Goal: Task Accomplishment & Management: Manage account settings

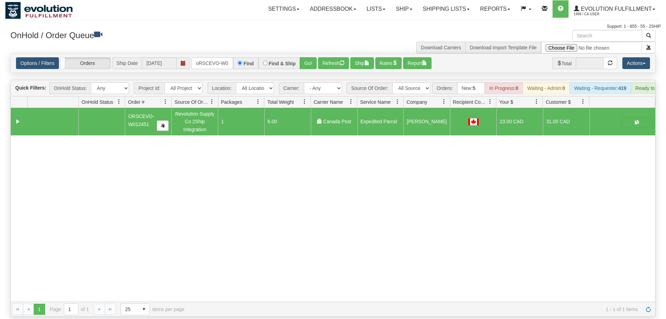
scroll to position [0, 13]
click at [111, 224] on div "31451051 EVOLUTION V3 90661068 90661069 ORSCEVO-W012451 Revolution Supply Co 2S…" at bounding box center [333, 205] width 644 height 194
click at [222, 57] on input "oRSCEVO-W012451" at bounding box center [212, 63] width 42 height 12
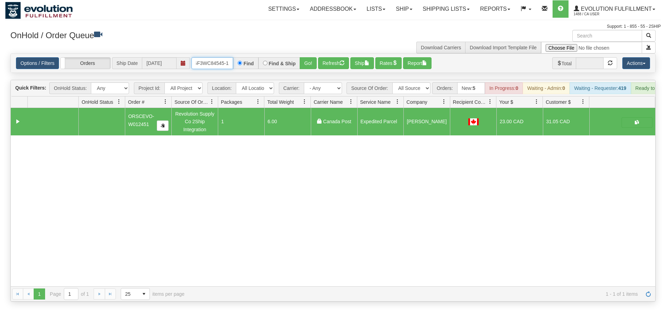
scroll to position [0, 7]
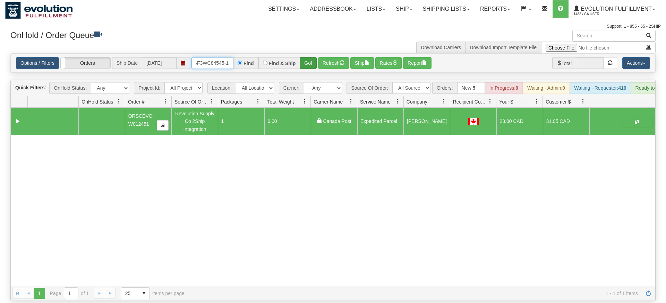
type input "OGF3WC84545-1"
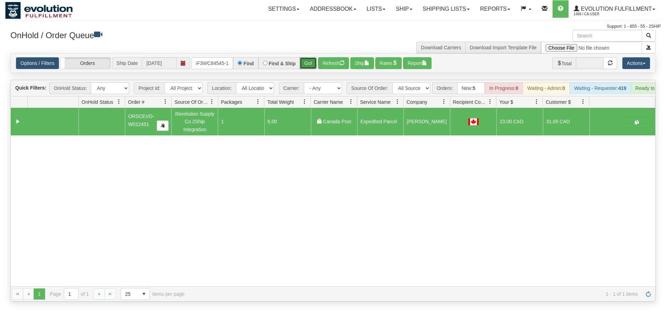
click at [308, 71] on div "Is equal to Is not equal to Contains Does not contains CAD USD EUR ZAR [PERSON_…" at bounding box center [332, 177] width 655 height 248
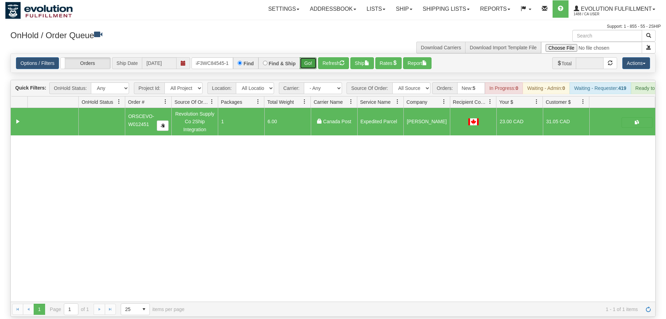
click at [310, 57] on button "Go!" at bounding box center [308, 63] width 17 height 12
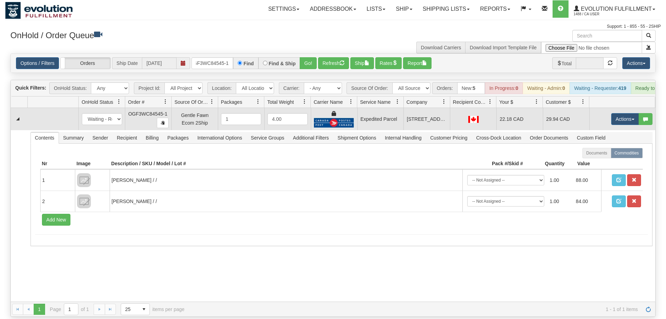
click at [621, 108] on td "Actions Open Refresh Rates Rate All Services Ship Delete Edit Items" at bounding box center [622, 119] width 66 height 22
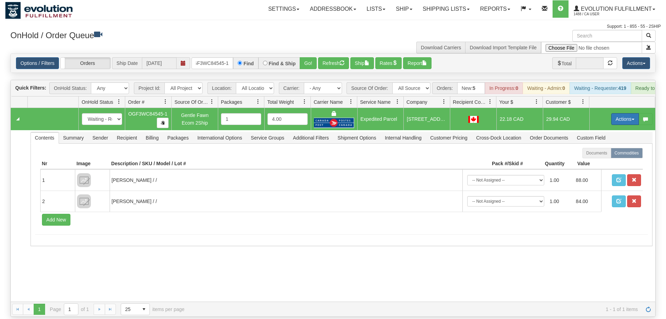
click at [620, 113] on button "Actions" at bounding box center [625, 119] width 28 height 12
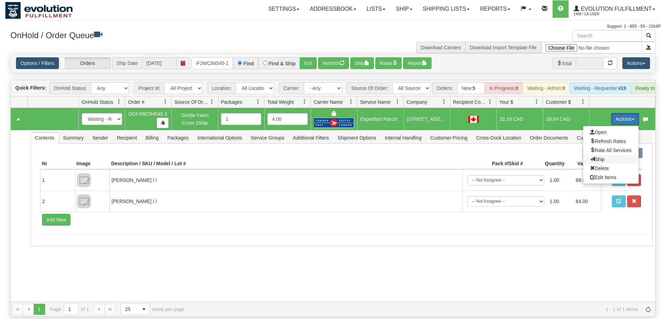
click at [599, 156] on span "Ship" at bounding box center [597, 159] width 15 height 6
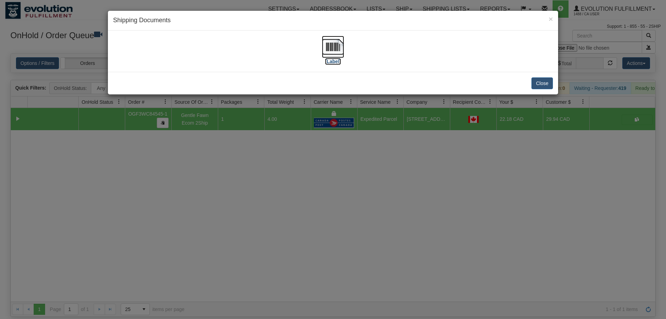
click at [337, 39] on img at bounding box center [333, 47] width 22 height 22
click at [402, 210] on div "× Shipping Documents [Label] Close" at bounding box center [333, 159] width 666 height 319
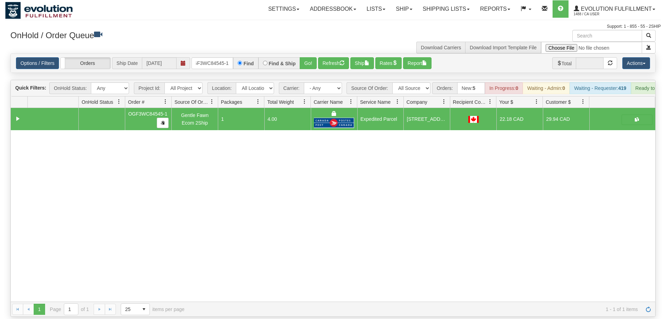
click at [221, 54] on div "Options / Filters Group Shipments Orders Ship Date 08/13/2025 OGF3WC84545-1 Fin…" at bounding box center [333, 63] width 644 height 19
click at [223, 57] on input "OGF3WC84545-1" at bounding box center [212, 63] width 42 height 12
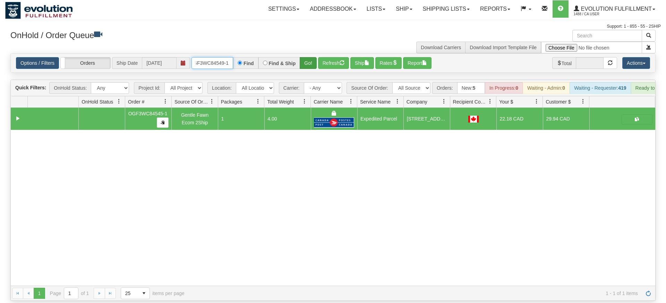
type input "OGF3WC84549-1"
click at [311, 65] on div "Is equal to Is not equal to Contains Does not contains CAD USD EUR ZAR [PERSON_…" at bounding box center [332, 177] width 655 height 248
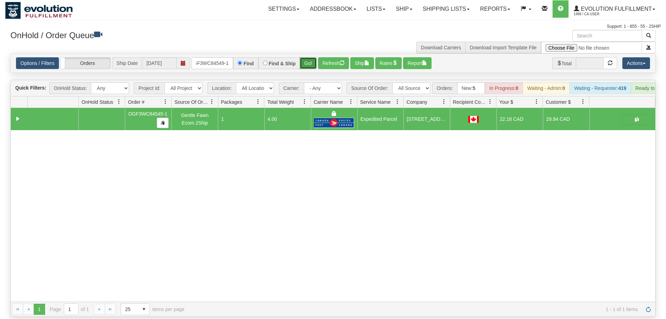
click at [309, 57] on button "Go!" at bounding box center [308, 63] width 17 height 12
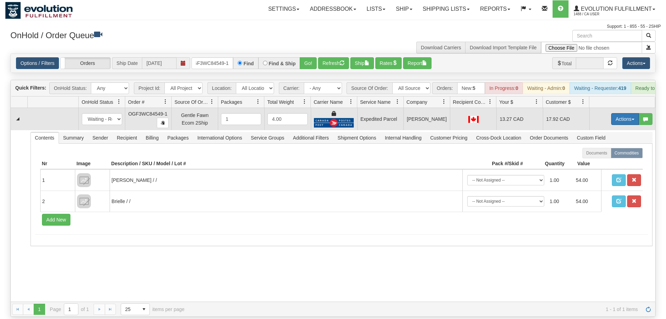
click at [611, 113] on button "Actions" at bounding box center [625, 119] width 28 height 12
click at [594, 156] on span "Ship" at bounding box center [597, 159] width 15 height 6
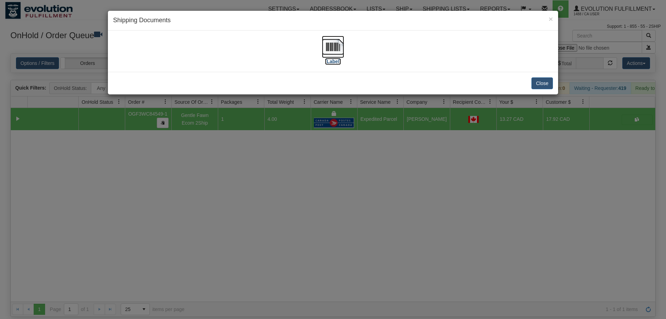
click at [333, 59] on label "[Label]" at bounding box center [333, 61] width 16 height 7
drag, startPoint x: 379, startPoint y: 197, endPoint x: 341, endPoint y: 101, distance: 103.8
click at [379, 196] on div "× Shipping Documents [Label] Close" at bounding box center [333, 159] width 666 height 319
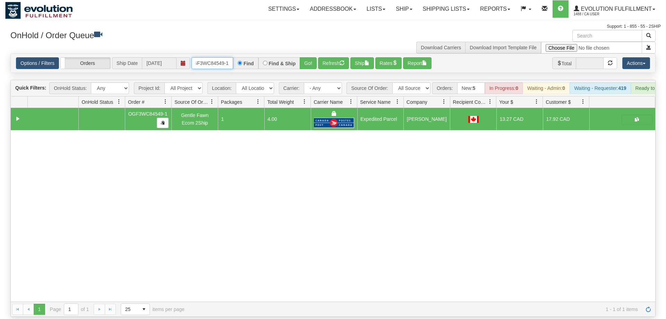
click at [212, 57] on input "OGF3WC84549-1" at bounding box center [212, 63] width 42 height 12
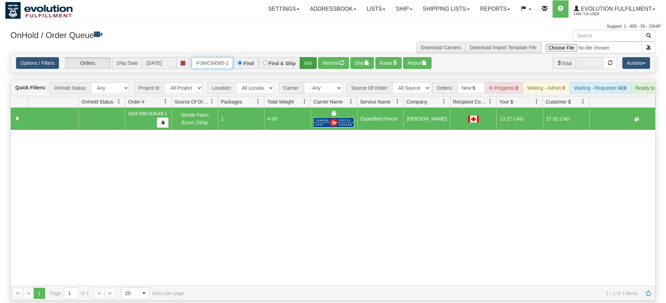
type input "OGF3WC84565-1"
click at [306, 70] on div "Is equal to Is not equal to Contains Does not contains CAD USD EUR ZAR [PERSON_…" at bounding box center [332, 177] width 655 height 248
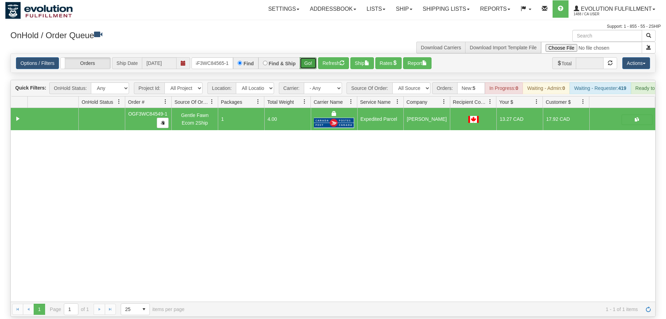
click at [309, 57] on button "Go!" at bounding box center [308, 63] width 17 height 12
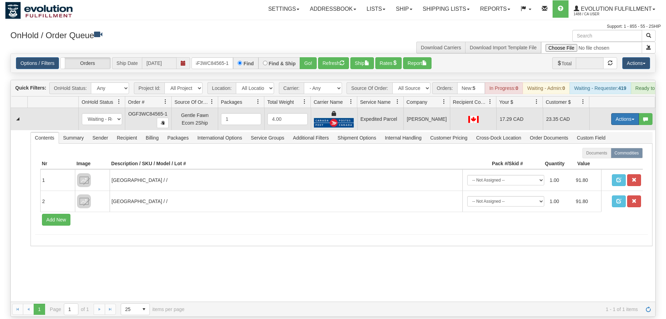
click at [617, 113] on button "Actions" at bounding box center [625, 119] width 28 height 12
click at [604, 155] on link "Ship" at bounding box center [610, 159] width 55 height 9
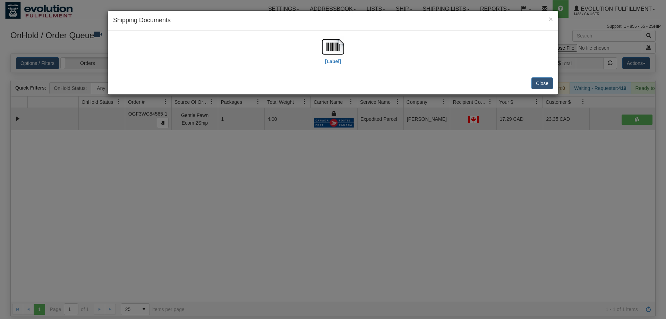
click at [315, 51] on div "[Label]" at bounding box center [333, 51] width 440 height 31
click at [329, 43] on img at bounding box center [333, 47] width 22 height 22
click at [489, 200] on div "× Shipping Documents [Label] Close" at bounding box center [333, 159] width 666 height 319
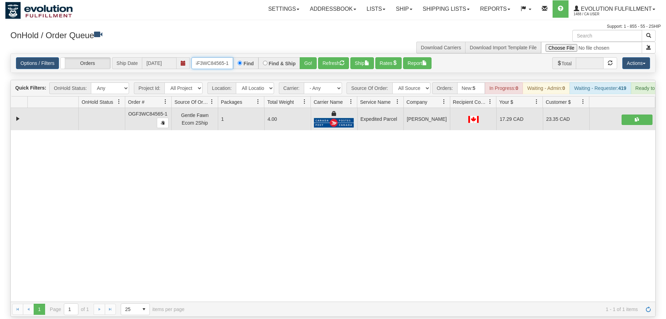
click at [222, 57] on input "OGF3WC84565-1" at bounding box center [212, 63] width 42 height 12
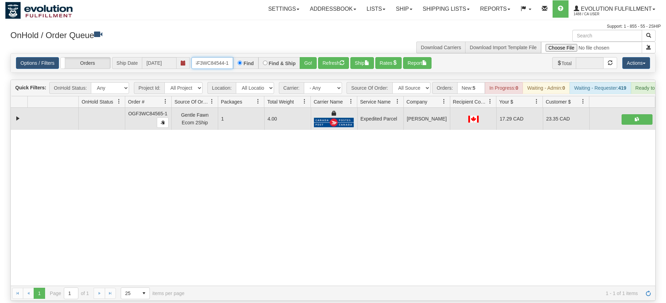
type input "OGF3WC84544-1"
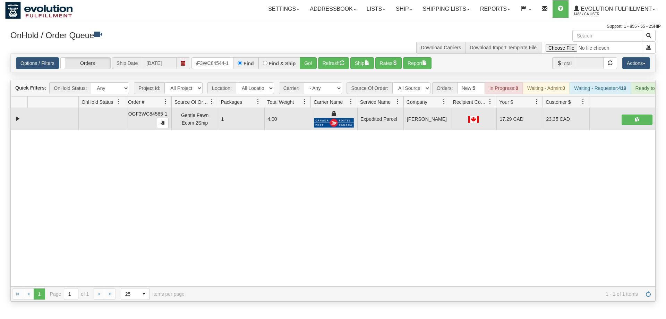
click at [316, 59] on div "Options / Filters Group Shipments Orders Ship Date 08/13/2025 OGF3WC84544-1 Fin…" at bounding box center [333, 63] width 644 height 19
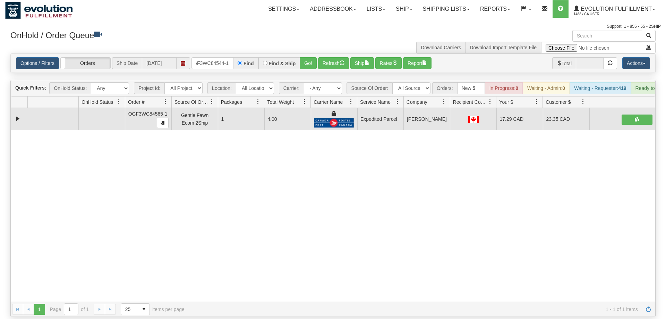
click at [309, 54] on div "Options / Filters Group Shipments Orders Ship Date 08/13/2025 OGF3WC84544-1 Fin…" at bounding box center [333, 63] width 644 height 19
click at [311, 57] on button "Go!" at bounding box center [308, 63] width 17 height 12
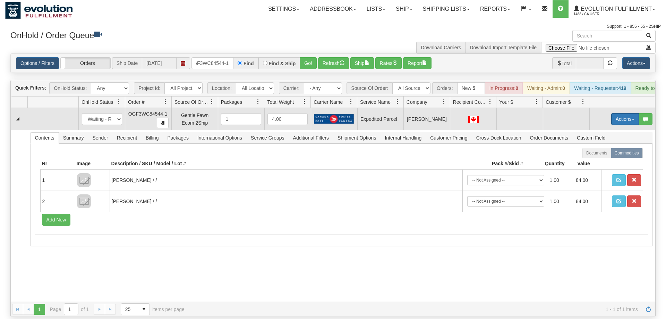
click at [615, 113] on button "Actions" at bounding box center [625, 119] width 28 height 12
click at [607, 147] on span "Rate All Services" at bounding box center [611, 150] width 42 height 6
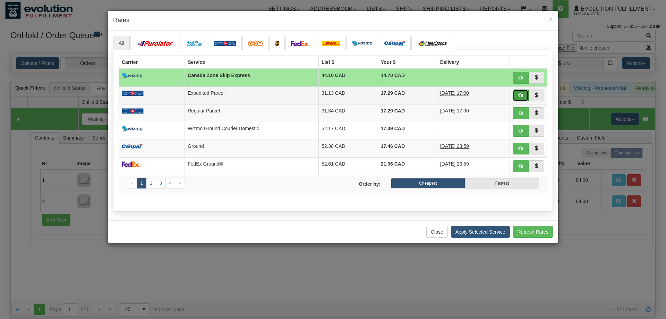
click at [514, 96] on button "button" at bounding box center [521, 95] width 16 height 12
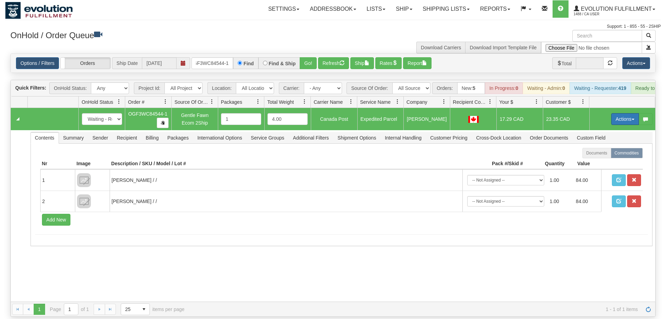
click at [627, 113] on button "Actions" at bounding box center [625, 119] width 28 height 12
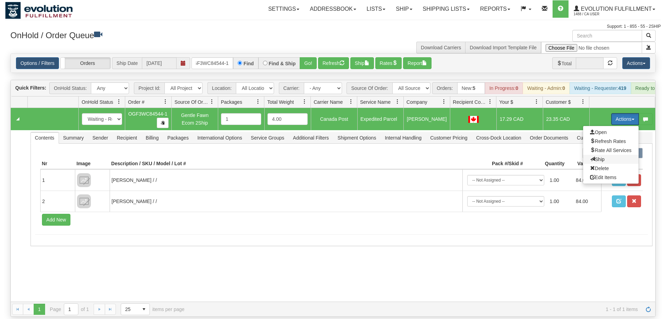
click at [598, 156] on span "Ship" at bounding box center [597, 159] width 15 height 6
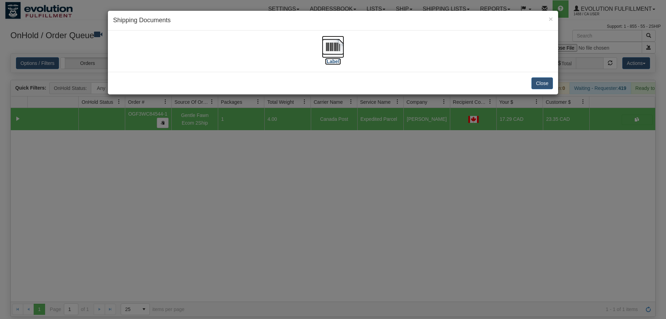
click at [333, 43] on img at bounding box center [333, 47] width 22 height 22
drag, startPoint x: 286, startPoint y: 217, endPoint x: 203, endPoint y: 113, distance: 133.2
click at [286, 213] on div "× Shipping Documents [Label] Close" at bounding box center [333, 159] width 666 height 319
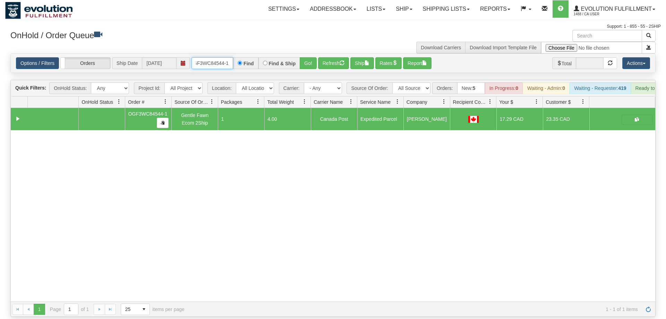
click at [220, 57] on input "OGF3WC84544-1" at bounding box center [212, 63] width 42 height 12
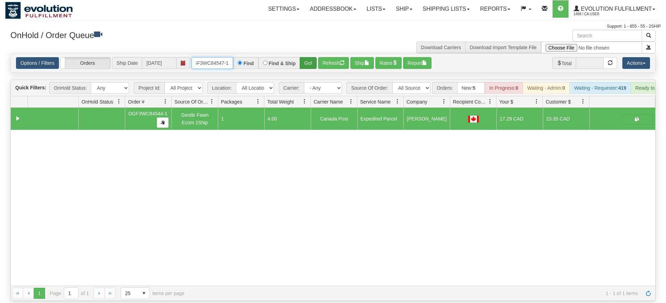
type input "OGF3WC84547-1"
click at [308, 64] on div "Is equal to Is not equal to Contains Does not contains CAD USD EUR ZAR [PERSON_…" at bounding box center [332, 177] width 655 height 248
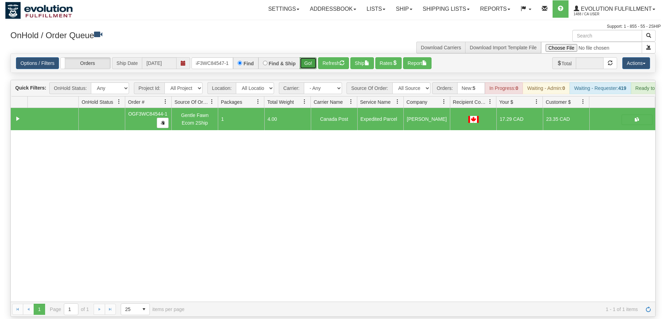
click at [307, 57] on button "Go!" at bounding box center [308, 63] width 17 height 12
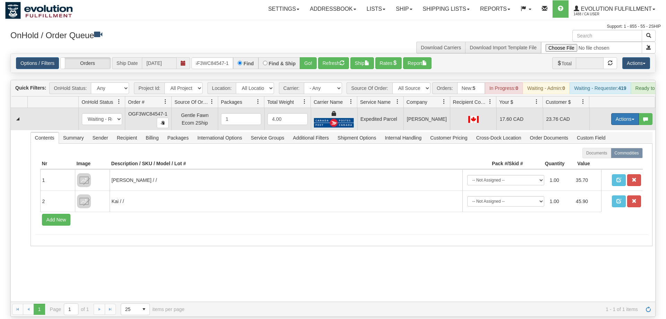
click at [622, 113] on button "Actions" at bounding box center [625, 119] width 28 height 12
click at [614, 155] on link "Ship" at bounding box center [610, 159] width 55 height 9
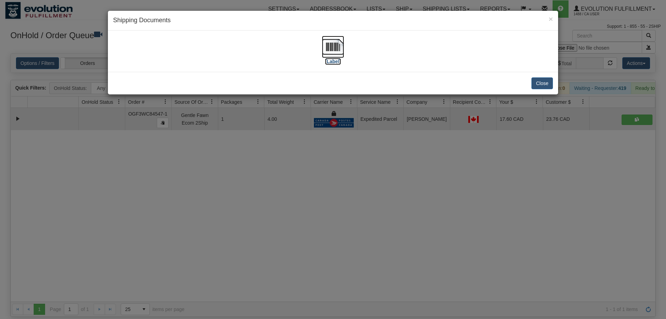
click at [337, 50] on img at bounding box center [333, 47] width 22 height 22
drag, startPoint x: 280, startPoint y: 177, endPoint x: 274, endPoint y: 165, distance: 13.0
click at [280, 174] on div "× Shipping Documents [Label] Close" at bounding box center [333, 159] width 666 height 319
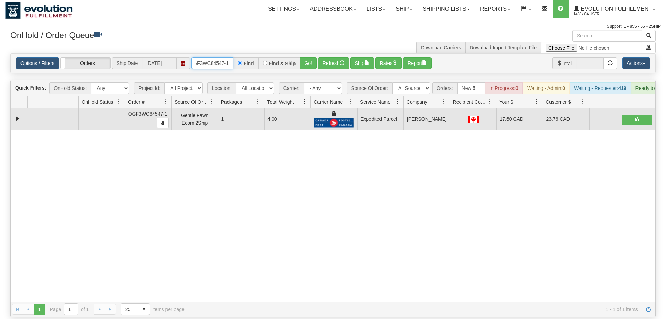
click at [211, 57] on input "OGF3WC84547-1" at bounding box center [212, 63] width 42 height 12
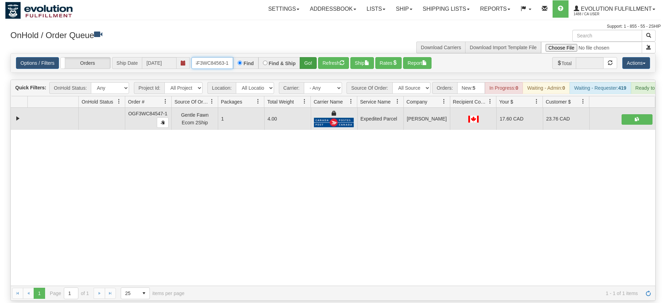
type input "oGF3WC84563-1"
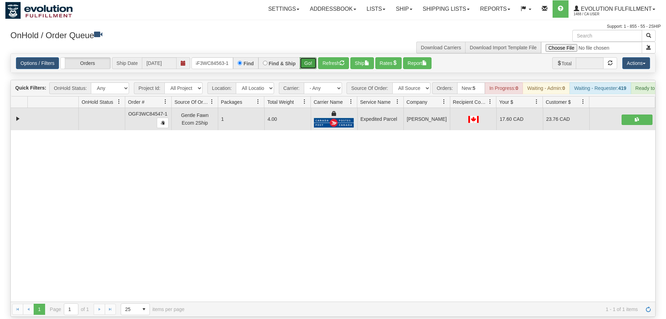
click at [305, 72] on div "Is equal to Is not equal to Contains Does not contains CAD USD EUR ZAR [PERSON_…" at bounding box center [332, 184] width 655 height 263
click at [307, 57] on button "Go!" at bounding box center [308, 63] width 17 height 12
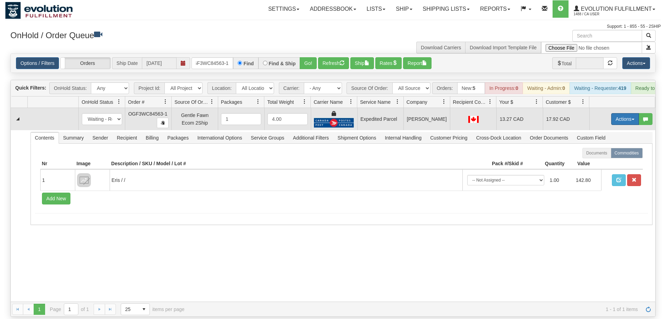
click at [612, 113] on button "Actions" at bounding box center [625, 119] width 28 height 12
click at [609, 155] on link "Ship" at bounding box center [610, 159] width 55 height 9
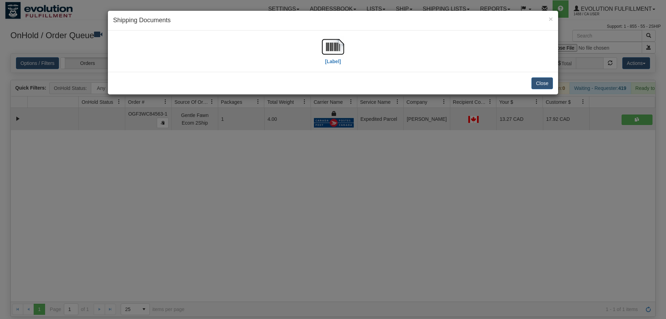
click at [317, 54] on div "[Label]" at bounding box center [333, 51] width 440 height 31
click at [326, 46] on img at bounding box center [333, 47] width 22 height 22
click at [329, 203] on div "× Shipping Documents [Label] Close" at bounding box center [333, 159] width 666 height 319
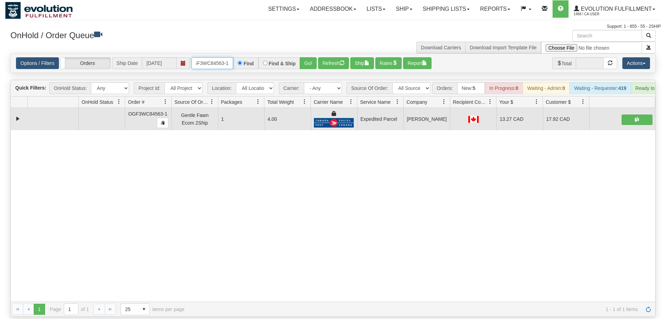
click at [222, 57] on input "oGF3WC84563-1" at bounding box center [212, 63] width 42 height 12
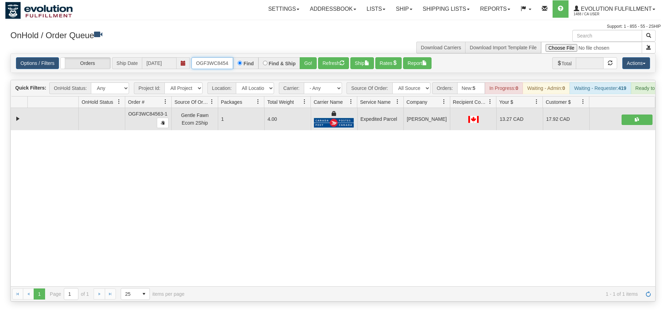
scroll to position [0, 7]
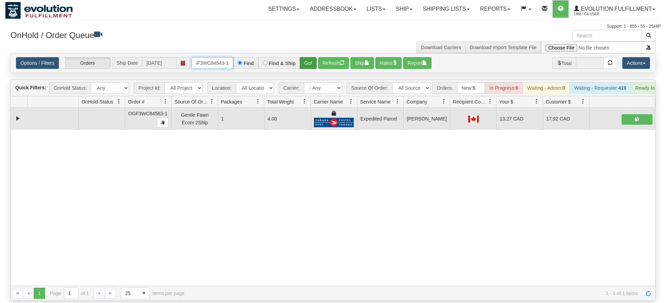
type input "OGF3WC84543-1"
click at [306, 67] on div "Is equal to Is not equal to Contains Does not contains CAD USD EUR ZAR [PERSON_…" at bounding box center [332, 177] width 655 height 248
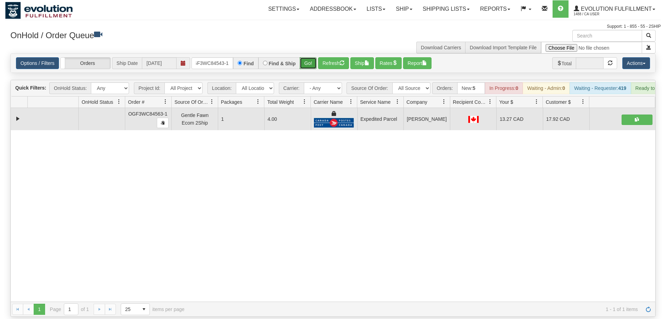
click at [307, 57] on button "Go!" at bounding box center [308, 63] width 17 height 12
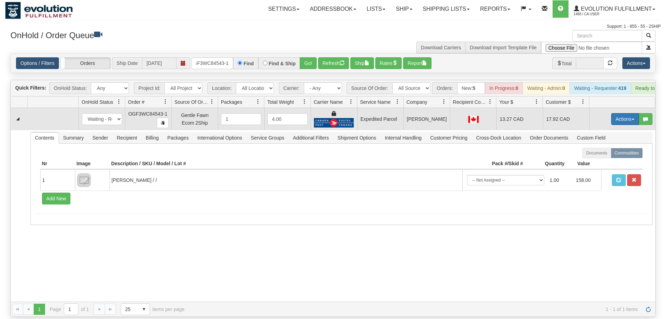
click at [625, 113] on button "Actions" at bounding box center [625, 119] width 28 height 12
click at [605, 155] on link "Ship" at bounding box center [610, 159] width 55 height 9
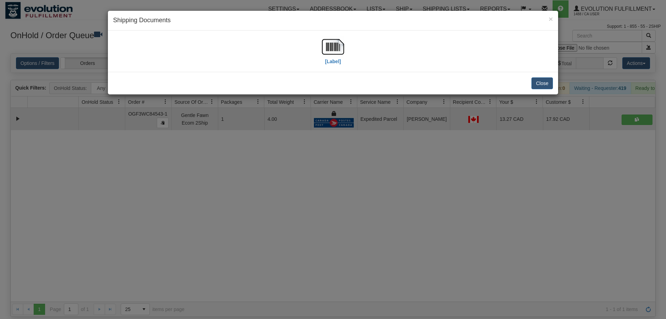
click at [331, 33] on div "[Label]" at bounding box center [333, 51] width 450 height 41
click at [339, 45] on img at bounding box center [333, 47] width 22 height 22
click at [478, 135] on div "× Shipping Documents [Label] Close" at bounding box center [333, 159] width 666 height 319
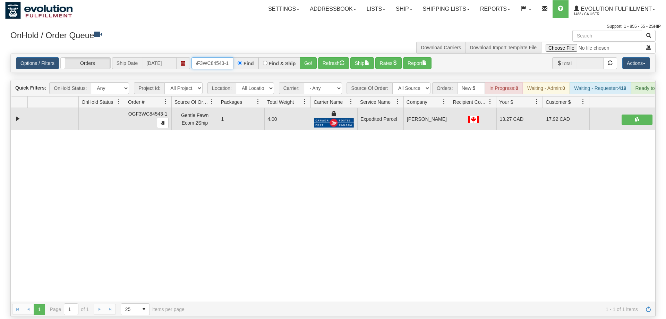
click at [213, 58] on input "OGF3WC84543-1" at bounding box center [212, 63] width 42 height 12
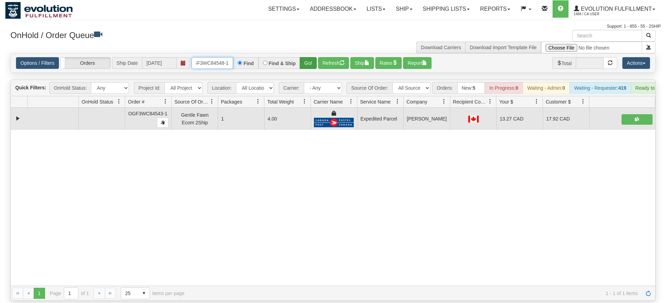
type input "OGF3WC84548-1"
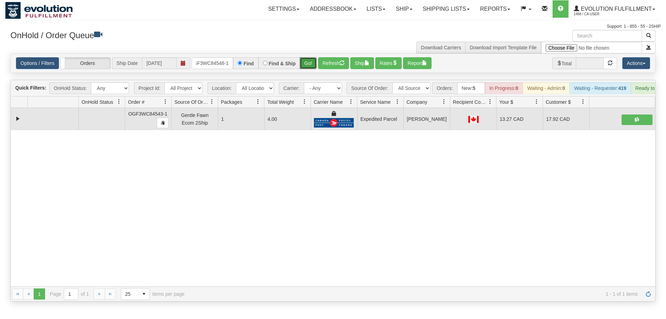
click at [313, 72] on div "Is equal to Is not equal to Contains Does not contains CAD USD EUR ZAR [PERSON_…" at bounding box center [332, 177] width 655 height 248
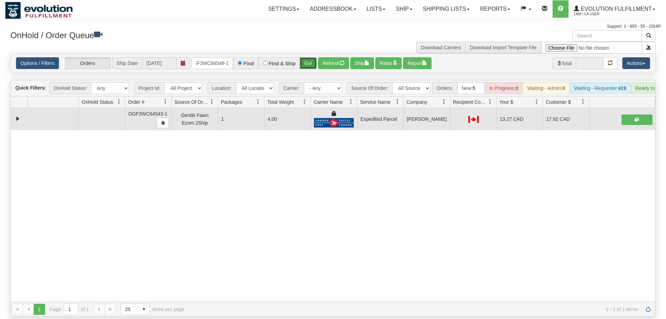
click at [314, 57] on button "Go!" at bounding box center [308, 63] width 17 height 12
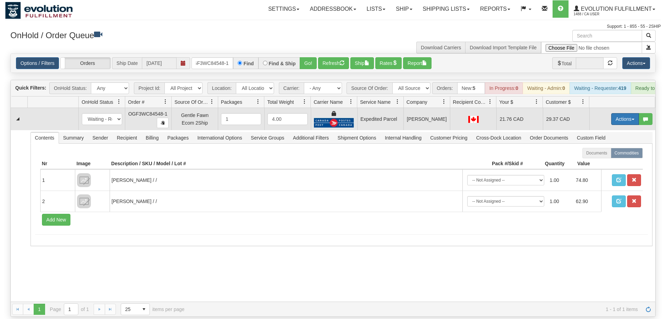
click at [616, 113] on button "Actions" at bounding box center [625, 119] width 28 height 12
click at [592, 156] on span "Ship" at bounding box center [597, 159] width 15 height 6
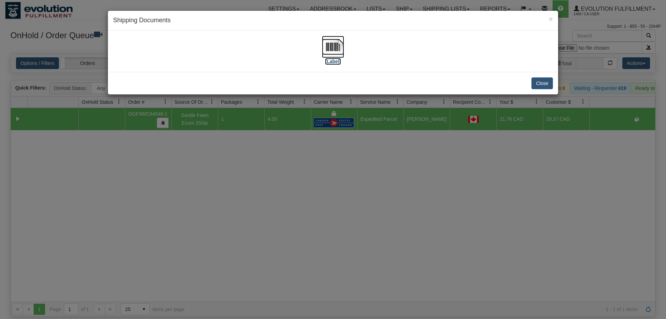
click at [329, 38] on img at bounding box center [333, 47] width 22 height 22
drag, startPoint x: 318, startPoint y: 209, endPoint x: 282, endPoint y: 180, distance: 46.8
click at [318, 209] on div "× Shipping Documents [Label] Close" at bounding box center [333, 159] width 666 height 319
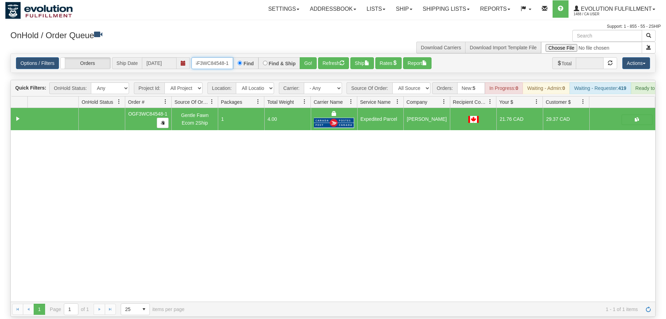
click at [208, 57] on input "OGF3WC84548-1" at bounding box center [212, 63] width 42 height 12
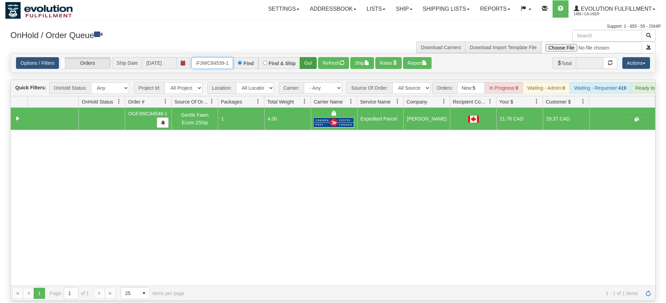
type input "OGF3WC84539-1"
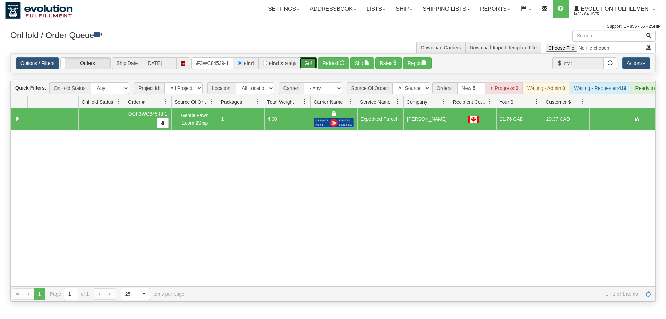
drag, startPoint x: 309, startPoint y: 56, endPoint x: 309, endPoint y: 63, distance: 7.3
click at [309, 71] on div "Is equal to Is not equal to Contains Does not contains CAD USD EUR ZAR [PERSON_…" at bounding box center [332, 177] width 655 height 248
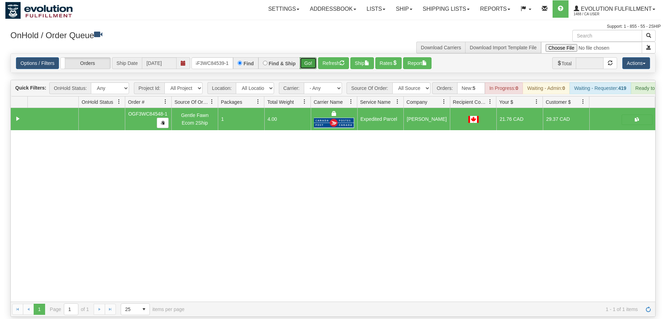
click at [309, 57] on button "Go!" at bounding box center [308, 63] width 17 height 12
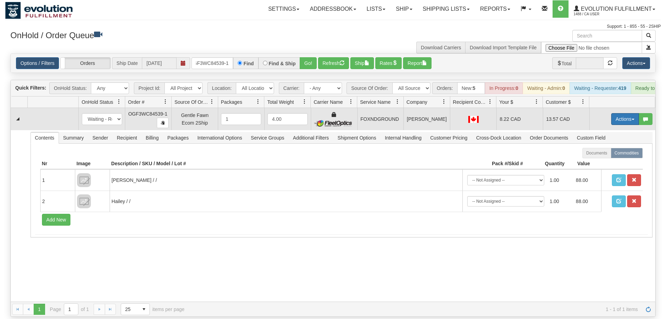
click at [621, 113] on button "Actions" at bounding box center [625, 119] width 28 height 12
click at [600, 156] on span "Ship" at bounding box center [597, 159] width 15 height 6
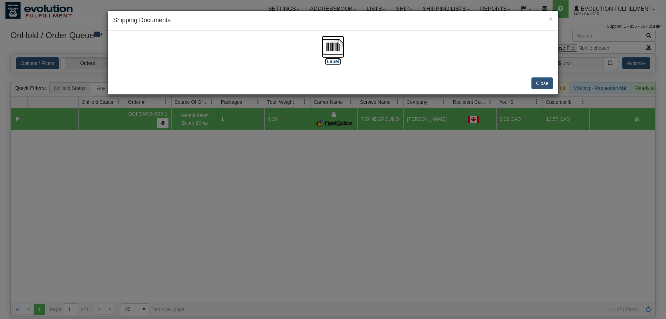
click at [333, 43] on img at bounding box center [333, 47] width 22 height 22
drag, startPoint x: 395, startPoint y: 201, endPoint x: 208, endPoint y: 81, distance: 222.4
click at [395, 198] on div "× Shipping Documents [Label] Close" at bounding box center [333, 159] width 666 height 319
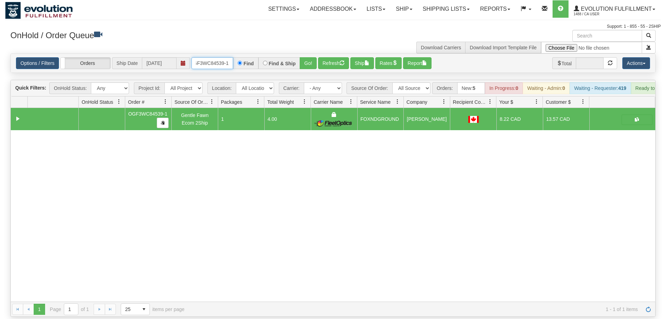
click at [218, 57] on input "OGF3WC84539-1" at bounding box center [212, 63] width 42 height 12
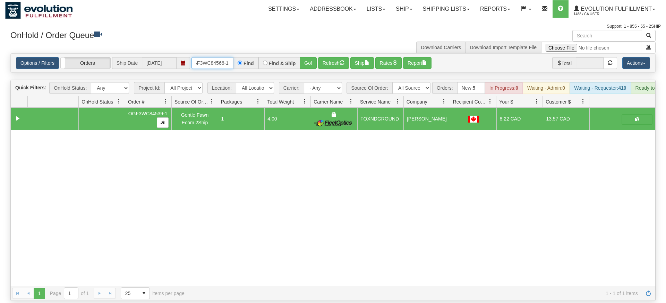
type input "oGF3WC84566-1"
click at [316, 70] on div "Is equal to Is not equal to Contains Does not contains CAD USD EUR ZAR [PERSON_…" at bounding box center [332, 177] width 655 height 248
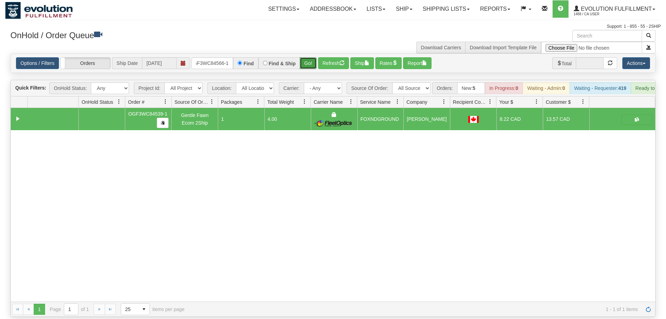
click at [314, 57] on button "Go!" at bounding box center [308, 63] width 17 height 12
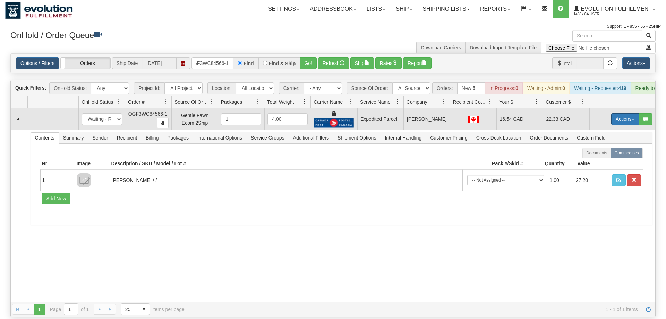
click at [625, 113] on button "Actions" at bounding box center [625, 119] width 28 height 12
click at [609, 155] on link "Ship" at bounding box center [610, 159] width 55 height 9
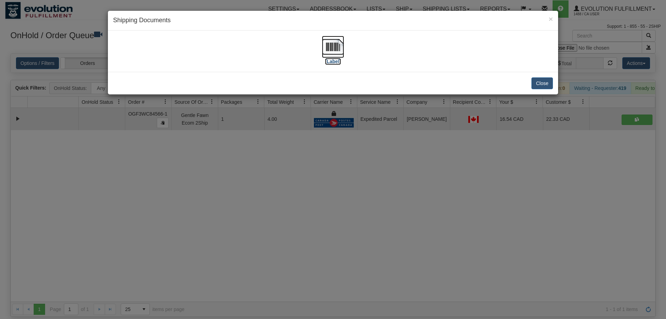
click at [339, 50] on img at bounding box center [333, 47] width 22 height 22
drag, startPoint x: 254, startPoint y: 211, endPoint x: 151, endPoint y: 24, distance: 214.0
click at [254, 212] on div "× Shipping Documents [Label] Close" at bounding box center [333, 159] width 666 height 319
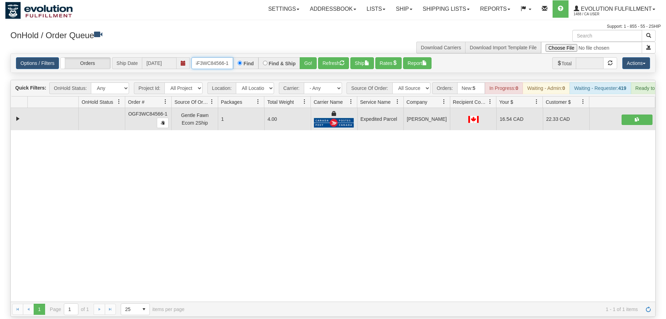
click at [203, 57] on input "oGF3WC84566-1" at bounding box center [212, 63] width 42 height 12
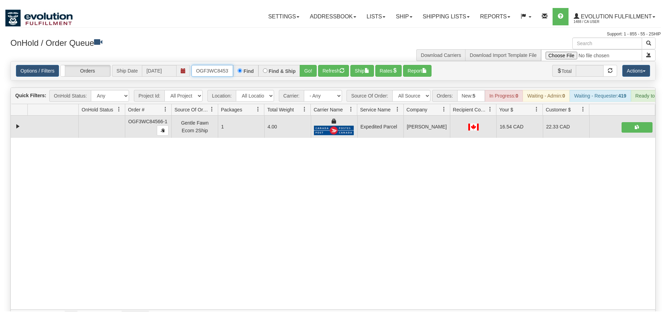
scroll to position [0, 7]
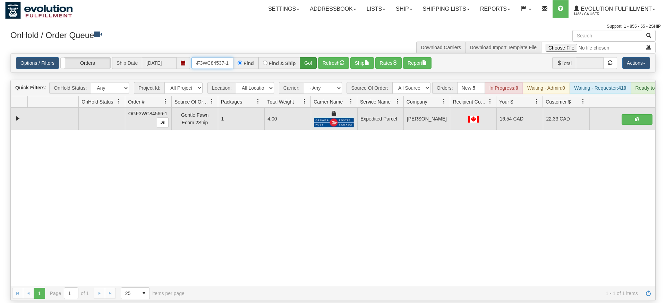
type input "OGF3WC84537-1"
click at [305, 71] on div "Is equal to Is not equal to Contains Does not contains CAD USD EUR ZAR [PERSON_…" at bounding box center [332, 177] width 655 height 248
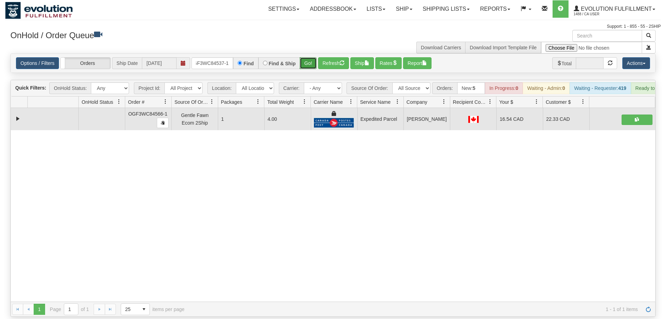
click at [308, 57] on button "Go!" at bounding box center [308, 63] width 17 height 12
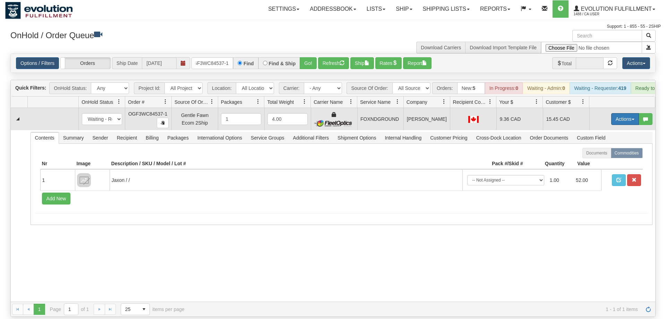
click at [615, 113] on button "Actions" at bounding box center [625, 119] width 28 height 12
click at [598, 156] on span "Ship" at bounding box center [597, 159] width 15 height 6
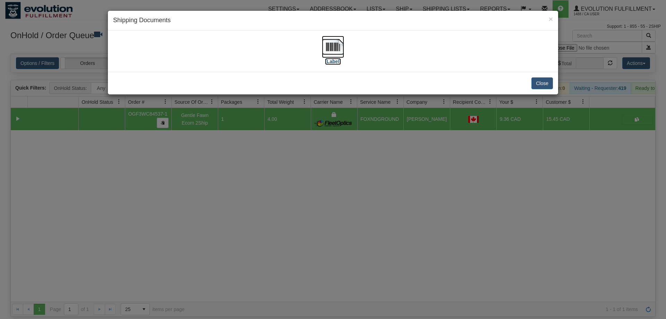
click at [330, 50] on img at bounding box center [333, 47] width 22 height 22
click at [332, 196] on div "× Shipping Documents [Label] Close" at bounding box center [333, 159] width 666 height 319
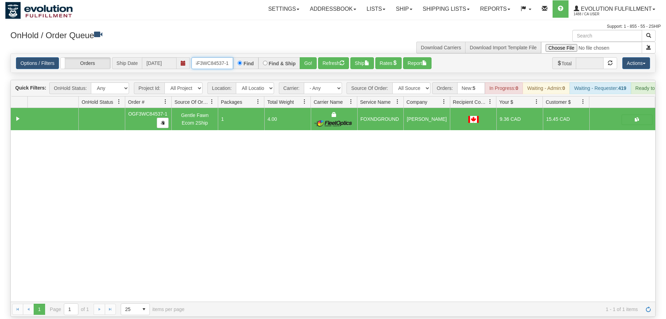
click at [212, 58] on input "OGF3WC84537-1" at bounding box center [212, 63] width 42 height 12
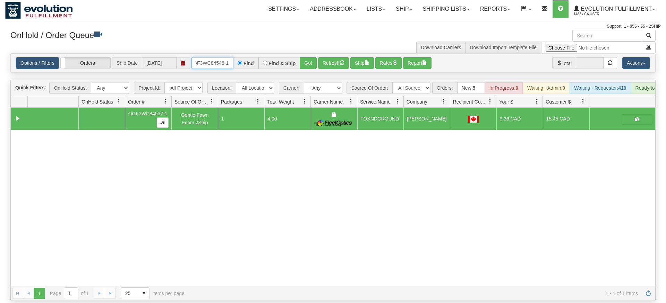
type input "OGF3WC84546-1"
click at [309, 62] on div "Options / Filters Group Shipments Orders Ship Date 08/13/2025 OGF3WC84546-1 Fin…" at bounding box center [333, 63] width 644 height 19
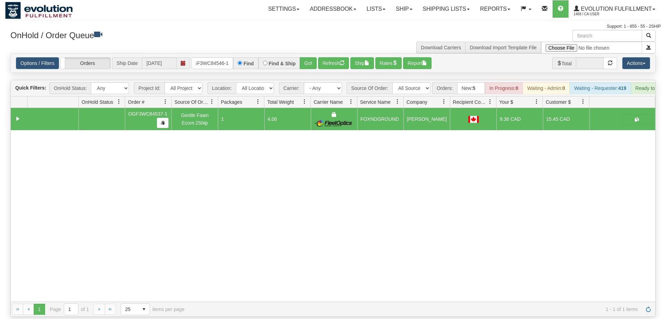
click at [307, 54] on div "Options / Filters Group Shipments Orders Ship Date 08/13/2025 OGF3WC84546-1 Fin…" at bounding box center [333, 63] width 644 height 19
click at [312, 57] on button "Go!" at bounding box center [308, 63] width 17 height 12
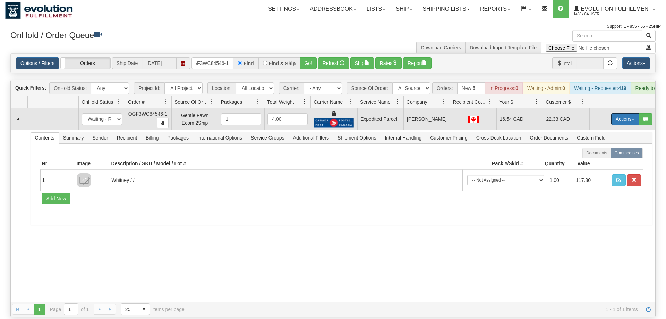
drag, startPoint x: 622, startPoint y: 111, endPoint x: 612, endPoint y: 144, distance: 34.3
click at [622, 113] on button "Actions" at bounding box center [625, 119] width 28 height 12
click at [609, 155] on link "Ship" at bounding box center [610, 159] width 55 height 9
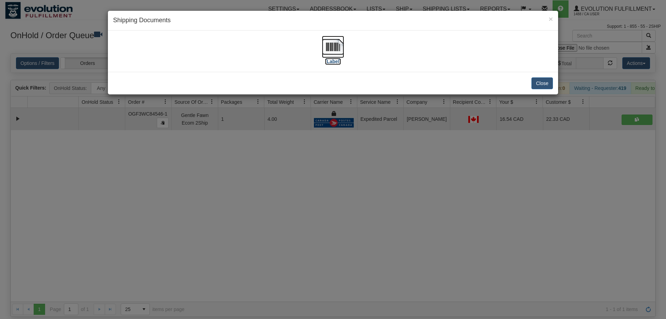
click at [339, 41] on img at bounding box center [333, 47] width 22 height 22
click at [189, 265] on div "× Shipping Documents [Label] Close" at bounding box center [333, 159] width 666 height 319
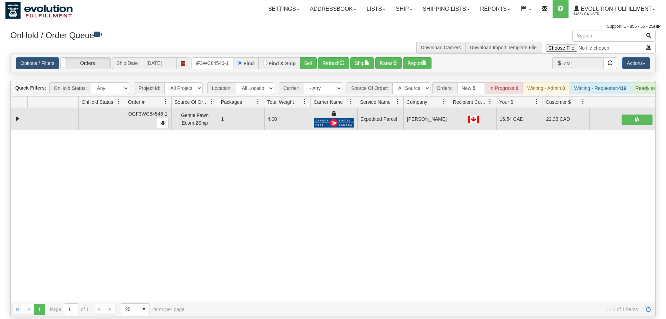
click at [210, 54] on div "Options / Filters Group Shipments Orders Ship Date 08/13/2025 OGF3WC84546-1 Fin…" at bounding box center [333, 63] width 644 height 19
click at [217, 57] on input "OGF3WC84546-1" at bounding box center [212, 63] width 42 height 12
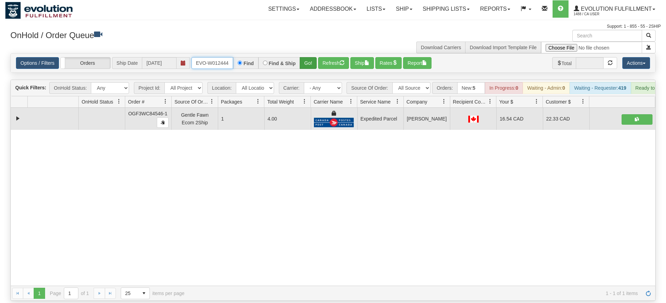
type input "ORSCEVO-W012444"
drag, startPoint x: 312, startPoint y: 55, endPoint x: 311, endPoint y: 68, distance: 12.5
click at [311, 70] on div "Is equal to Is not equal to Contains Does not contains CAD USD EUR ZAR [PERSON_…" at bounding box center [332, 177] width 655 height 248
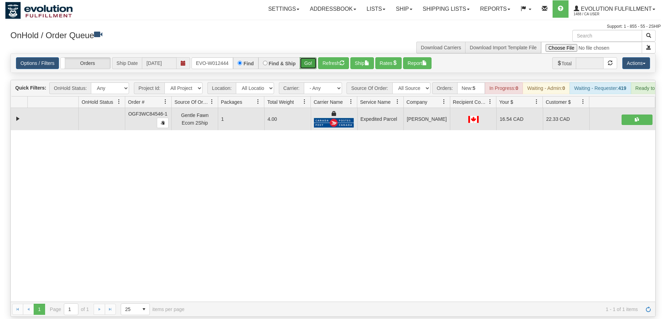
click at [308, 57] on button "Go!" at bounding box center [308, 63] width 17 height 12
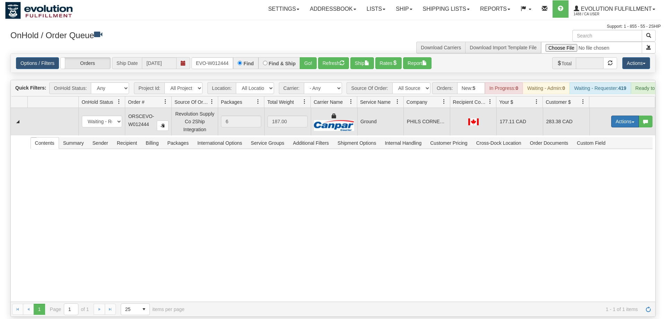
click at [613, 115] on button "Actions" at bounding box center [625, 121] width 28 height 12
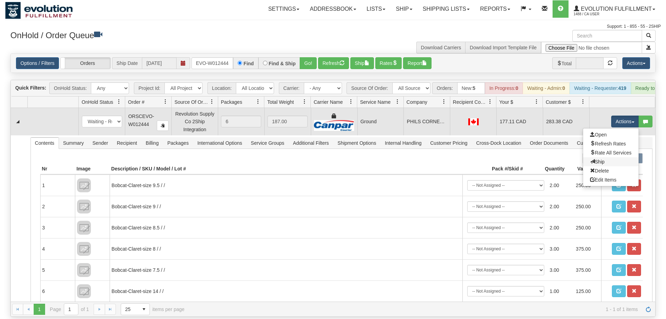
click at [606, 157] on link "Ship" at bounding box center [610, 161] width 55 height 9
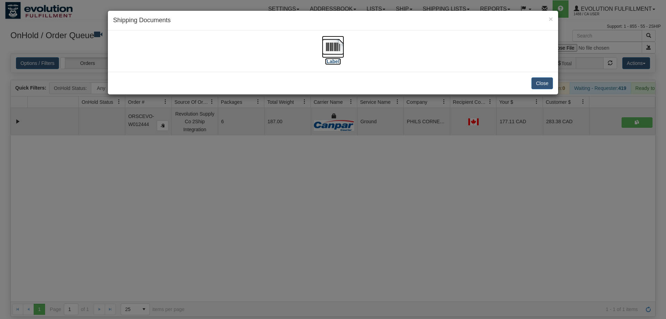
click at [339, 55] on img at bounding box center [333, 47] width 22 height 22
drag, startPoint x: 405, startPoint y: 195, endPoint x: 399, endPoint y: 176, distance: 19.7
click at [405, 192] on div "× Shipping Documents [Label] Close" at bounding box center [333, 159] width 666 height 319
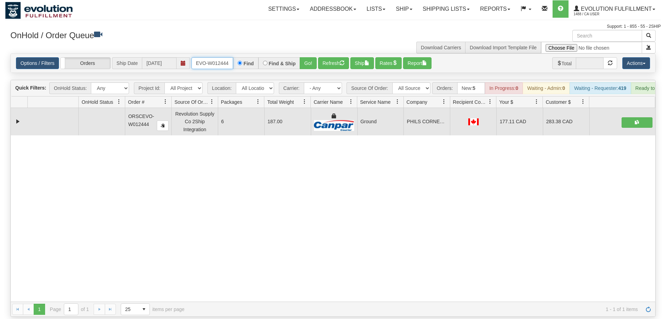
click at [217, 57] on input "ORSCEVO-W012444" at bounding box center [212, 63] width 42 height 12
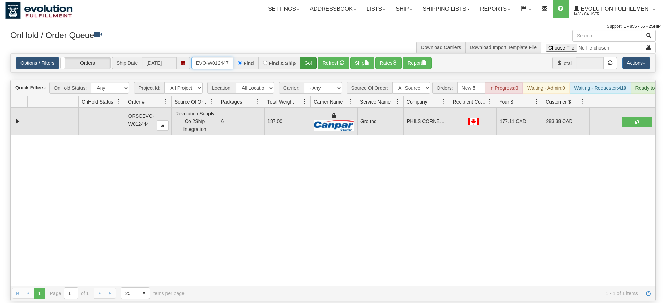
type input "ORSCEVO-W012447"
click at [307, 70] on div "Is equal to Is not equal to Contains Does not contains CAD USD EUR ZAR [PERSON_…" at bounding box center [332, 177] width 655 height 248
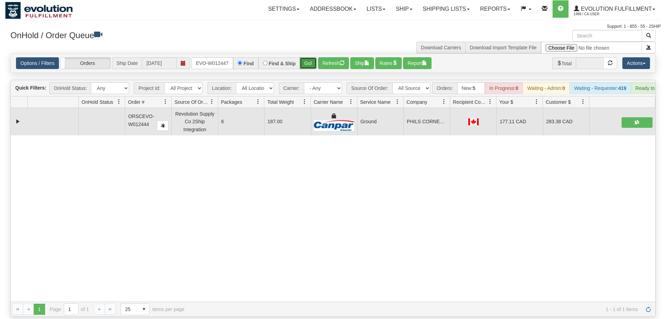
click at [307, 57] on button "Go!" at bounding box center [308, 63] width 17 height 12
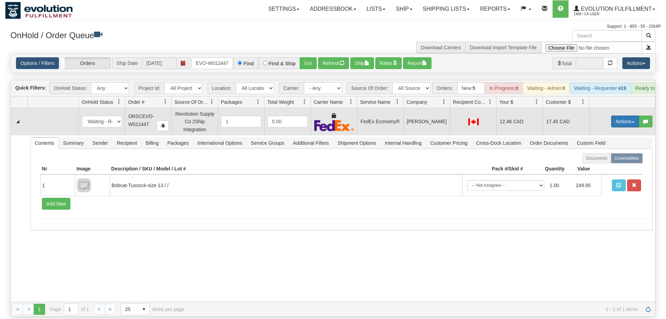
click at [625, 115] on button "Actions" at bounding box center [625, 121] width 28 height 12
click at [608, 157] on link "Ship" at bounding box center [610, 161] width 55 height 9
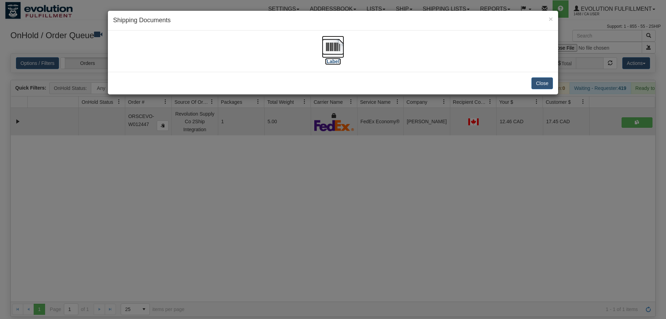
click at [333, 44] on img at bounding box center [333, 47] width 22 height 22
click at [251, 194] on div "× Shipping Documents [Label] Close" at bounding box center [333, 159] width 666 height 319
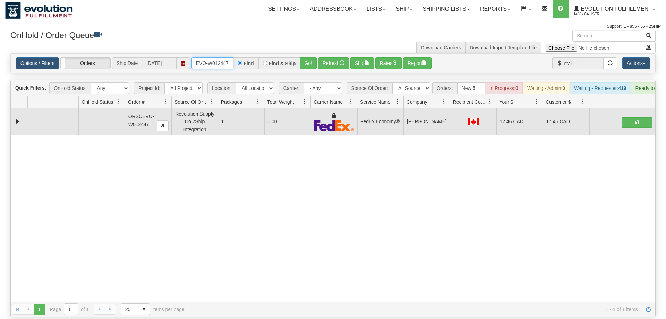
click at [209, 59] on input "ORSCEVO-W012447" at bounding box center [212, 63] width 42 height 12
type input "\"
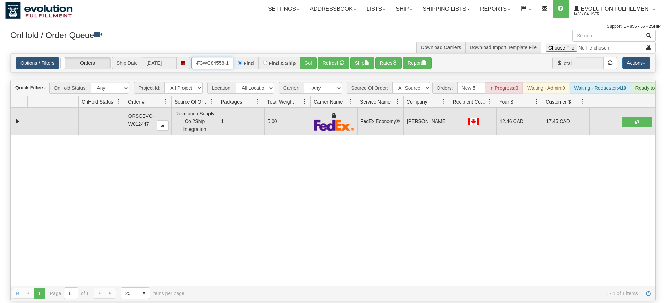
type input "OGF3WC84558-1"
click at [306, 60] on div "Options / Filters Group Shipments Orders Ship Date 08/13/2025 OGF3WC84558-1 Fin…" at bounding box center [333, 63] width 644 height 19
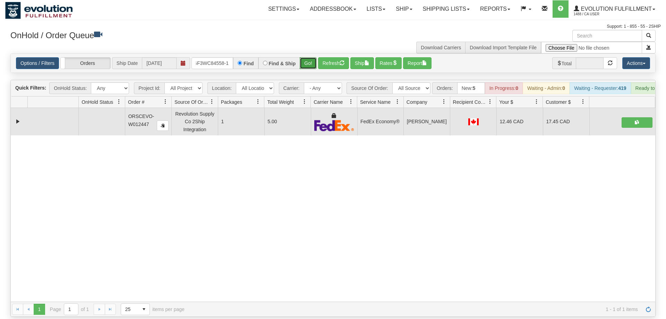
click at [310, 57] on button "Go!" at bounding box center [308, 63] width 17 height 12
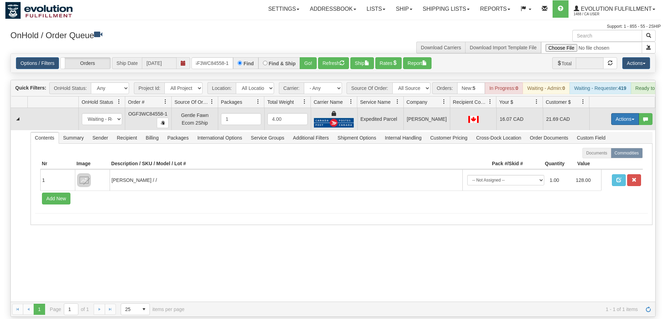
click at [618, 113] on button "Actions" at bounding box center [625, 119] width 28 height 12
click at [599, 156] on span "Ship" at bounding box center [597, 159] width 15 height 6
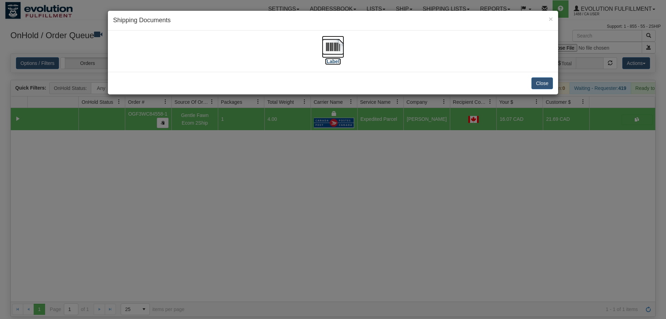
click at [322, 56] on img at bounding box center [333, 47] width 22 height 22
drag, startPoint x: 364, startPoint y: 122, endPoint x: 342, endPoint y: 115, distance: 23.2
click at [364, 123] on div "× Shipping Documents [Label] Close" at bounding box center [333, 159] width 666 height 319
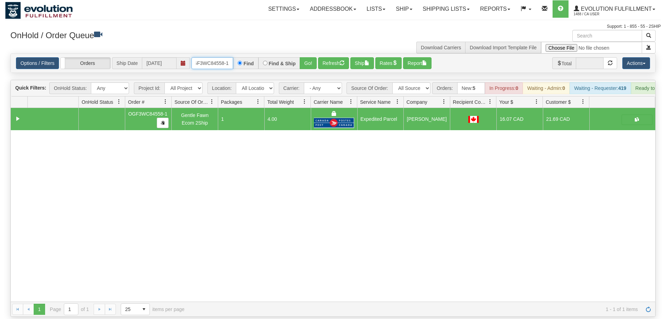
click at [209, 58] on input "OGF3WC84558-1" at bounding box center [212, 63] width 42 height 12
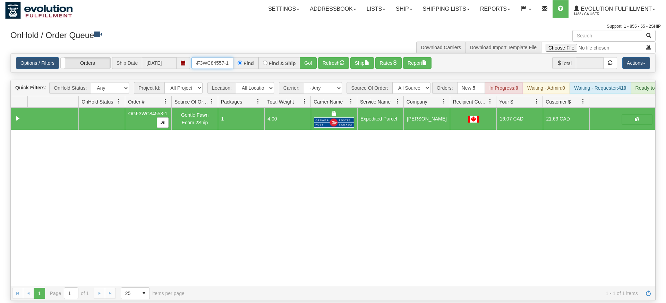
type input "OGF3WC84557-1"
click at [295, 78] on div "Is equal to Is not equal to Contains Does not contains CAD USD EUR ZAR [PERSON_…" at bounding box center [332, 177] width 655 height 248
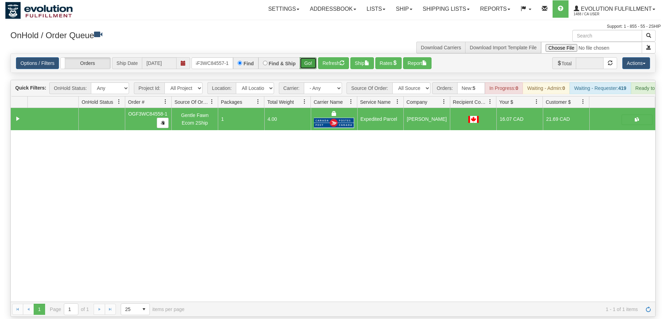
click at [311, 57] on button "Go!" at bounding box center [308, 63] width 17 height 12
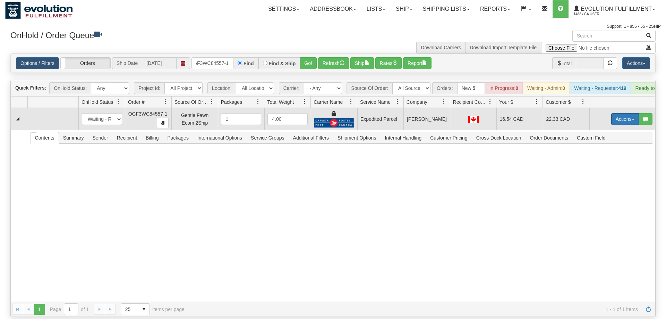
click at [621, 113] on button "Actions" at bounding box center [625, 119] width 28 height 12
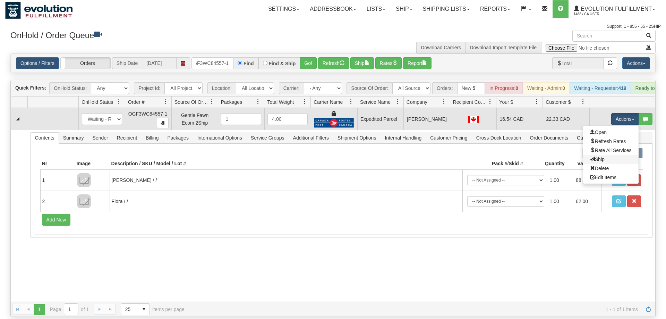
click at [606, 155] on link "Ship" at bounding box center [610, 159] width 55 height 9
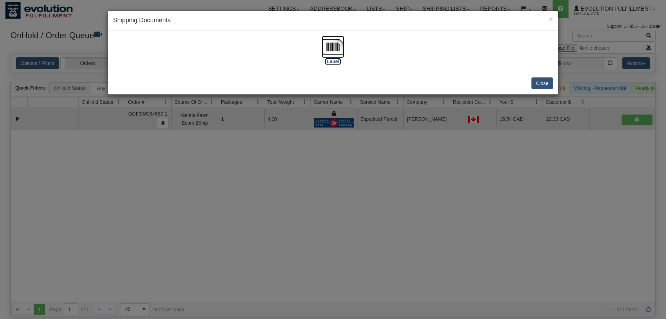
click at [338, 41] on img at bounding box center [333, 47] width 22 height 22
click at [327, 162] on div "× Shipping Documents [Label] Close" at bounding box center [333, 159] width 666 height 319
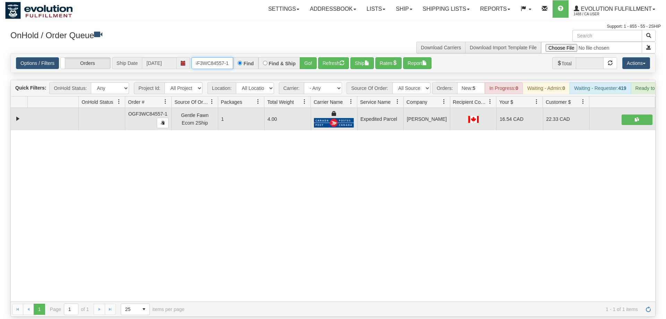
click at [200, 57] on input "OGF3WC84557-1" at bounding box center [212, 63] width 42 height 12
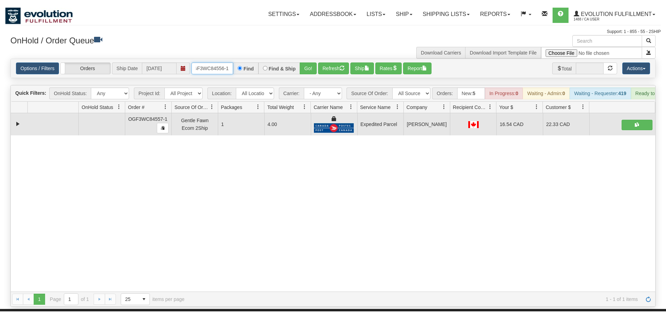
scroll to position [35, 0]
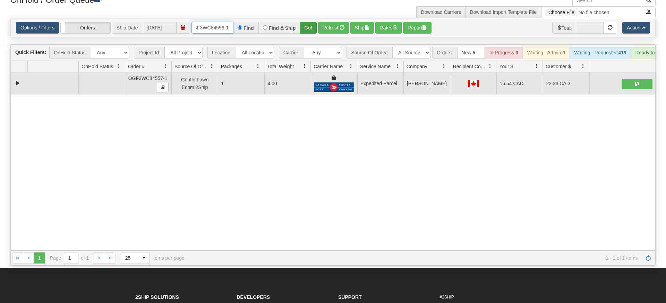
type input "OGF3WC84556-1"
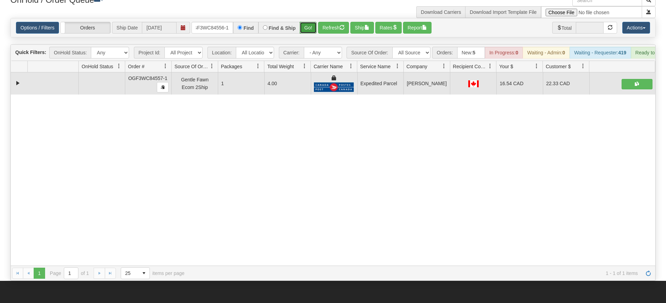
click at [308, 34] on div "Is equal to Is not equal to Contains Does not contains CAD USD EUR ZAR [PERSON_…" at bounding box center [332, 149] width 655 height 263
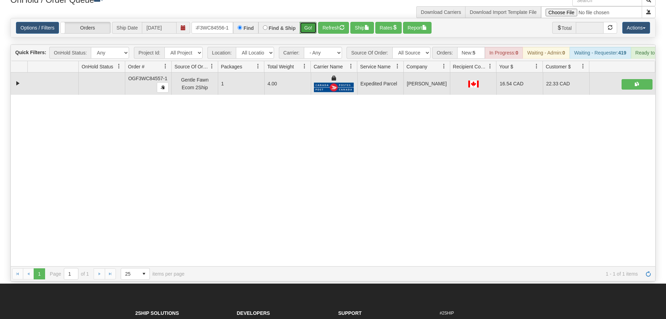
click at [308, 22] on button "Go!" at bounding box center [308, 28] width 17 height 12
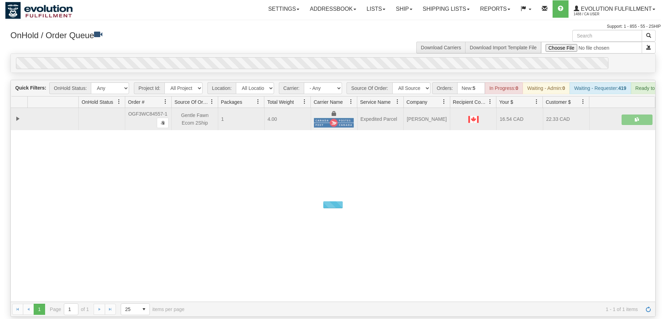
scroll to position [0, 7]
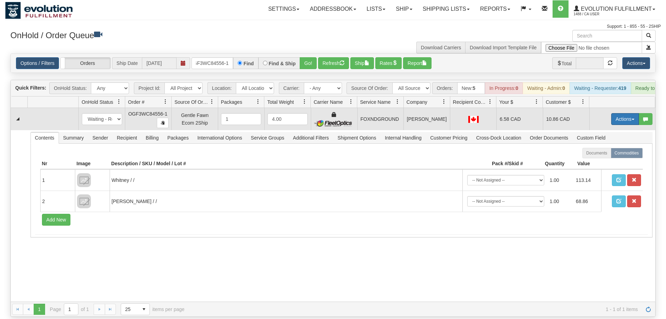
click at [616, 113] on button "Actions" at bounding box center [625, 119] width 28 height 12
click at [602, 156] on span "Ship" at bounding box center [597, 159] width 15 height 6
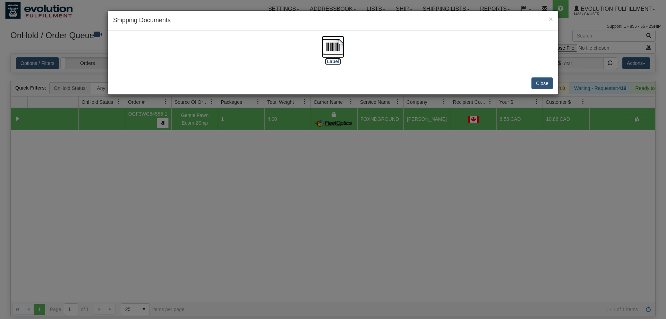
click at [339, 48] on img at bounding box center [333, 47] width 22 height 22
click at [258, 212] on div "× Shipping Documents [Label] Close" at bounding box center [333, 159] width 666 height 319
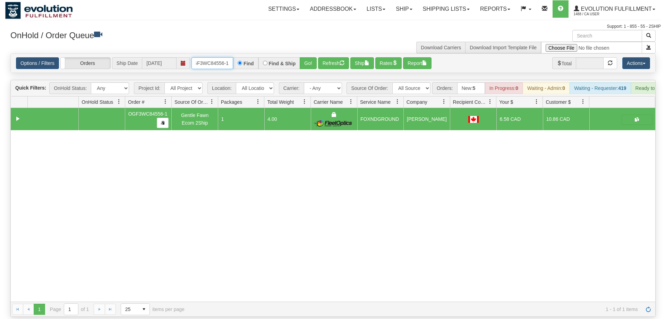
click at [224, 57] on input "OGF3WC84556-1" at bounding box center [212, 63] width 42 height 12
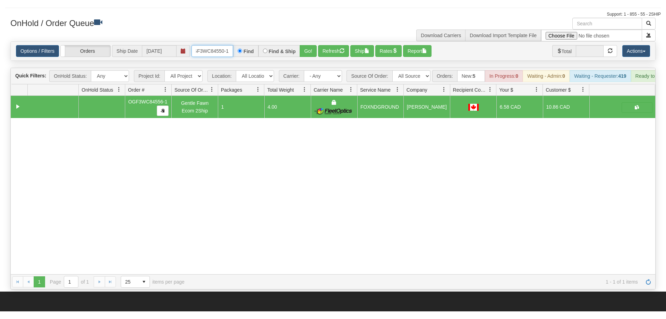
scroll to position [35, 0]
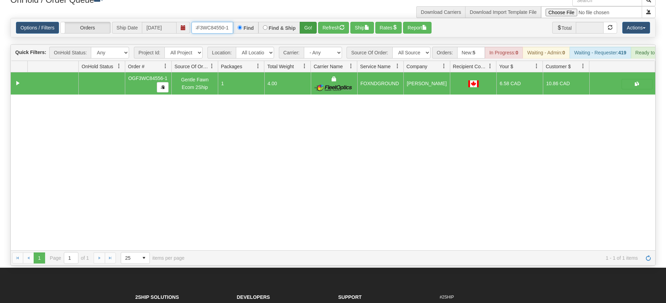
type input "OGF3WC84550-1"
click at [305, 28] on div "Is equal to Is not equal to Contains Does not contains CAD USD EUR ZAR [PERSON_…" at bounding box center [332, 142] width 655 height 248
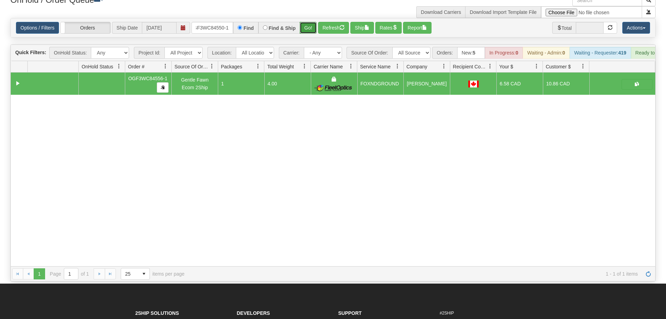
click at [311, 22] on button "Go!" at bounding box center [308, 28] width 17 height 12
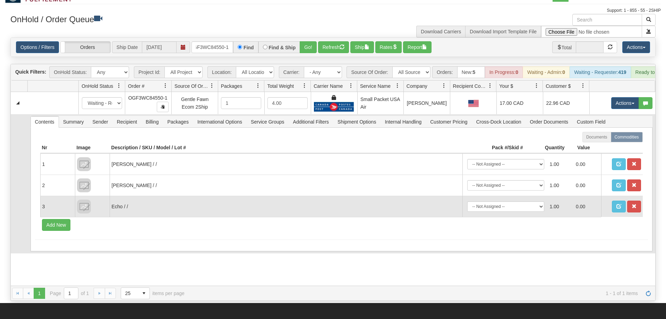
scroll to position [0, 0]
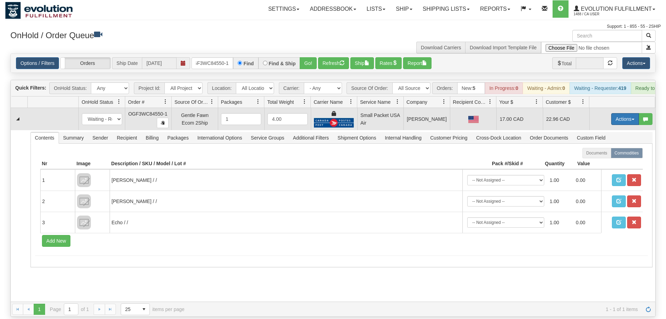
click at [630, 113] on button "Actions" at bounding box center [625, 119] width 28 height 12
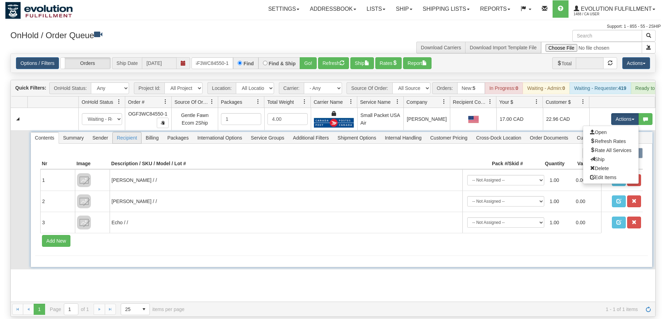
click at [121, 132] on span "Recipient" at bounding box center [127, 137] width 28 height 11
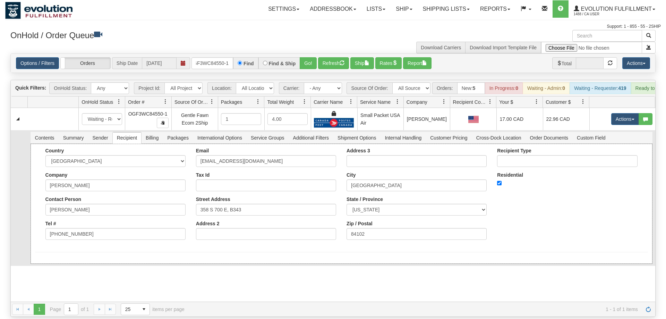
click at [158, 144] on div "Country AFGHANISTAN ALAND ISLANDS ALBANIA ALGERIA AMERICAN SAMOA ANDORRA ANGOLA…" at bounding box center [342, 204] width 622 height 120
click at [158, 132] on span "Billing" at bounding box center [152, 137] width 21 height 11
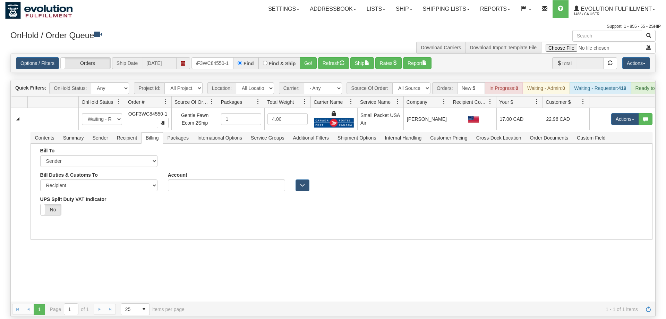
click at [470, 266] on div "31451550 EVOLUTION V3 90662003 90662004 New In Progress Waiting - Admin Waiting…" at bounding box center [333, 205] width 644 height 194
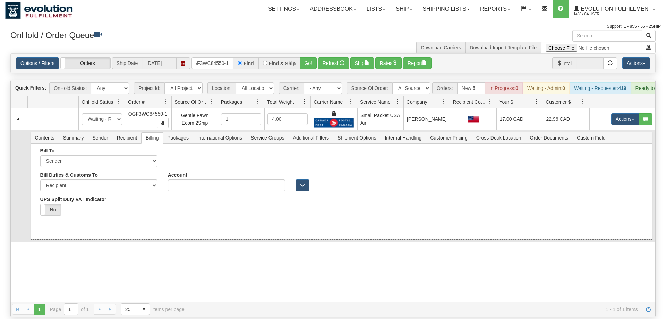
click at [123, 185] on div "Bill Duties & Customs To Sender Recipient Third Party UPS Split Duty VAT Indica…" at bounding box center [99, 196] width 128 height 49
click at [124, 183] on div "Bill Duties & Customs To Sender Recipient Third Party UPS Split Duty VAT Indica…" at bounding box center [99, 196] width 128 height 49
click at [40, 179] on select "Sender Recipient Third Party" at bounding box center [98, 185] width 117 height 12
select select "1"
click option "Sender" at bounding box center [0, 0] width 0 height 0
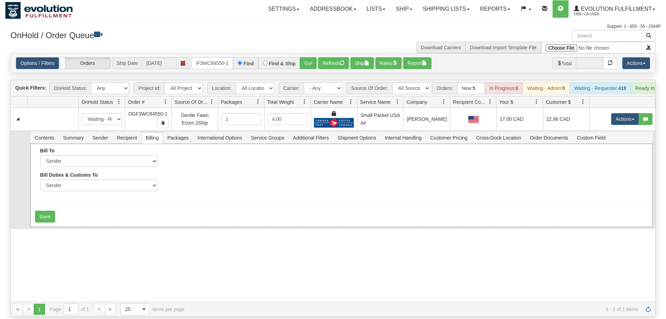
click at [281, 211] on div "Save" at bounding box center [341, 217] width 613 height 12
click at [34, 205] on div "Bill To Sender Recipient Third Party Collect Account" at bounding box center [342, 185] width 622 height 83
click at [43, 211] on button "Save" at bounding box center [45, 217] width 20 height 12
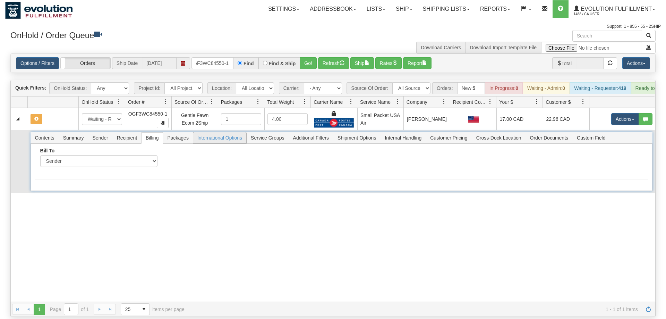
click at [238, 132] on span "International Options" at bounding box center [219, 137] width 53 height 11
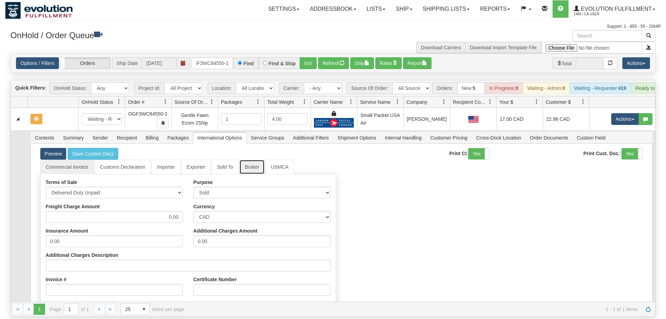
click at [259, 160] on link "Broker" at bounding box center [251, 167] width 25 height 15
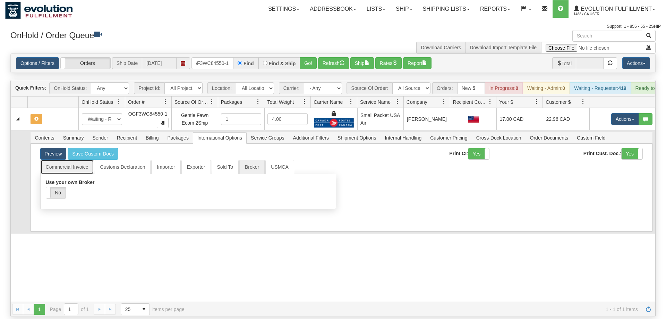
click at [69, 160] on link "Commercial Invoice" at bounding box center [67, 167] width 54 height 15
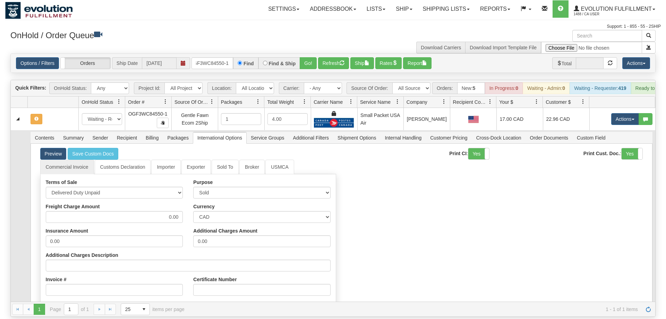
click at [17, 211] on td at bounding box center [19, 270] width 17 height 280
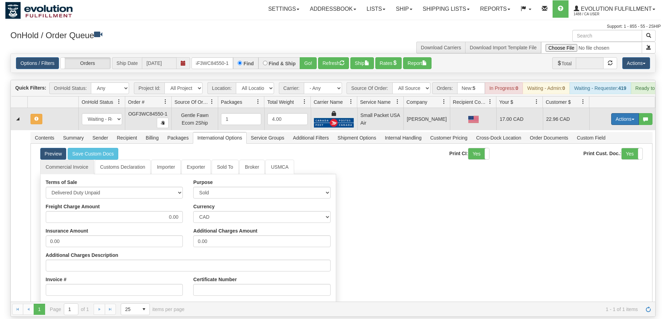
click at [624, 113] on button "Actions" at bounding box center [625, 119] width 28 height 12
click at [613, 147] on span "Rate All Services" at bounding box center [611, 150] width 42 height 6
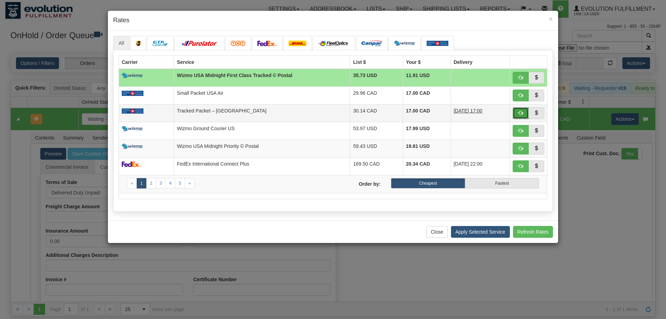
click at [523, 116] on button "button" at bounding box center [521, 113] width 16 height 12
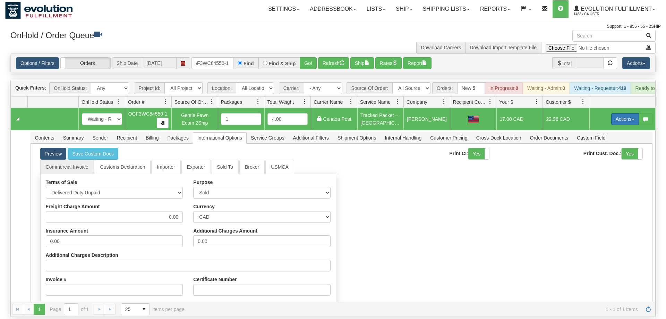
click at [619, 113] on button "Actions" at bounding box center [625, 119] width 28 height 12
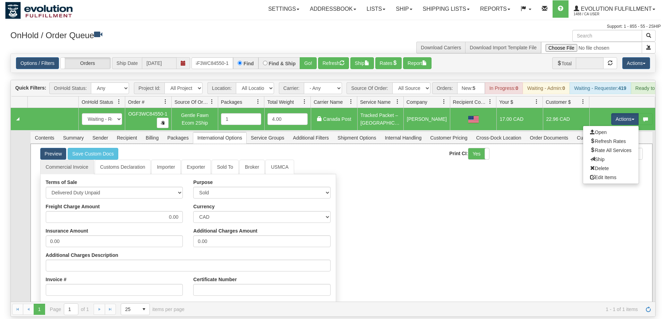
click at [358, 188] on div "Commercial Invoice Customs Declaration Importer Exporter Sold To Broker USMCA T…" at bounding box center [341, 275] width 613 height 230
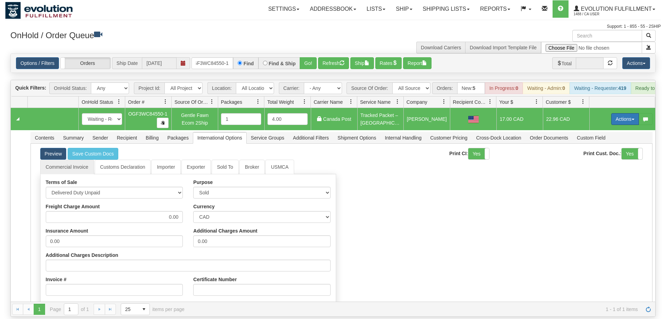
click at [621, 113] on button "Actions" at bounding box center [625, 119] width 28 height 12
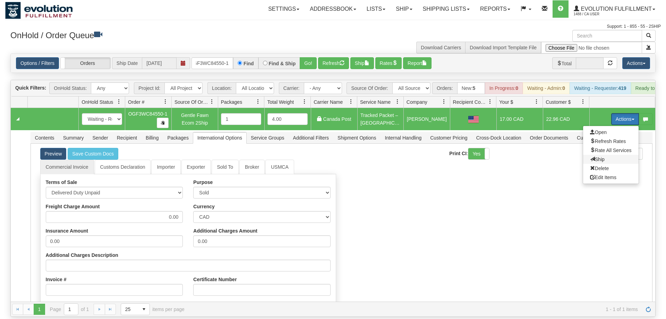
click at [602, 156] on span "Ship" at bounding box center [597, 159] width 15 height 6
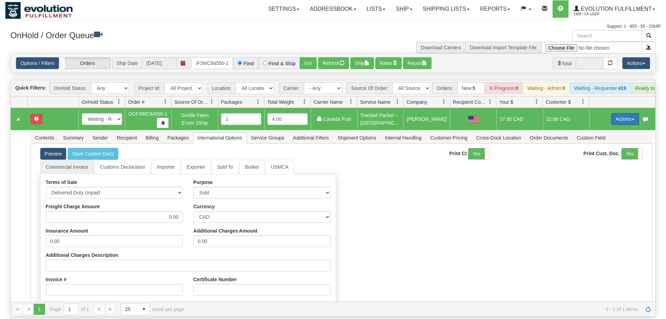
click at [619, 108] on td "Actions Open Refresh Rates Rate All Services Ship Delete Edit Items" at bounding box center [622, 119] width 66 height 22
click at [617, 113] on button "Actions" at bounding box center [625, 119] width 28 height 12
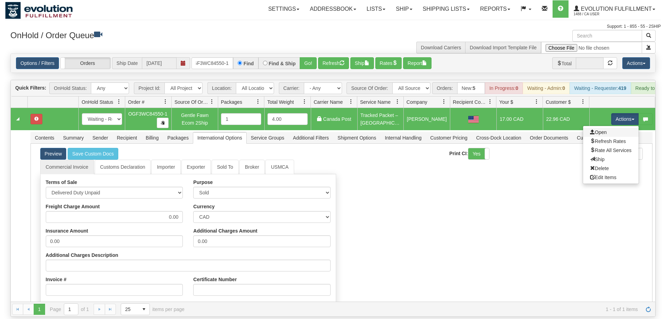
click at [617, 128] on link "Open" at bounding box center [610, 132] width 55 height 9
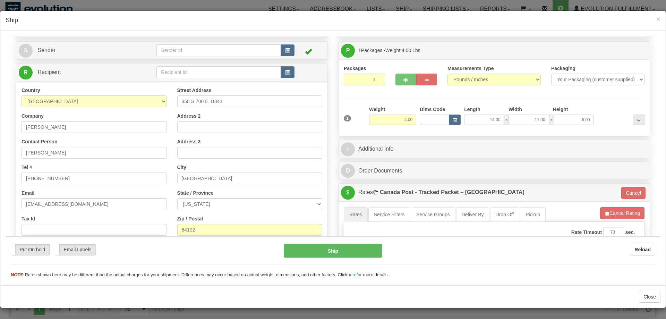
scroll to position [35, 0]
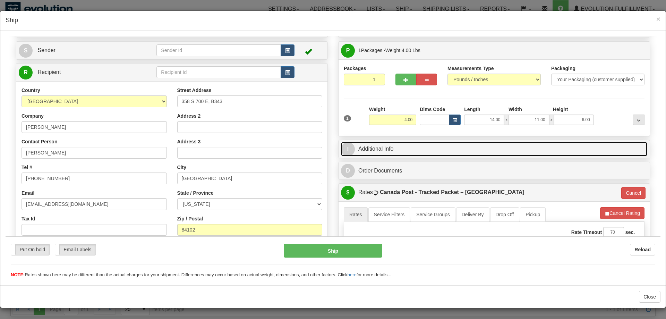
click at [375, 148] on link "I Additional Info" at bounding box center [494, 149] width 306 height 14
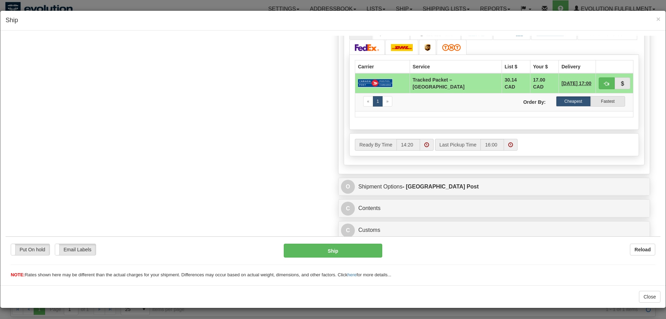
scroll to position [256, 0]
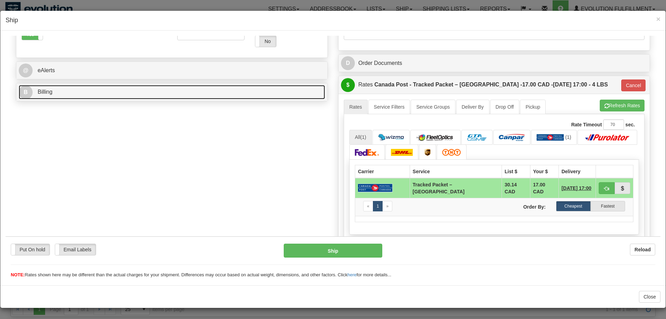
click at [61, 93] on link "B Billing" at bounding box center [172, 92] width 306 height 14
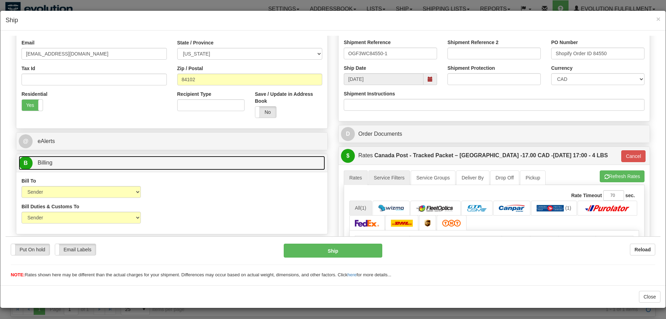
scroll to position [362, 0]
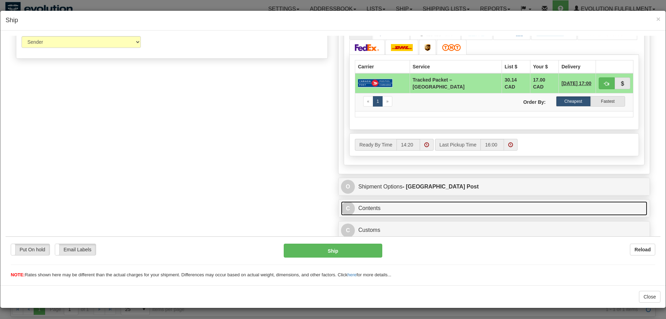
click at [384, 210] on link "C Contents" at bounding box center [494, 208] width 306 height 14
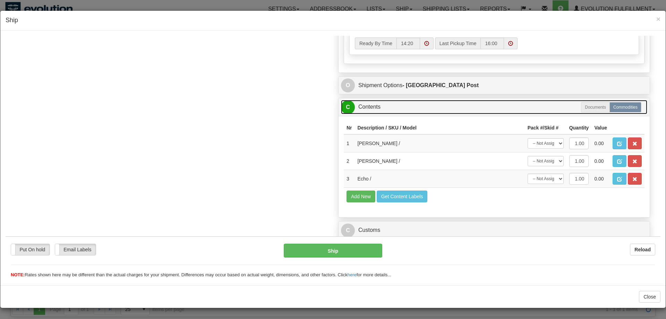
scroll to position [464, 0]
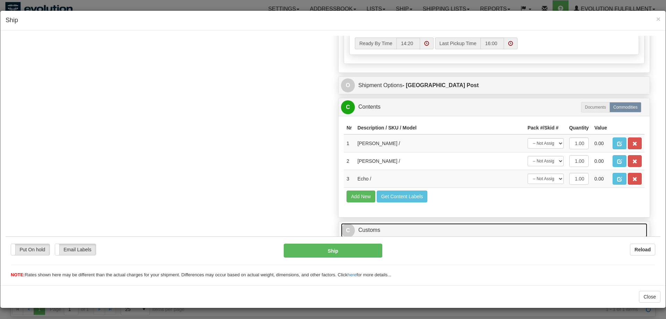
click at [382, 228] on link "C Customs" at bounding box center [494, 230] width 306 height 14
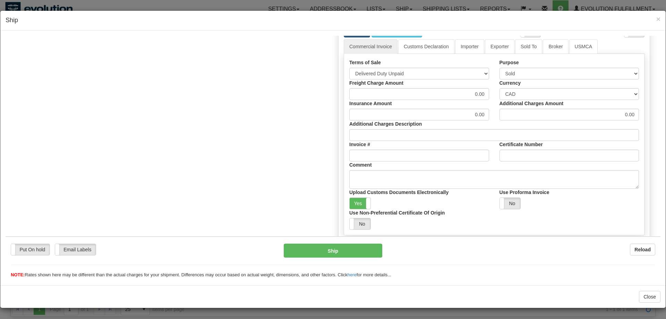
scroll to position [692, 0]
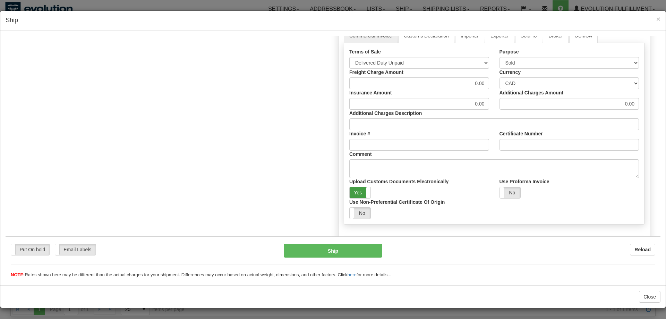
click at [359, 195] on label "Yes" at bounding box center [360, 192] width 21 height 11
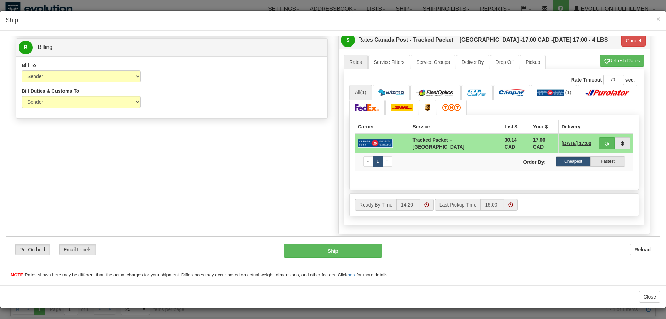
scroll to position [232, 0]
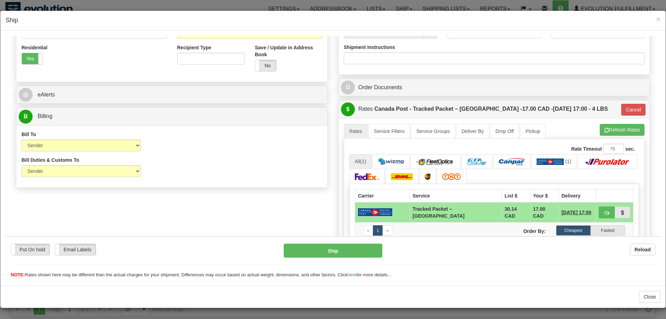
click at [309, 213] on div "Order # OGF3WC84550-1 Gentle Fawn Ecom 2Ship S" at bounding box center [333, 279] width 644 height 914
click at [610, 133] on button "Refresh Rates" at bounding box center [622, 129] width 45 height 12
type input "[GEOGRAPHIC_DATA]"
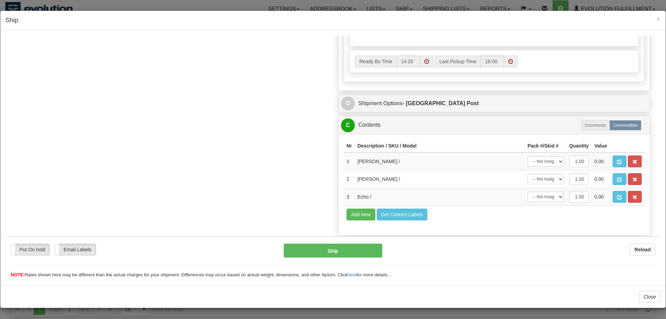
scroll to position [338, 0]
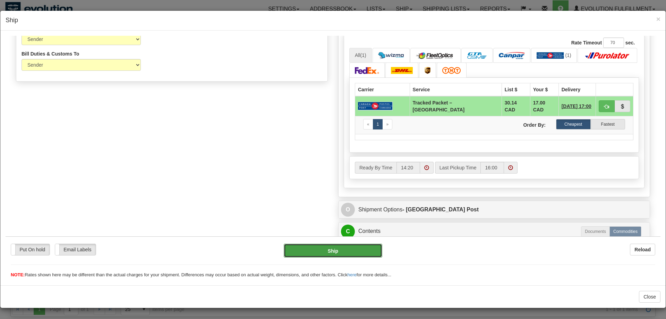
click at [336, 252] on button "Ship" at bounding box center [333, 250] width 99 height 14
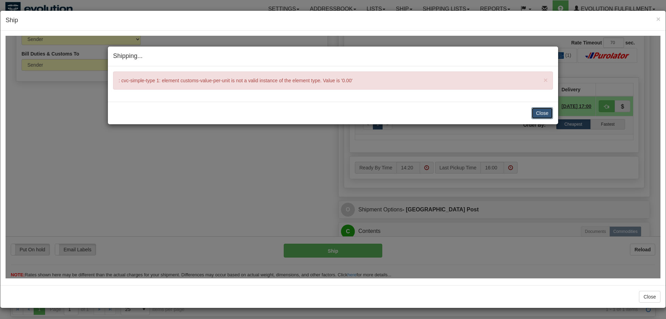
click at [543, 113] on button "Close" at bounding box center [542, 113] width 22 height 12
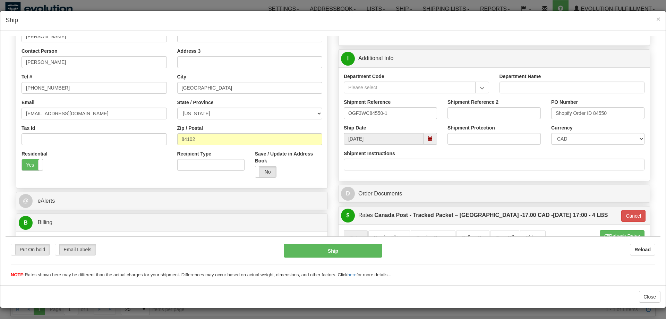
scroll to position [20, 0]
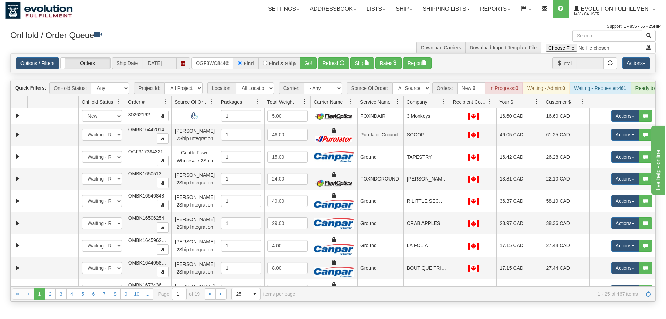
scroll to position [0, 7]
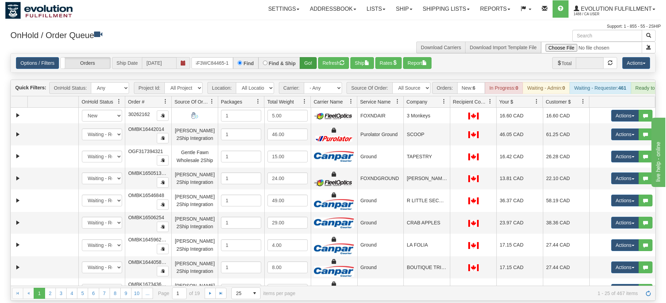
type input "OGF3WC84465-1"
click at [310, 63] on div "Is equal to Is not equal to Contains Does not contains CAD USD EUR ZAR [PERSON_…" at bounding box center [332, 177] width 655 height 248
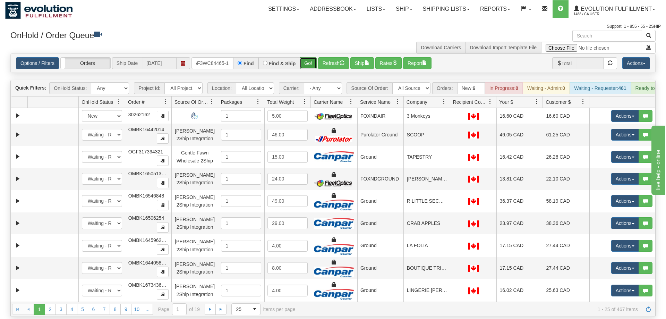
click at [308, 57] on button "Go!" at bounding box center [308, 63] width 17 height 12
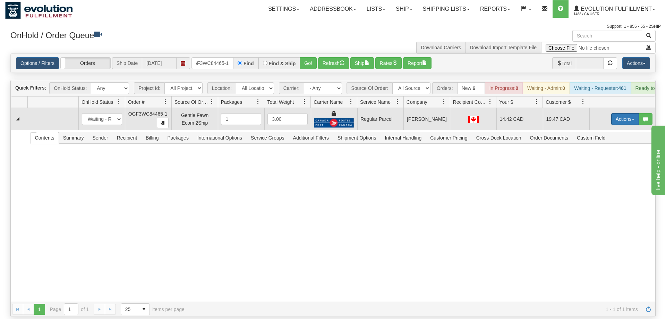
click at [619, 113] on button "Actions" at bounding box center [625, 119] width 28 height 12
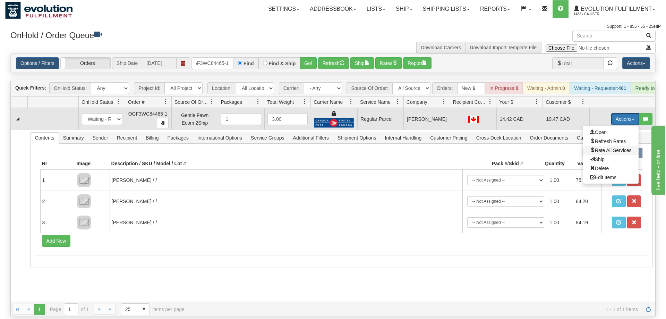
click at [611, 147] on span "Rate All Services" at bounding box center [611, 150] width 42 height 6
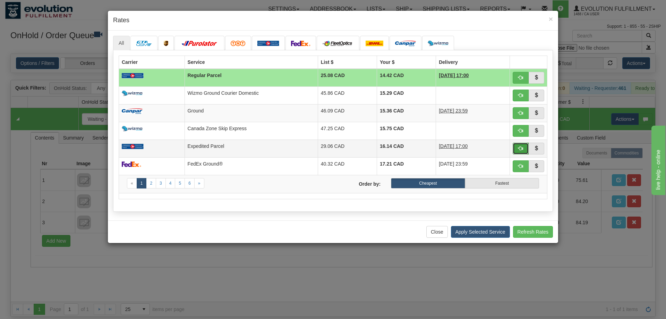
click at [520, 151] on button "button" at bounding box center [521, 149] width 16 height 12
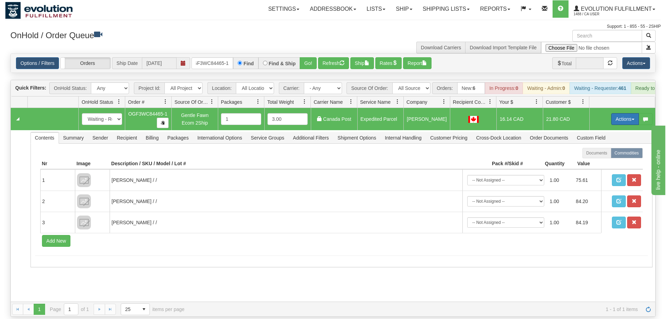
click at [611, 113] on button "Actions" at bounding box center [625, 119] width 28 height 12
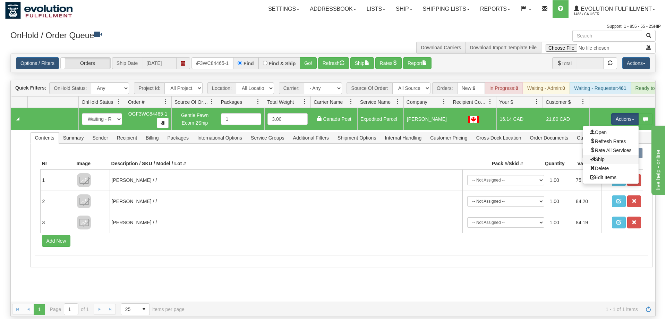
click at [606, 155] on link "Ship" at bounding box center [610, 159] width 55 height 9
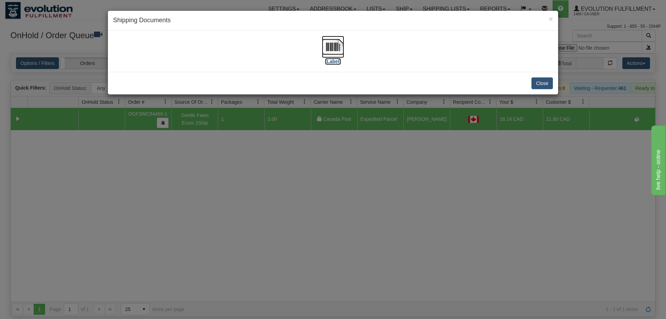
click at [325, 52] on img at bounding box center [333, 47] width 22 height 22
click at [317, 248] on div "× Shipping Documents [Label] Close" at bounding box center [333, 159] width 666 height 319
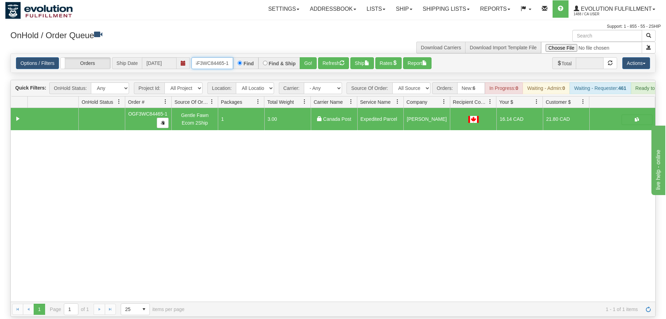
click at [211, 57] on input "OGF3WC84465-1" at bounding box center [212, 63] width 42 height 12
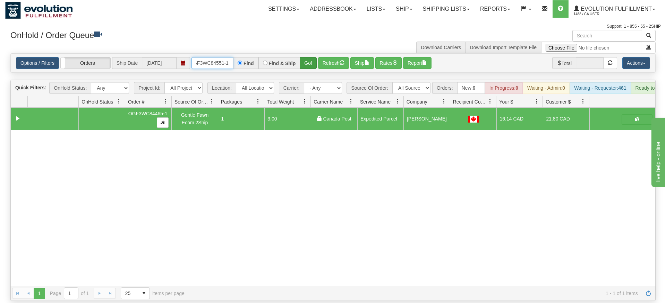
type input "oGF3WC84551-1"
click at [309, 65] on div "Is equal to Is not equal to Contains Does not contains CAD USD EUR ZAR [PERSON_…" at bounding box center [332, 177] width 655 height 248
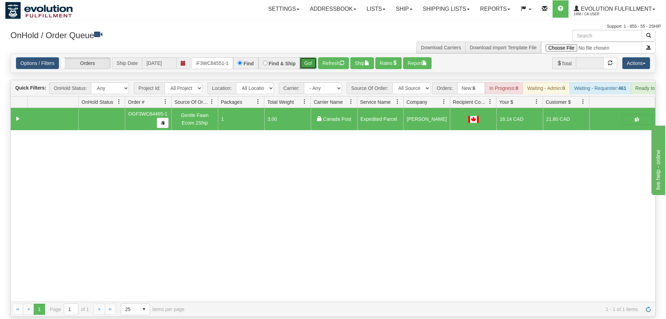
click at [309, 58] on button "Go!" at bounding box center [308, 63] width 17 height 12
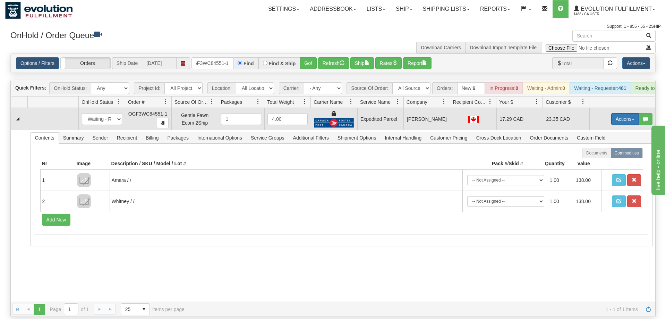
click at [624, 113] on button "Actions" at bounding box center [625, 119] width 28 height 12
click at [612, 155] on link "Ship" at bounding box center [610, 159] width 55 height 9
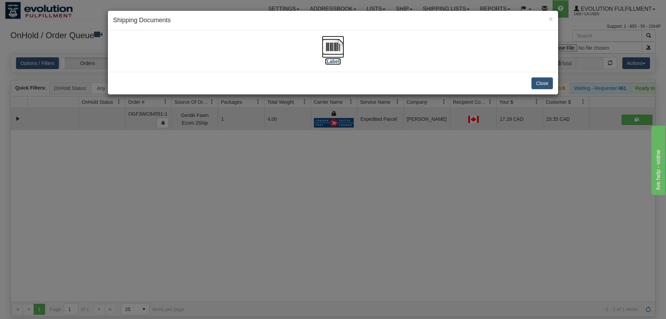
click at [339, 45] on img at bounding box center [333, 47] width 22 height 22
drag, startPoint x: 298, startPoint y: 200, endPoint x: 265, endPoint y: 79, distance: 125.4
click at [298, 196] on div "× Shipping Documents [Label] Close" at bounding box center [333, 159] width 666 height 319
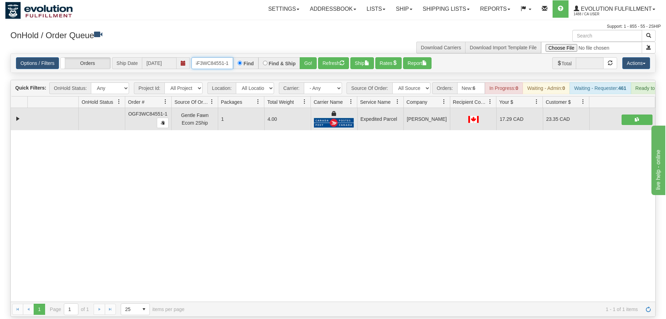
click at [220, 57] on input "oGF3WC84551-1" at bounding box center [212, 63] width 42 height 12
click at [220, 57] on input "text" at bounding box center [212, 63] width 42 height 12
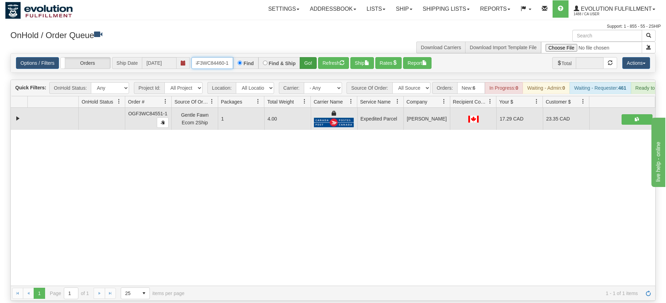
type input "oGF3WC84460-1"
click at [311, 72] on div "Is equal to Is not equal to Contains Does not contains CAD USD EUR ZAR [PERSON_…" at bounding box center [332, 177] width 655 height 248
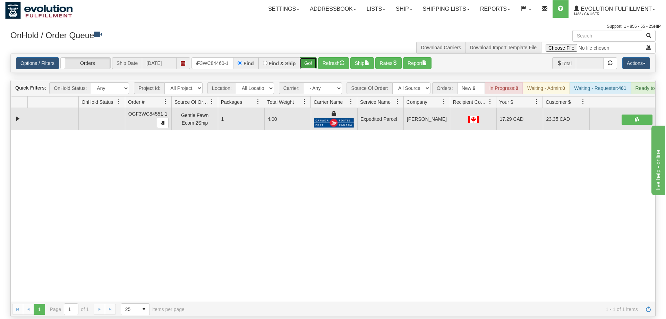
click at [306, 57] on button "Go!" at bounding box center [308, 63] width 17 height 12
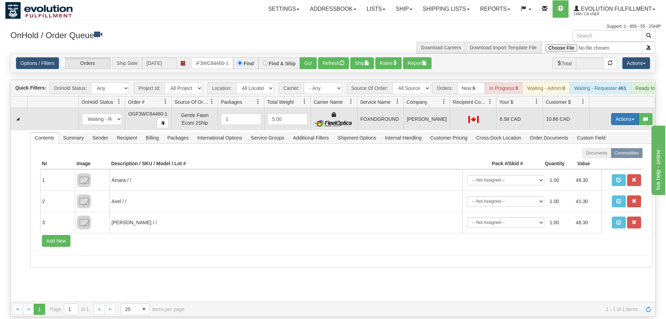
click at [631, 113] on button "Actions" at bounding box center [625, 119] width 28 height 12
click at [603, 155] on link "Ship" at bounding box center [610, 159] width 55 height 9
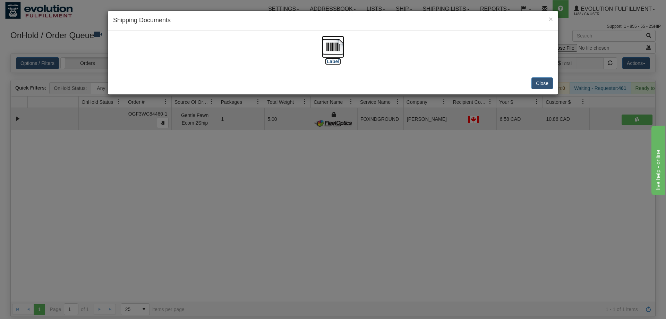
click at [331, 50] on img at bounding box center [333, 47] width 22 height 22
drag, startPoint x: 358, startPoint y: 215, endPoint x: 250, endPoint y: 85, distance: 169.2
click at [358, 216] on div "× Shipping Documents [Label] Close" at bounding box center [333, 159] width 666 height 319
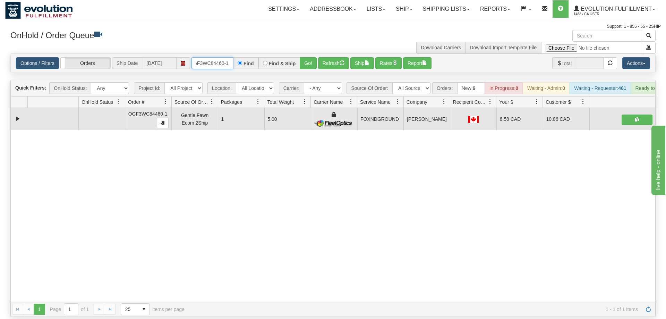
click at [220, 57] on input "oGF3WC84460-1" at bounding box center [212, 63] width 42 height 12
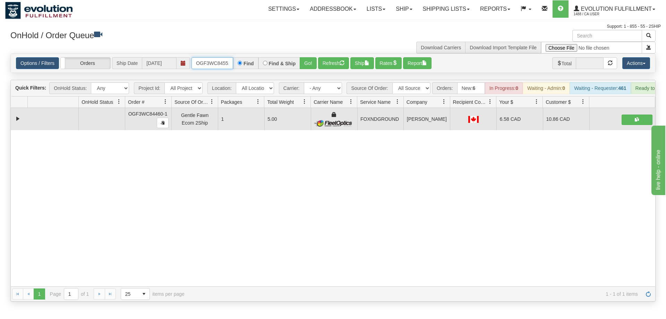
scroll to position [0, 7]
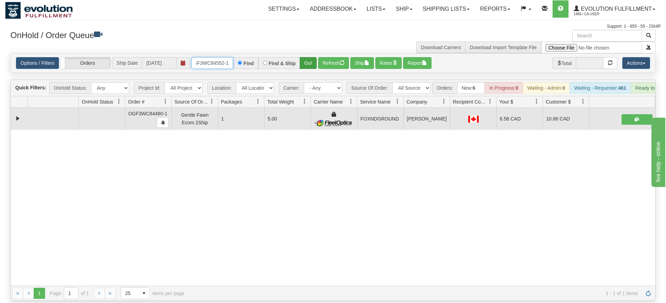
type input "OGF3WC84552-1"
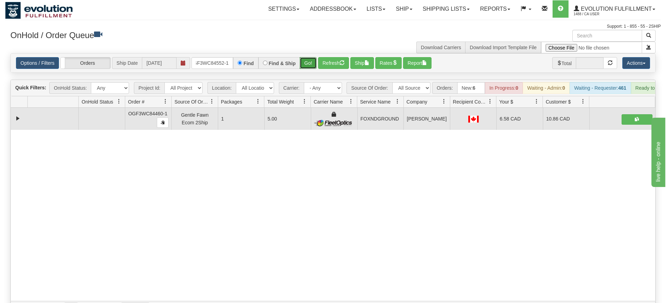
click at [306, 69] on div "Is equal to Is not equal to Contains Does not contains CAD USD EUR ZAR [PERSON_…" at bounding box center [332, 184] width 655 height 263
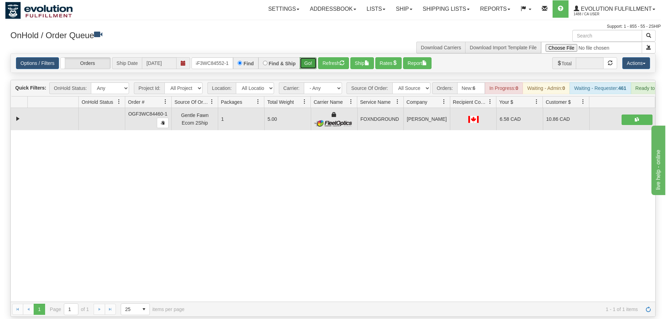
click at [305, 57] on button "Go!" at bounding box center [308, 63] width 17 height 12
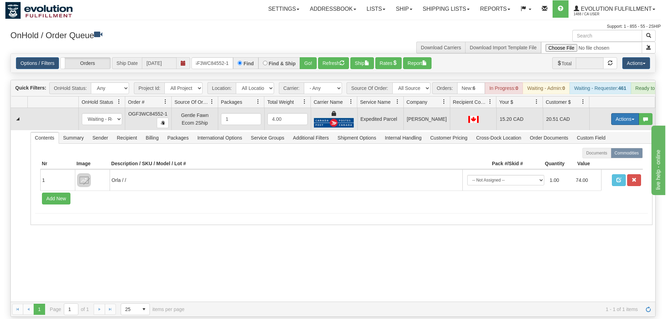
click at [631, 113] on button "Actions" at bounding box center [625, 119] width 28 height 12
click at [610, 155] on link "Ship" at bounding box center [610, 159] width 55 height 9
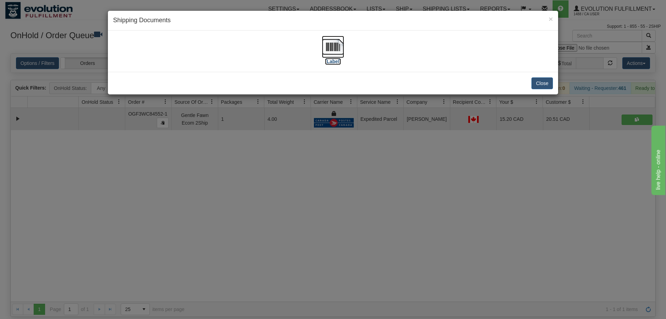
click at [339, 65] on label "[Label]" at bounding box center [333, 61] width 16 height 7
click at [365, 131] on div "× Shipping Documents [Label] Close" at bounding box center [333, 159] width 666 height 319
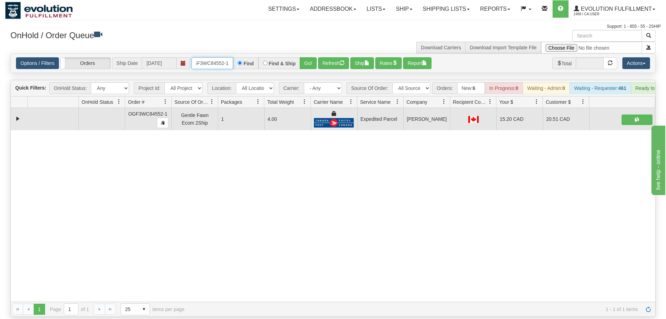
click at [220, 57] on input "OGF3WC84552-1" at bounding box center [212, 63] width 42 height 12
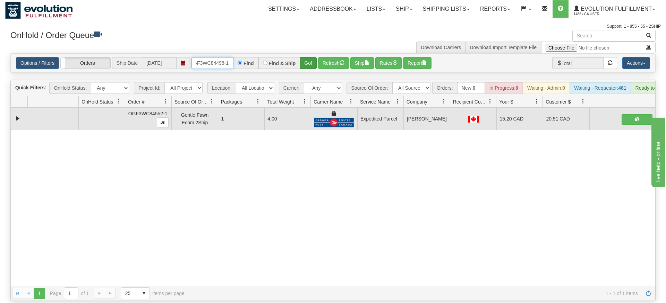
type input "OGF3WC84496-1"
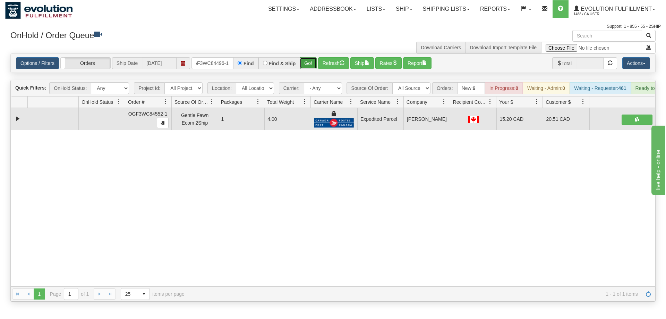
drag, startPoint x: 314, startPoint y: 52, endPoint x: 310, endPoint y: 55, distance: 4.7
click at [314, 67] on div "Is equal to Is not equal to Contains Does not contains CAD USD EUR ZAR [PERSON_…" at bounding box center [332, 177] width 655 height 248
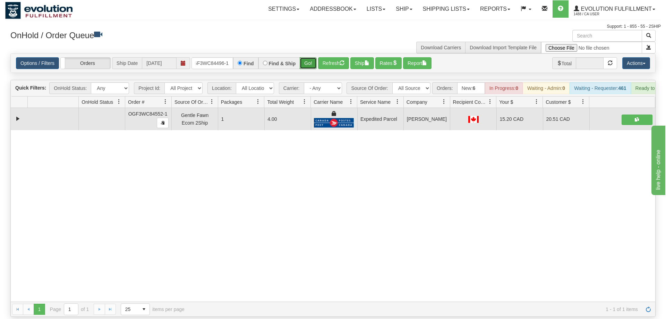
click at [310, 57] on button "Go!" at bounding box center [308, 63] width 17 height 12
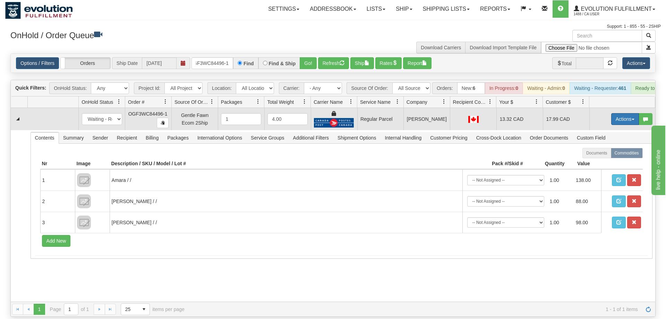
click at [632, 113] on button "Actions" at bounding box center [625, 119] width 28 height 12
click at [611, 147] on span "Rate All Services" at bounding box center [611, 150] width 42 height 6
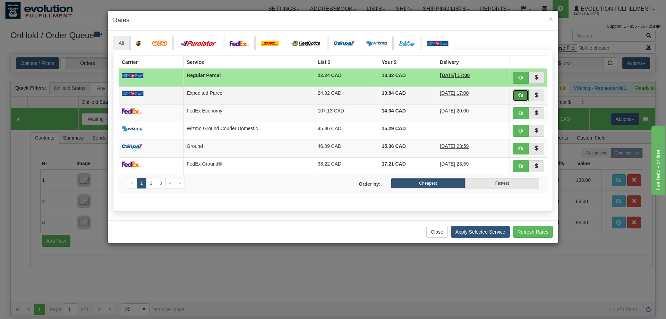
click at [524, 97] on button "button" at bounding box center [521, 95] width 16 height 12
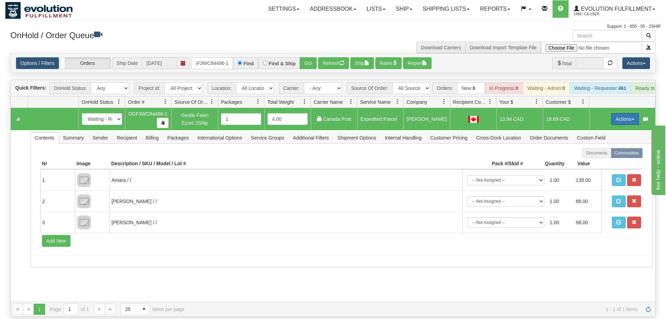
click at [624, 113] on button "Actions" at bounding box center [625, 119] width 28 height 12
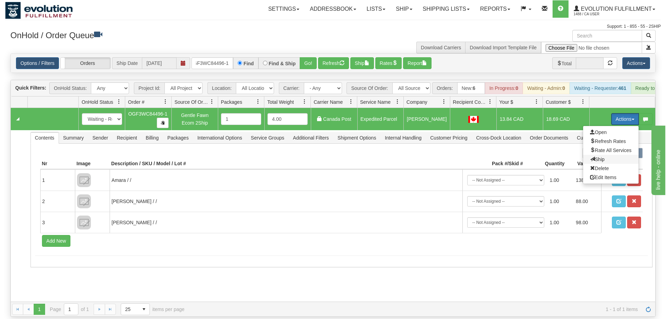
click at [600, 156] on span "Ship" at bounding box center [597, 159] width 15 height 6
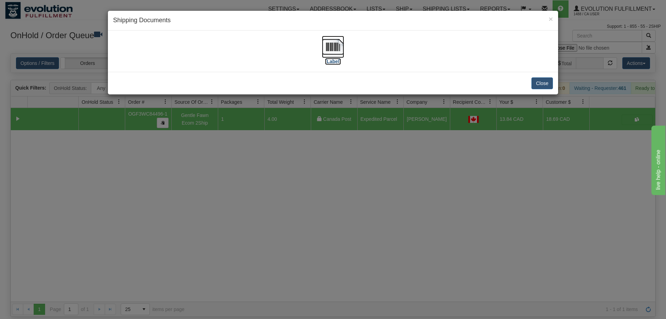
click at [335, 38] on img at bounding box center [333, 47] width 22 height 22
click at [365, 194] on div "× Shipping Documents [Label] Close" at bounding box center [333, 159] width 666 height 319
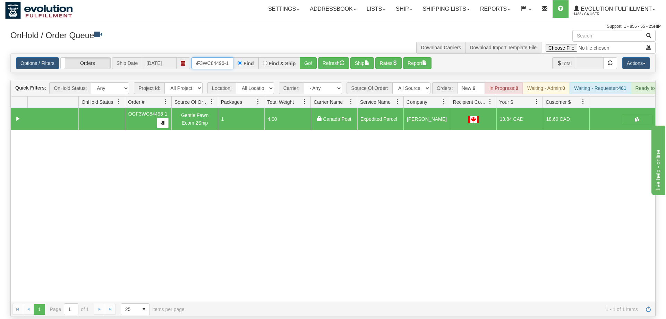
click at [223, 57] on input "OGF3WC84496-1" at bounding box center [212, 63] width 42 height 12
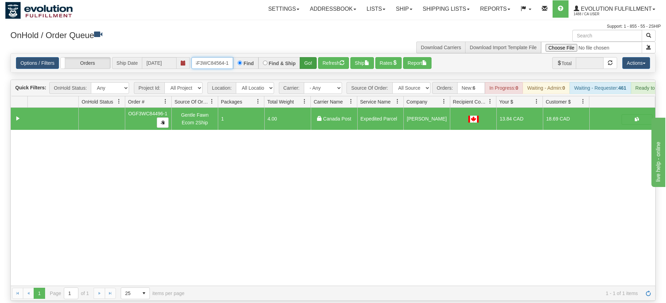
type input "OGF3WC84564-1"
click at [312, 69] on div "Is equal to Is not equal to Contains Does not contains CAD USD EUR ZAR [PERSON_…" at bounding box center [332, 177] width 655 height 248
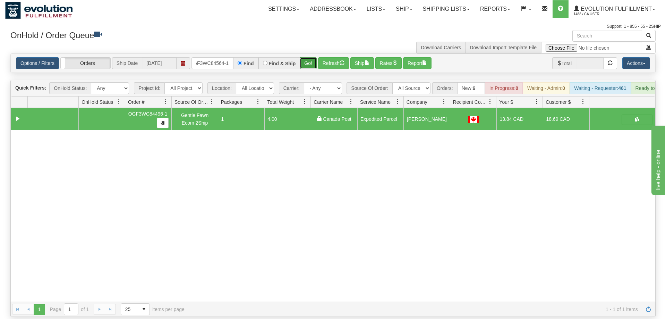
click at [310, 57] on button "Go!" at bounding box center [308, 63] width 17 height 12
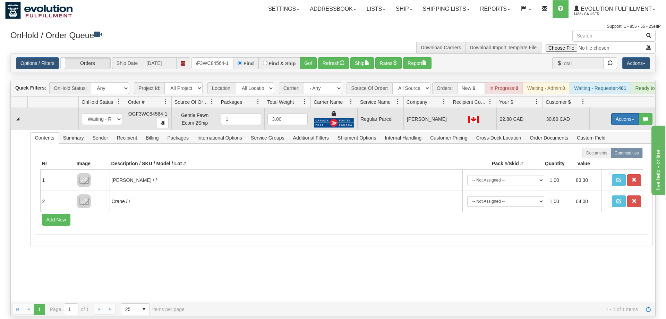
click at [615, 113] on button "Actions" at bounding box center [625, 119] width 28 height 12
click at [622, 147] on span "Rate All Services" at bounding box center [611, 150] width 42 height 6
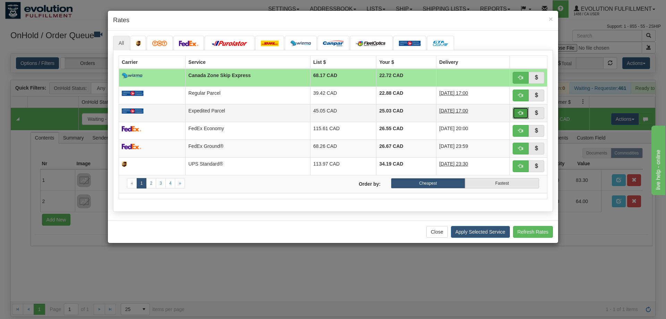
click at [521, 113] on span "button" at bounding box center [520, 112] width 5 height 5
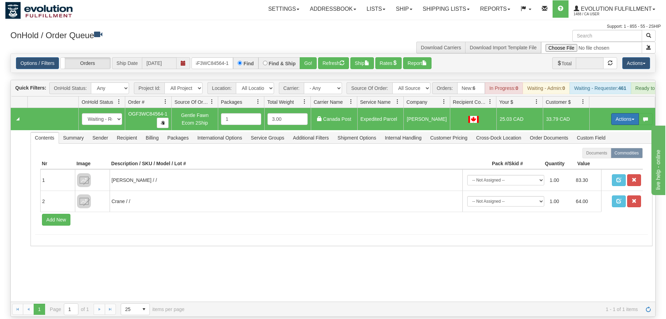
click at [624, 113] on button "Actions" at bounding box center [625, 119] width 28 height 12
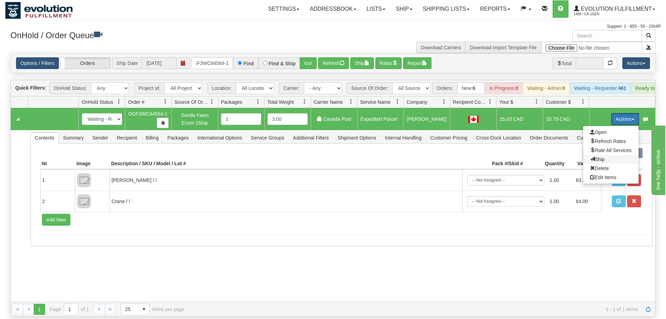
click at [594, 156] on span "Ship" at bounding box center [597, 159] width 15 height 6
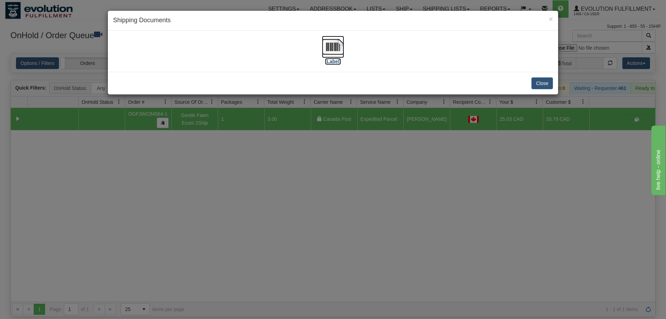
click at [329, 43] on img at bounding box center [333, 47] width 22 height 22
drag, startPoint x: 358, startPoint y: 167, endPoint x: 250, endPoint y: 101, distance: 126.2
click at [358, 166] on div "× Shipping Documents [Label] Close" at bounding box center [333, 159] width 666 height 319
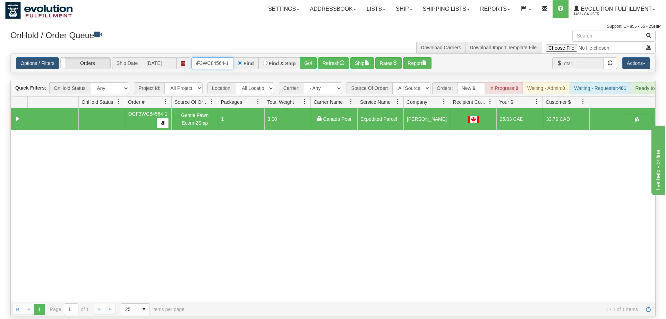
click at [227, 57] on input "OGF3WC84564-1" at bounding box center [212, 63] width 42 height 12
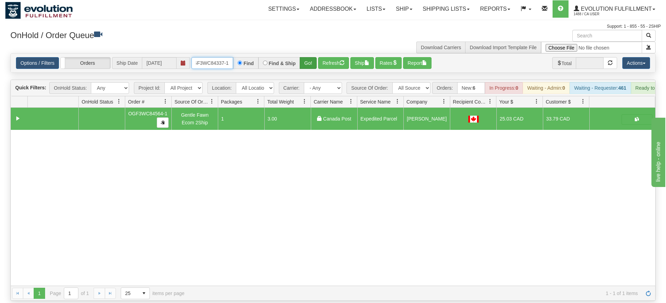
type input "OGF3WC84337-1"
click at [303, 70] on div "Is equal to Is not equal to Contains Does not contains CAD USD EUR ZAR [PERSON_…" at bounding box center [332, 177] width 655 height 248
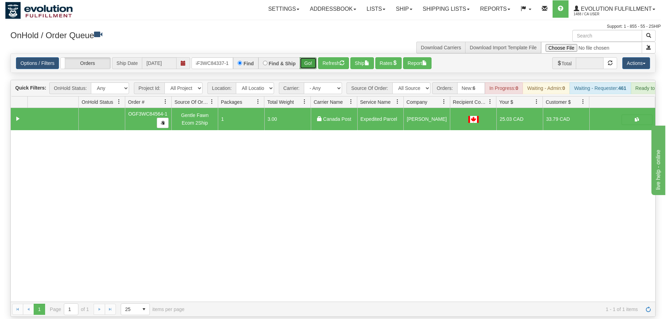
click at [310, 57] on button "Go!" at bounding box center [308, 63] width 17 height 12
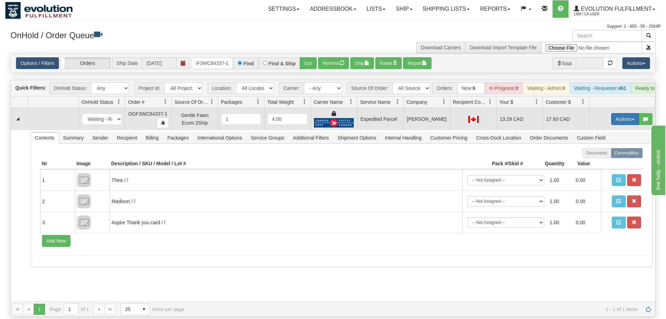
click at [615, 113] on button "Actions" at bounding box center [625, 119] width 28 height 12
click at [611, 155] on link "Ship" at bounding box center [610, 159] width 55 height 9
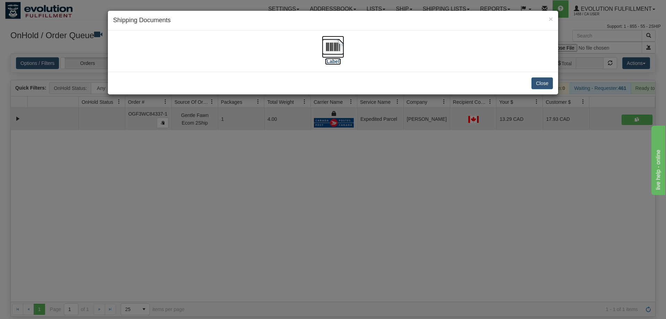
click at [332, 56] on img at bounding box center [333, 47] width 22 height 22
click at [280, 171] on div "× Shipping Documents [Label] Close" at bounding box center [333, 159] width 666 height 319
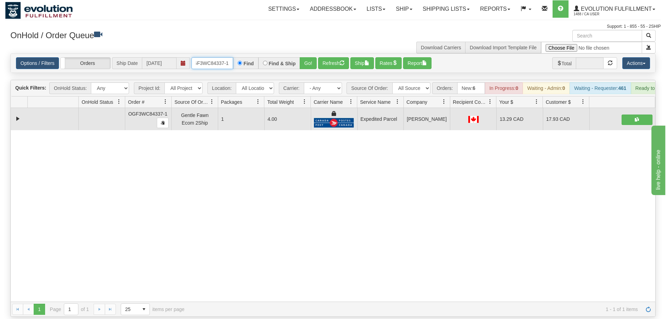
click at [226, 57] on input "OGF3WC84337-1" at bounding box center [212, 63] width 42 height 12
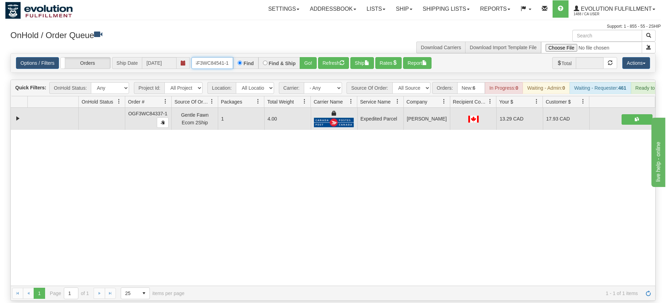
type input "OGF3WC84541-1"
click at [308, 69] on div "Is equal to Is not equal to Contains Does not contains CAD USD EUR ZAR [PERSON_…" at bounding box center [332, 177] width 655 height 248
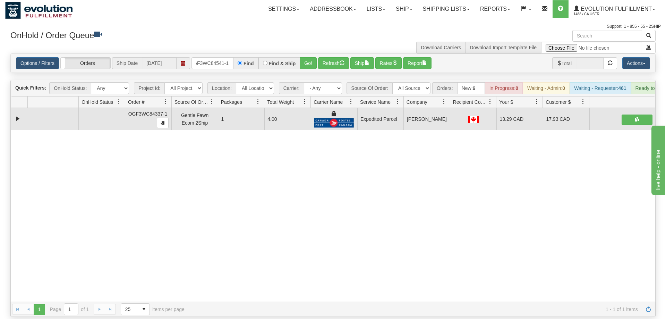
click at [314, 54] on div "Options / Filters Group Shipments Orders Ship Date [DATE] OGF3WC84541-1 Find Fi…" at bounding box center [333, 63] width 644 height 19
click at [309, 57] on button "Go!" at bounding box center [308, 63] width 17 height 12
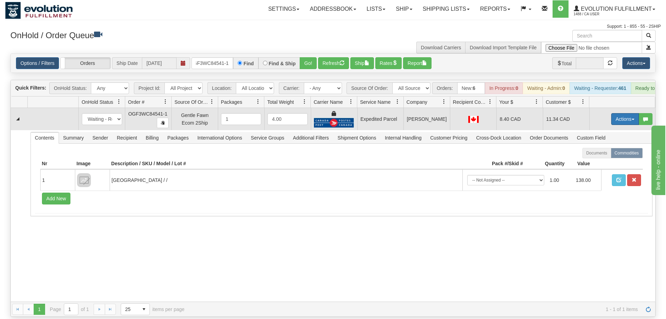
click at [617, 113] on button "Actions" at bounding box center [625, 119] width 28 height 12
click at [614, 155] on link "Ship" at bounding box center [610, 159] width 55 height 9
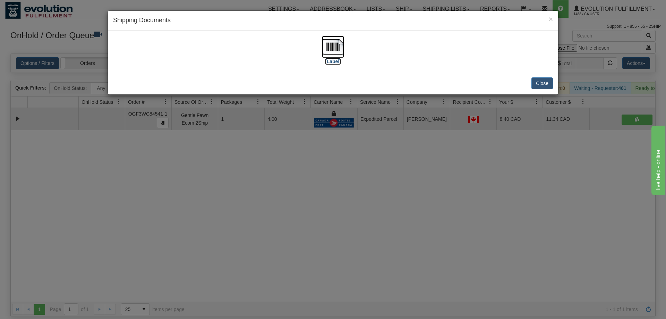
click at [331, 55] on img at bounding box center [333, 47] width 22 height 22
click at [296, 213] on div "× Shipping Documents [Label] Close" at bounding box center [333, 159] width 666 height 319
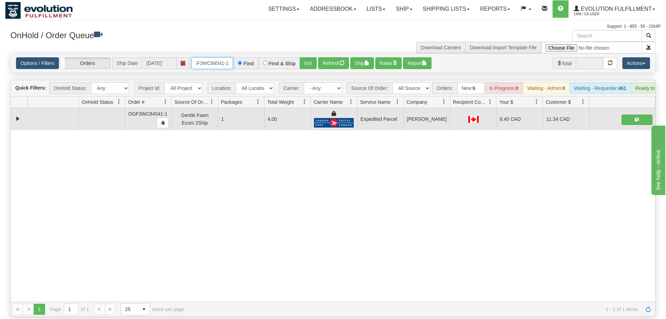
click at [205, 57] on input "OGF3WC84541-1" at bounding box center [212, 63] width 42 height 12
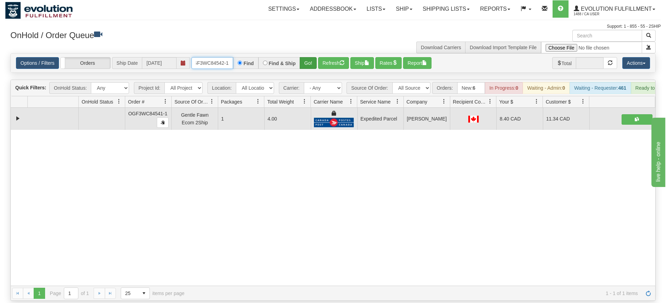
type input "OGF3WC84542-1"
click at [306, 70] on div "Is equal to Is not equal to Contains Does not contains CAD USD EUR ZAR [PERSON_…" at bounding box center [332, 177] width 655 height 248
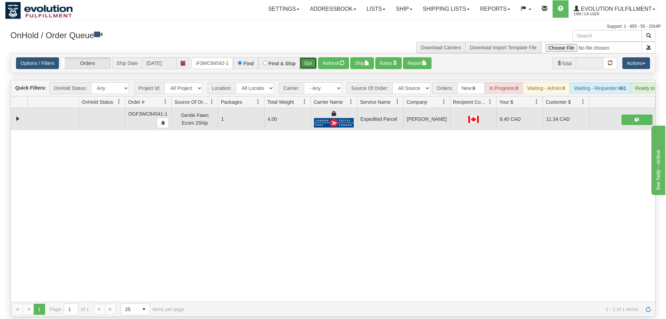
click at [307, 57] on button "Go!" at bounding box center [308, 63] width 17 height 12
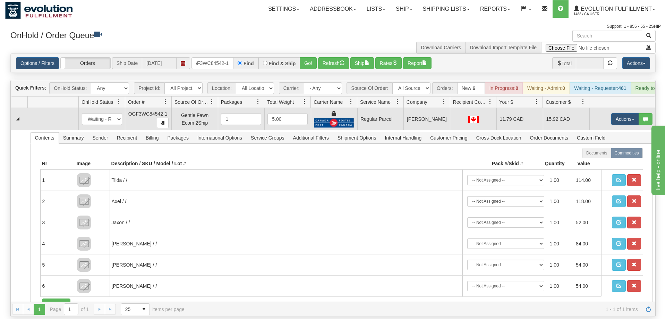
click at [641, 116] on td "Actions Open Refresh Rates Rate All Services Ship Delete Edit Items" at bounding box center [622, 119] width 66 height 22
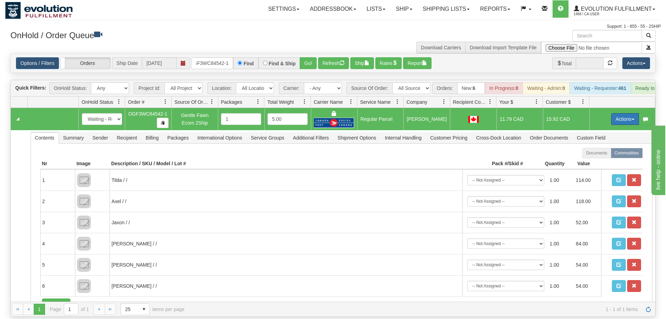
click at [625, 113] on button "Actions" at bounding box center [625, 119] width 28 height 12
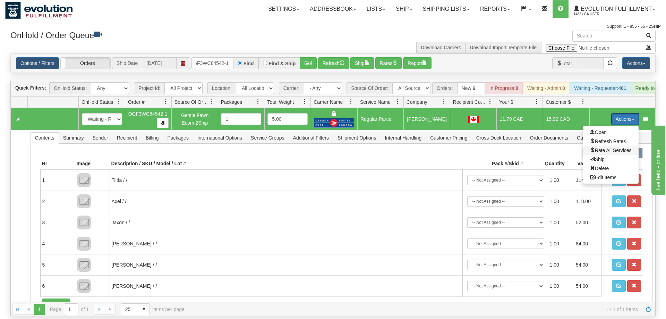
click at [611, 147] on span "Rate All Services" at bounding box center [611, 150] width 42 height 6
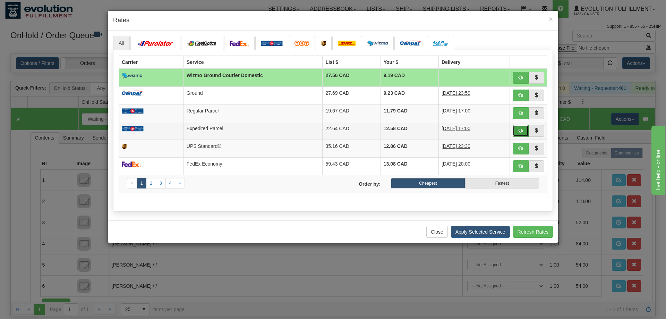
click at [520, 129] on span "button" at bounding box center [520, 130] width 5 height 5
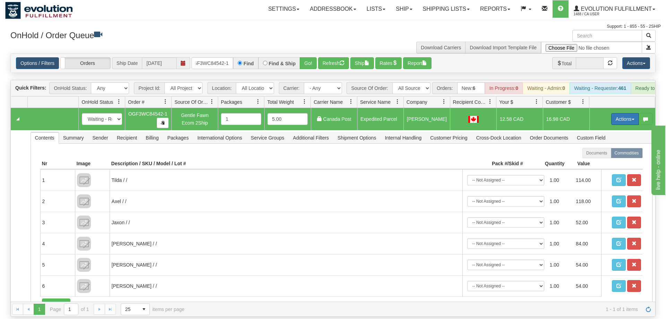
click at [612, 113] on button "Actions" at bounding box center [625, 119] width 28 height 12
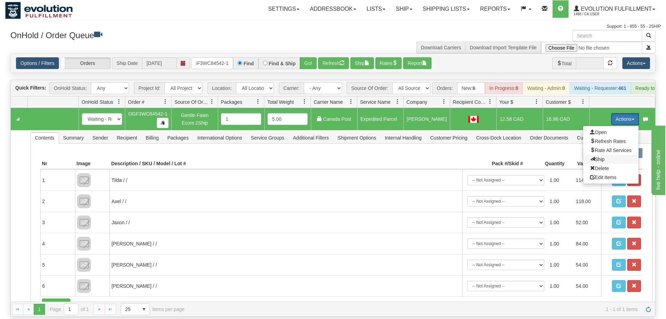
click at [601, 156] on span "Ship" at bounding box center [597, 159] width 15 height 6
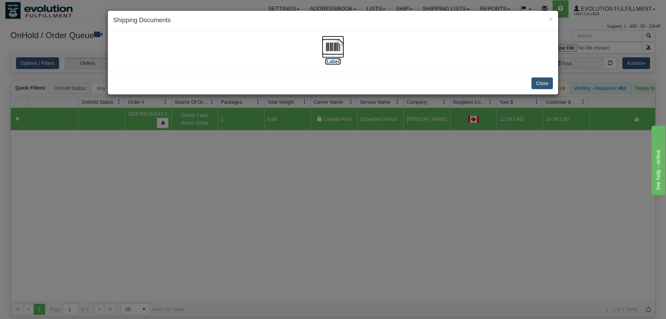
click at [331, 43] on img at bounding box center [333, 47] width 22 height 22
drag, startPoint x: 344, startPoint y: 206, endPoint x: 236, endPoint y: 3, distance: 229.9
click at [344, 203] on div "× Shipping Documents [Label] Close" at bounding box center [333, 159] width 666 height 319
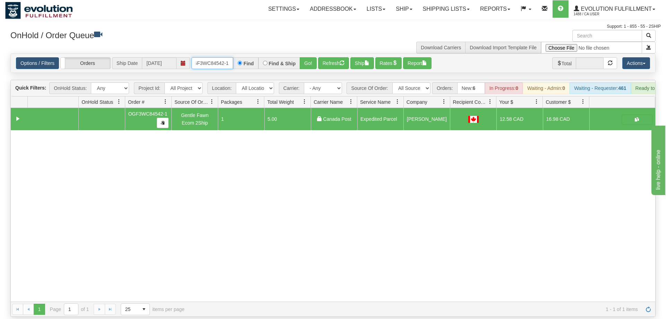
click at [224, 57] on input "OGF3WC84542-1" at bounding box center [212, 63] width 42 height 12
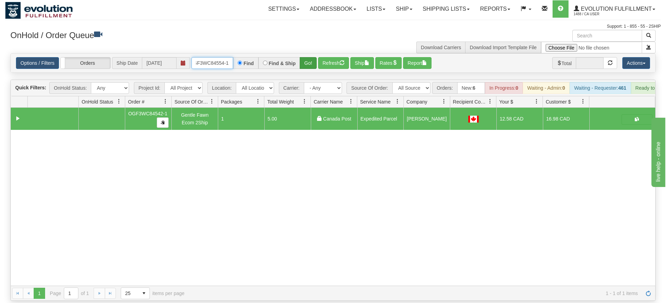
type input "OGF3WC84554-1"
click at [308, 66] on div "Is equal to Is not equal to Contains Does not contains CAD USD EUR ZAR [PERSON_…" at bounding box center [332, 177] width 655 height 248
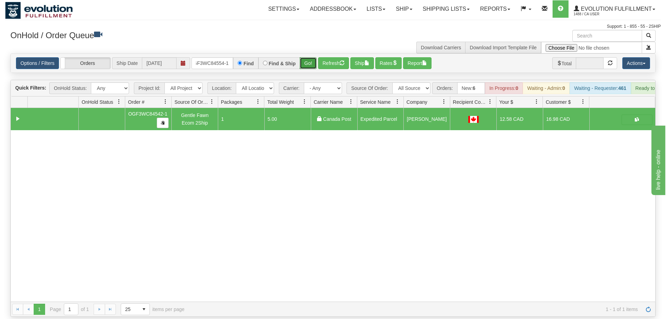
click at [310, 57] on button "Go!" at bounding box center [308, 63] width 17 height 12
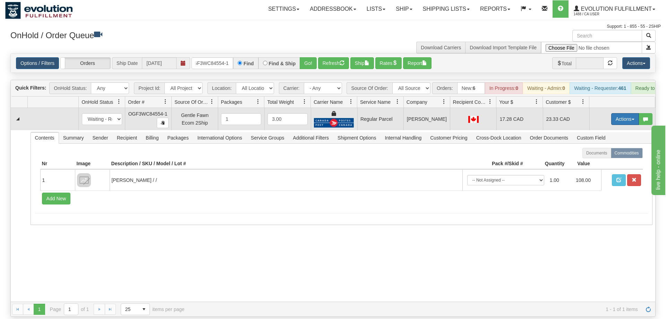
click at [617, 113] on button "Actions" at bounding box center [625, 119] width 28 height 12
click at [602, 147] on span "Rate All Services" at bounding box center [611, 150] width 42 height 6
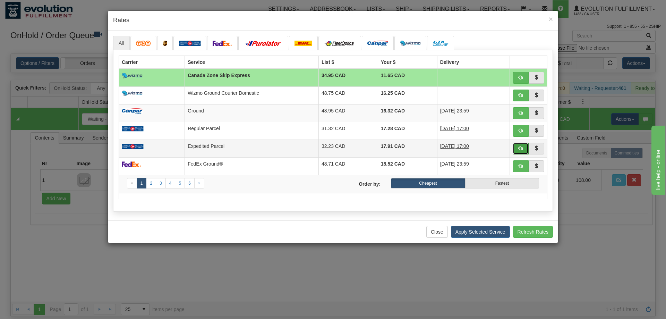
click at [523, 147] on button "button" at bounding box center [521, 149] width 16 height 12
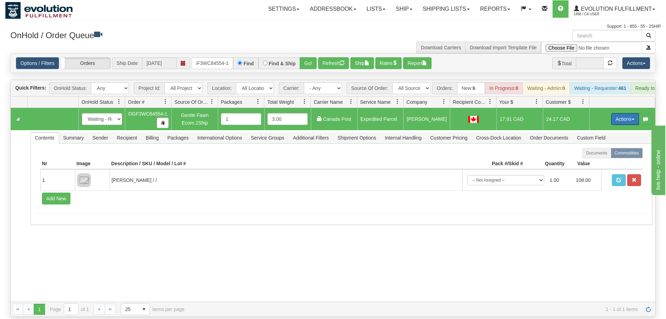
click at [622, 113] on button "Actions" at bounding box center [625, 119] width 28 height 12
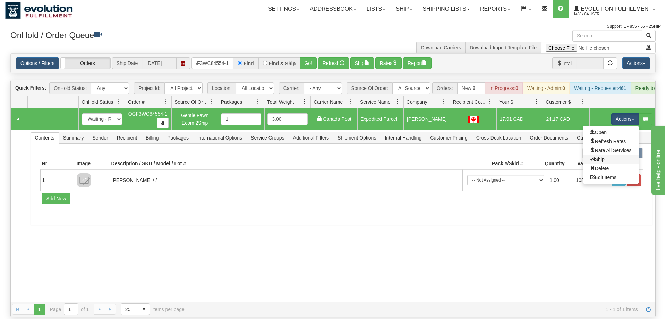
click at [604, 155] on link "Ship" at bounding box center [610, 159] width 55 height 9
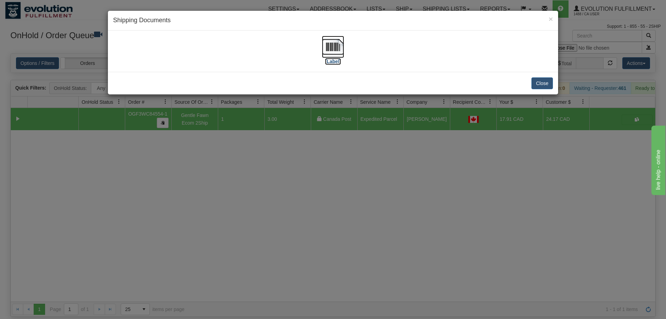
click at [329, 65] on label "[Label]" at bounding box center [333, 61] width 16 height 7
drag, startPoint x: 268, startPoint y: 184, endPoint x: 226, endPoint y: 81, distance: 111.7
click at [268, 182] on div "× Shipping Documents [Label] Close" at bounding box center [333, 159] width 666 height 319
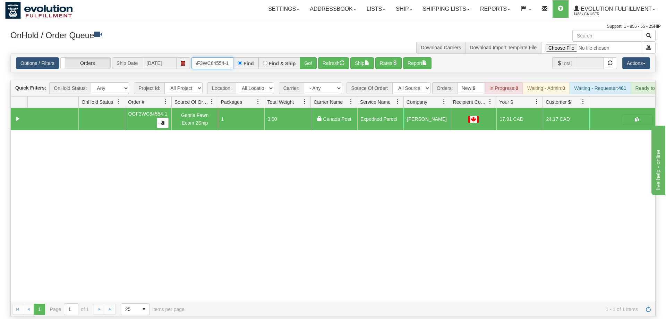
click at [219, 57] on input "OGF3WC84554-1" at bounding box center [212, 63] width 42 height 12
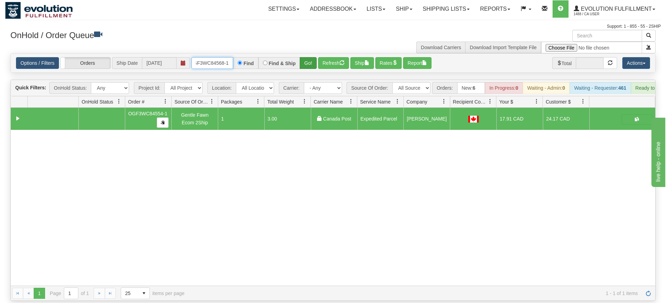
type input "OGF3WC84568-1"
click at [314, 66] on div "Is equal to Is not equal to Contains Does not contains CAD USD EUR ZAR [PERSON_…" at bounding box center [332, 177] width 655 height 248
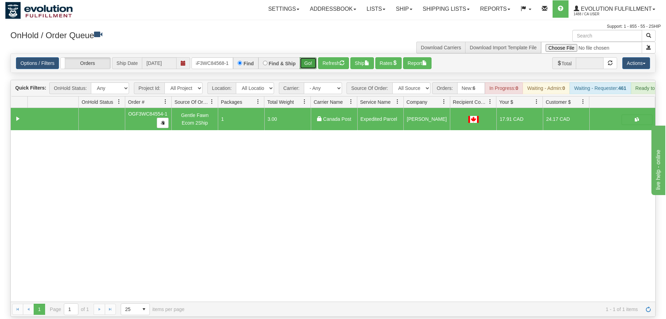
click at [312, 57] on button "Go!" at bounding box center [308, 63] width 17 height 12
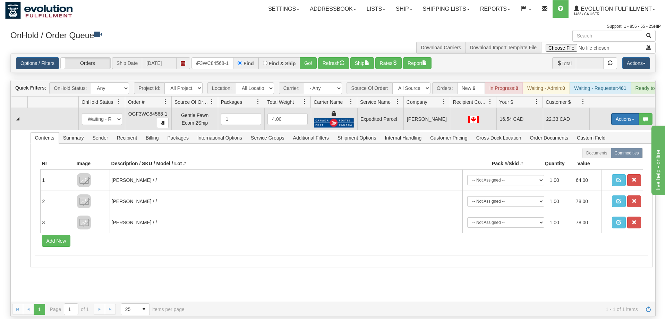
click at [618, 113] on button "Actions" at bounding box center [625, 119] width 28 height 12
click at [608, 155] on link "Ship" at bounding box center [610, 159] width 55 height 9
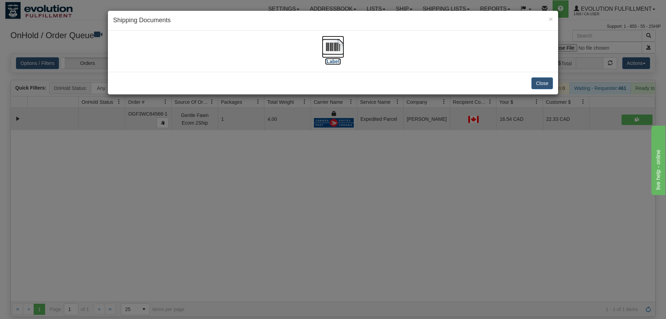
click at [336, 49] on img at bounding box center [333, 47] width 22 height 22
drag, startPoint x: 168, startPoint y: 170, endPoint x: 170, endPoint y: 105, distance: 65.3
click at [169, 170] on div "× Shipping Documents [Label] Close" at bounding box center [333, 159] width 666 height 319
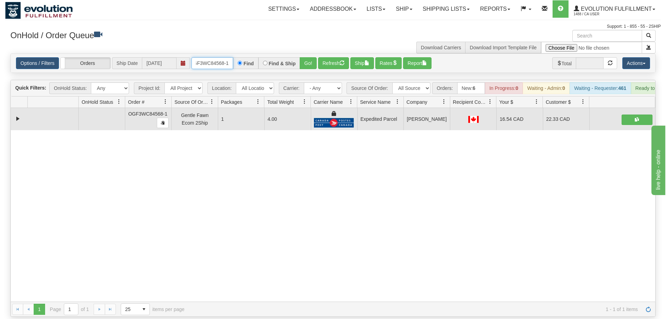
click at [204, 57] on input "OGF3WC84568-1" at bounding box center [212, 63] width 42 height 12
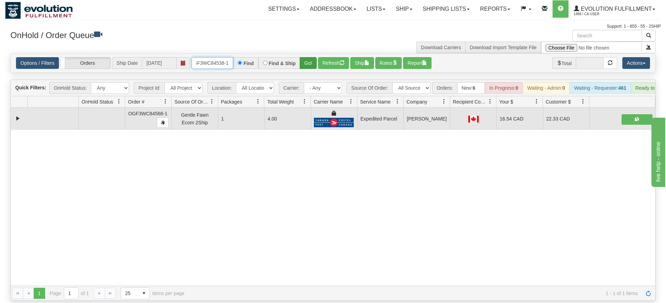
type input "OGF3WC84538-1"
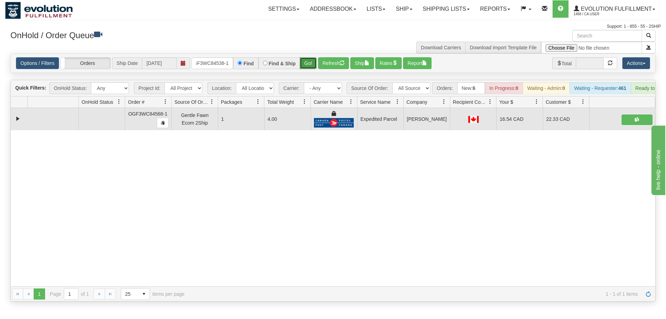
click at [302, 68] on div "Is equal to Is not equal to Contains Does not contains CAD USD EUR ZAR [PERSON_…" at bounding box center [332, 177] width 655 height 248
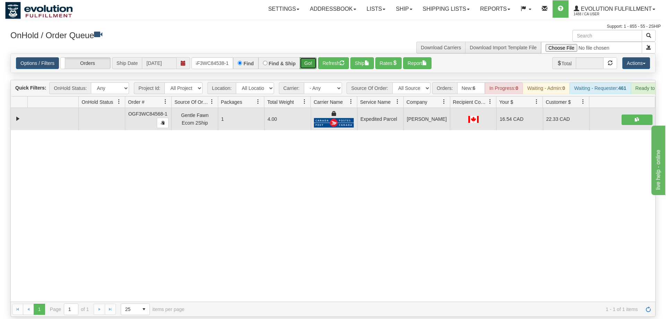
click at [310, 57] on button "Go!" at bounding box center [308, 63] width 17 height 12
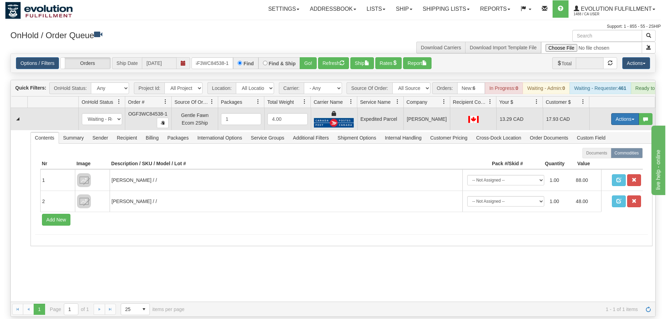
click at [627, 113] on button "Actions" at bounding box center [625, 119] width 28 height 12
click at [597, 156] on span "Ship" at bounding box center [597, 159] width 15 height 6
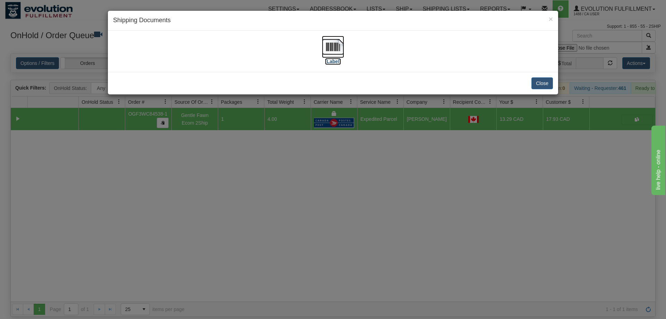
click at [323, 43] on img at bounding box center [333, 47] width 22 height 22
drag, startPoint x: 319, startPoint y: 136, endPoint x: 251, endPoint y: 80, distance: 88.0
click at [319, 136] on div "× Shipping Documents [Label] Close" at bounding box center [333, 159] width 666 height 319
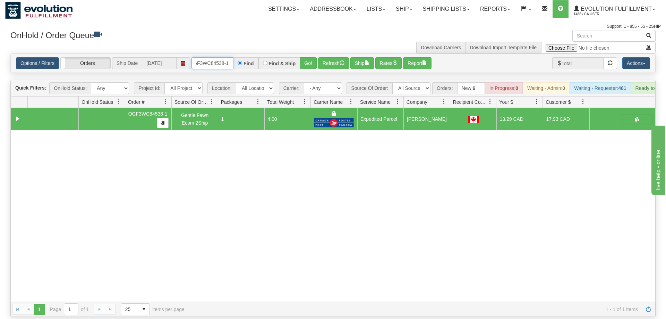
click at [214, 57] on input "OGF3WC84538-1" at bounding box center [212, 63] width 42 height 12
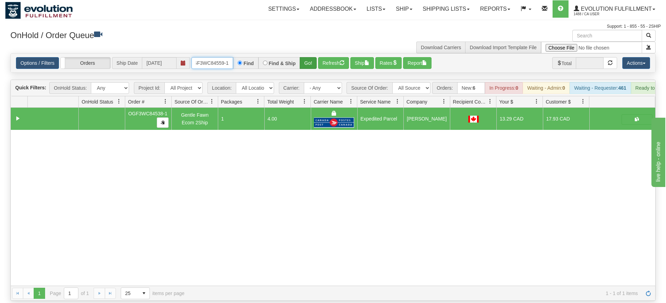
type input "OGF3WC84559-1"
click at [304, 72] on div "Is equal to Is not equal to Contains Does not contains CAD USD EUR ZAR [PERSON_…" at bounding box center [332, 177] width 655 height 248
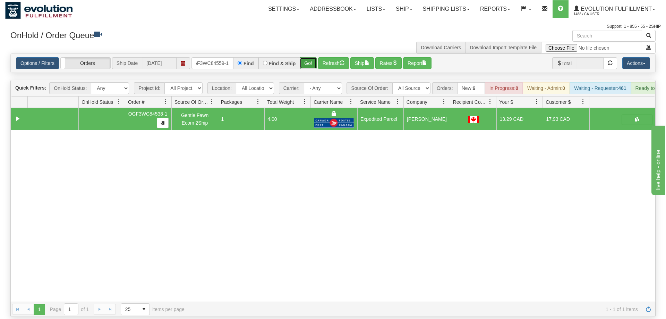
click at [306, 57] on button "Go!" at bounding box center [308, 63] width 17 height 12
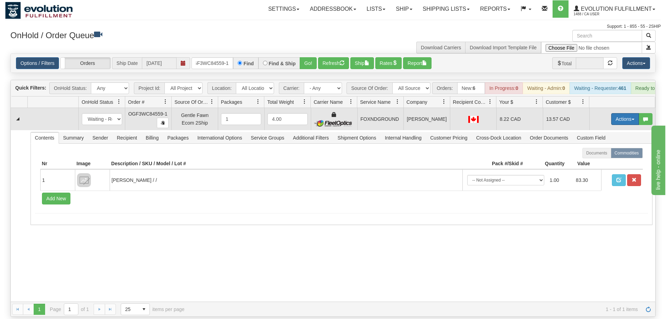
click at [625, 113] on button "Actions" at bounding box center [625, 119] width 28 height 12
click at [600, 155] on link "Ship" at bounding box center [610, 159] width 55 height 9
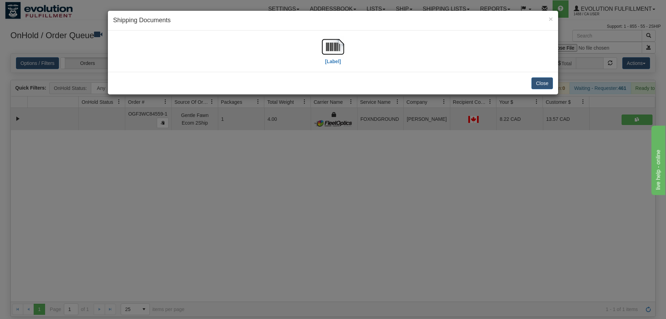
click at [348, 36] on div "[Label]" at bounding box center [333, 51] width 440 height 31
click at [341, 40] on img at bounding box center [333, 47] width 22 height 22
drag, startPoint x: 297, startPoint y: 159, endPoint x: 251, endPoint y: 26, distance: 140.9
click at [298, 154] on div "× Shipping Documents [Label] Close" at bounding box center [333, 159] width 666 height 319
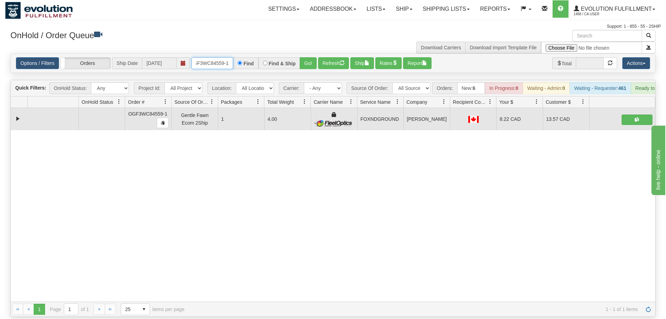
click at [214, 57] on input "OGF3WC84559-1" at bounding box center [212, 63] width 42 height 12
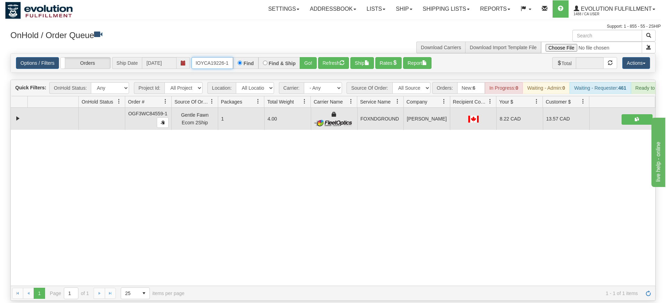
type input "OMOYCA19226-1"
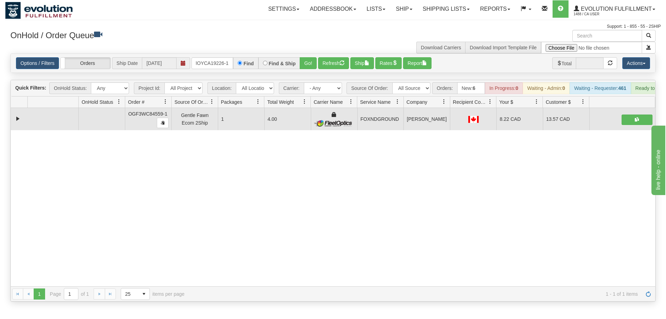
click at [307, 61] on div "Options / Filters Group Shipments Orders Ship Date [DATE] OMOYCA19226-1 Find Fi…" at bounding box center [333, 63] width 644 height 19
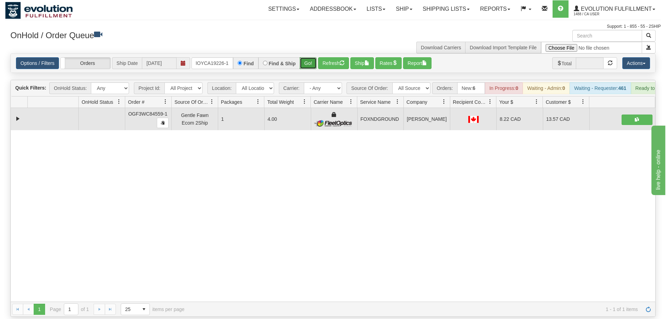
click at [309, 57] on button "Go!" at bounding box center [308, 63] width 17 height 12
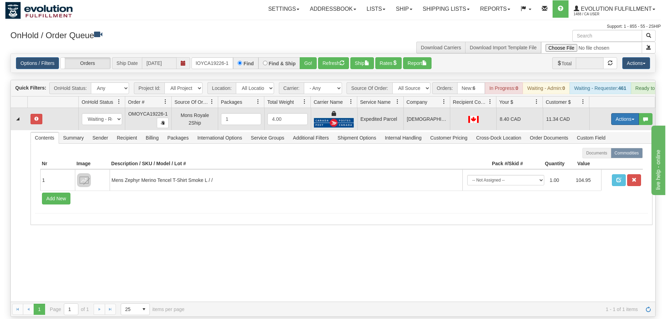
click at [625, 113] on button "Actions" at bounding box center [625, 119] width 28 height 12
click at [612, 137] on link "Refresh Rates" at bounding box center [610, 141] width 55 height 9
click at [627, 113] on button "Actions" at bounding box center [625, 119] width 28 height 12
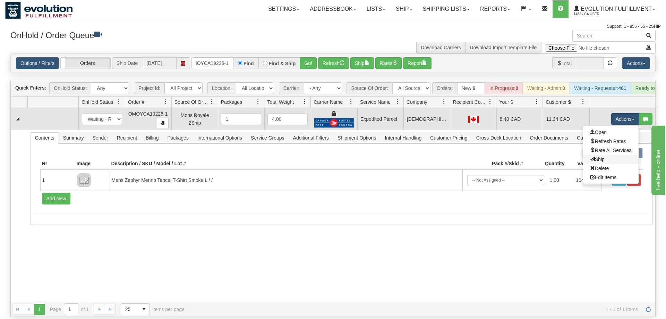
click at [612, 155] on link "Ship" at bounding box center [610, 159] width 55 height 9
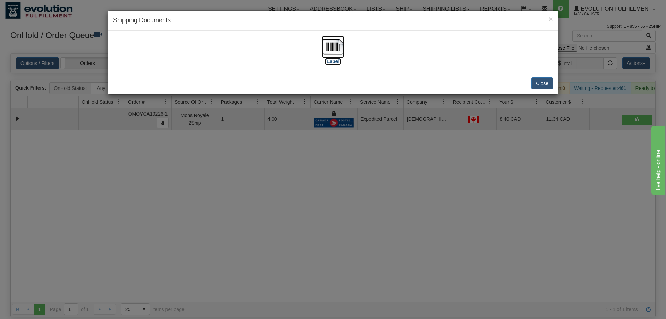
click at [339, 50] on img at bounding box center [333, 47] width 22 height 22
click at [432, 226] on div "× Shipping Documents [Label] Close" at bounding box center [333, 159] width 666 height 319
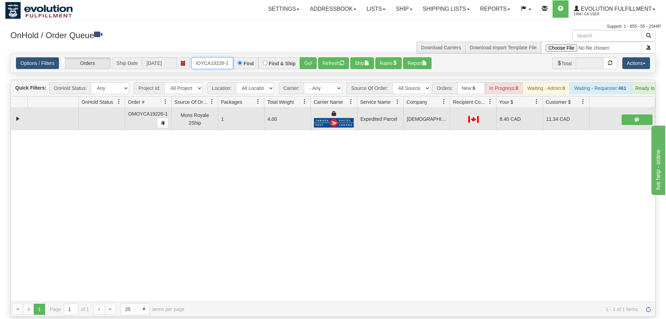
click at [205, 58] on input "OMOYCA19226-1" at bounding box center [212, 63] width 42 height 12
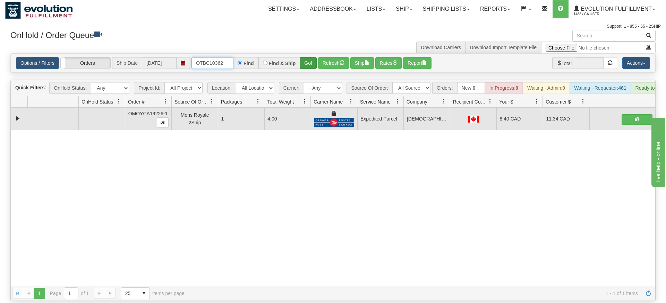
type input "OTBC10362"
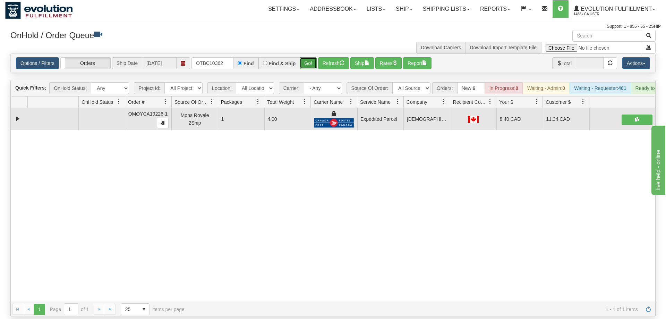
click at [312, 63] on div "Is equal to Is not equal to Contains Does not contains CAD USD EUR ZAR [PERSON_…" at bounding box center [332, 184] width 655 height 263
click at [309, 57] on button "Go!" at bounding box center [308, 63] width 17 height 12
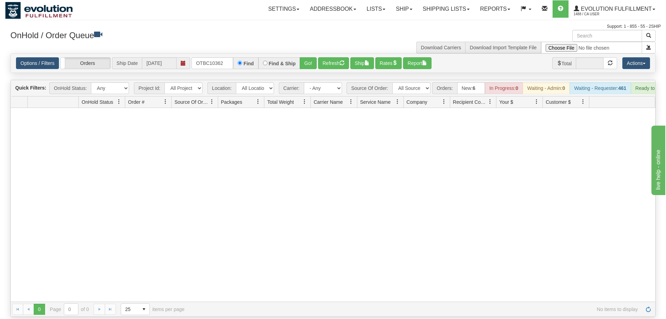
click at [194, 43] on div "OnHold / Order Queue" at bounding box center [169, 37] width 328 height 14
click at [205, 57] on input "OTBC10362" at bounding box center [212, 63] width 42 height 12
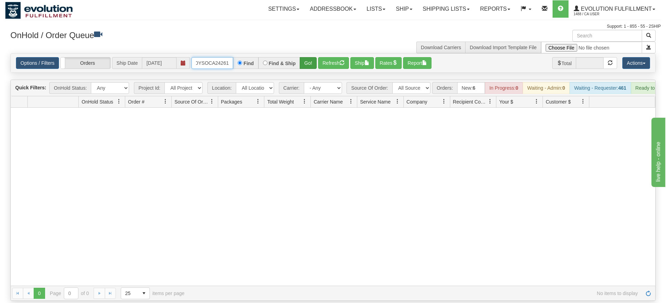
type input "oMOYSOCA24261"
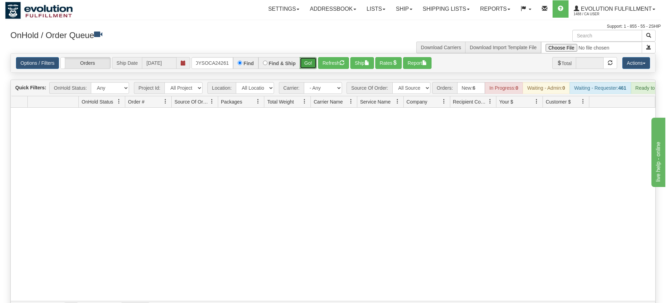
drag, startPoint x: 314, startPoint y: 55, endPoint x: 307, endPoint y: 54, distance: 6.4
click at [314, 70] on div "Is equal to Is not equal to Contains Does not contains CAD USD EUR ZAR [PERSON_…" at bounding box center [332, 184] width 655 height 263
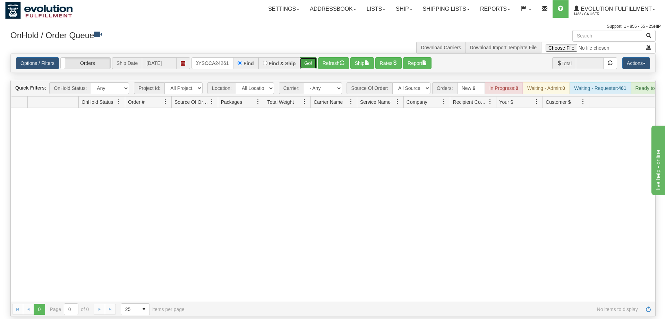
click at [307, 57] on button "Go!" at bounding box center [308, 63] width 17 height 12
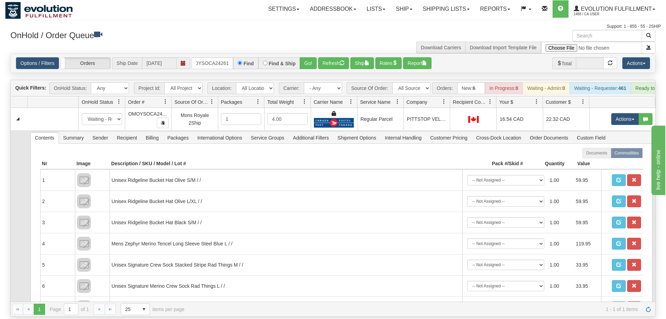
click at [22, 171] on td at bounding box center [19, 273] width 17 height 287
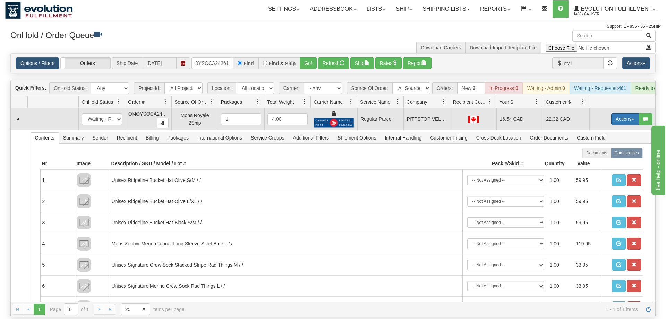
click at [630, 113] on button "Actions" at bounding box center [625, 119] width 28 height 12
click at [617, 147] on span "Rate All Services" at bounding box center [611, 150] width 42 height 6
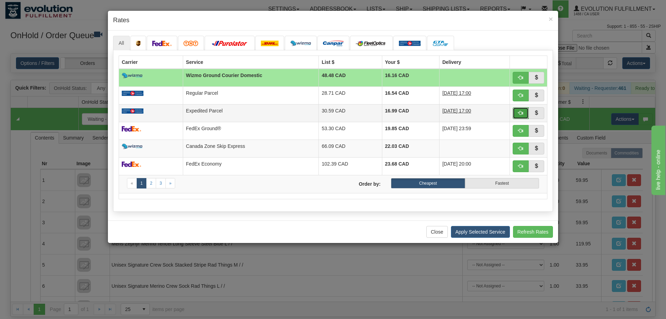
click at [522, 119] on button "button" at bounding box center [521, 113] width 16 height 12
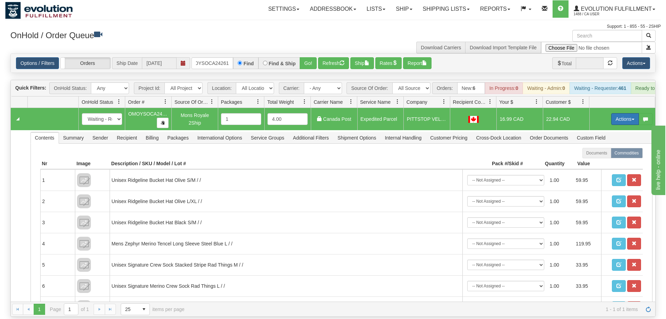
click at [633, 113] on button "Actions" at bounding box center [625, 119] width 28 height 12
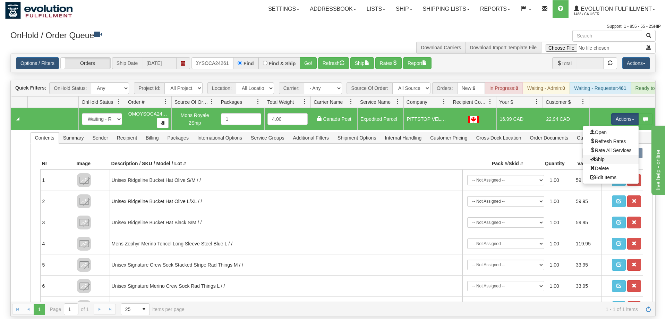
click at [604, 155] on link "Ship" at bounding box center [610, 159] width 55 height 9
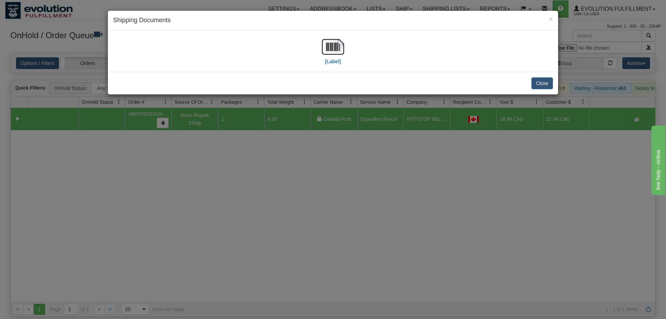
click at [333, 35] on div "[Label]" at bounding box center [333, 51] width 450 height 41
click at [335, 48] on img at bounding box center [333, 47] width 22 height 22
drag, startPoint x: 268, startPoint y: 203, endPoint x: 213, endPoint y: 59, distance: 153.7
click at [267, 203] on div "× Shipping Documents [Label] Close" at bounding box center [333, 159] width 666 height 319
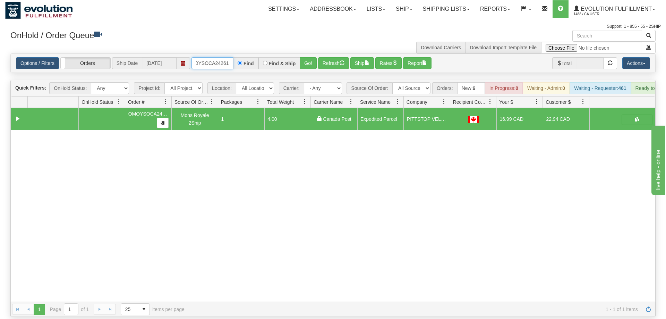
click at [224, 57] on input "oMOYSOCA24261" at bounding box center [212, 63] width 42 height 12
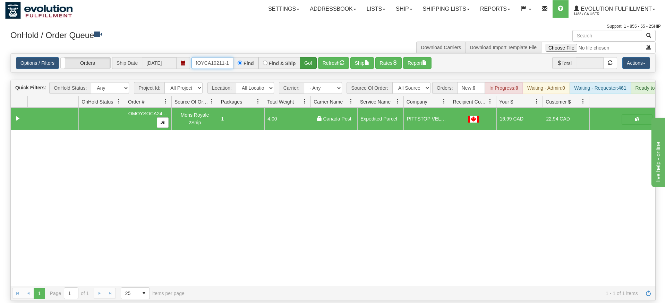
type input "oMOYCA19211-1"
click at [306, 67] on div "Is equal to Is not equal to Contains Does not contains CAD USD EUR ZAR [PERSON_…" at bounding box center [332, 177] width 655 height 248
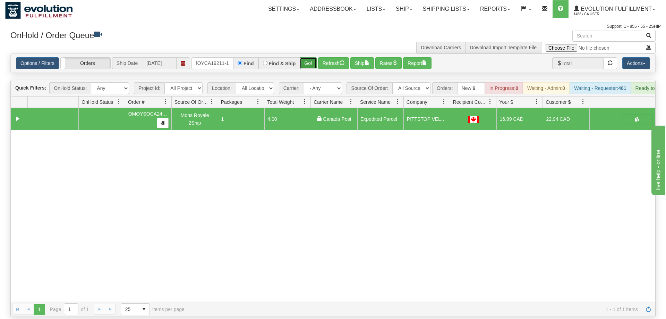
click at [310, 57] on button "Go!" at bounding box center [308, 63] width 17 height 12
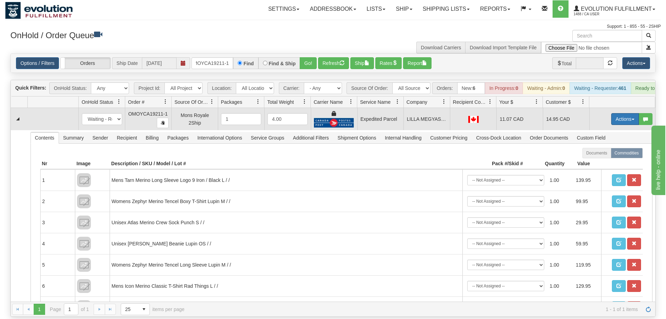
click at [622, 113] on button "Actions" at bounding box center [625, 119] width 28 height 12
click at [602, 156] on span "Ship" at bounding box center [597, 159] width 15 height 6
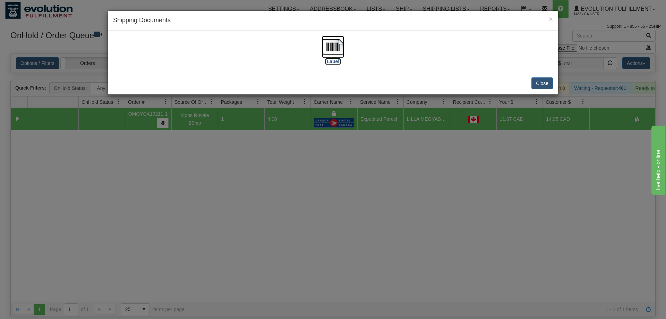
click at [335, 50] on img at bounding box center [333, 47] width 22 height 22
drag, startPoint x: 304, startPoint y: 192, endPoint x: 213, endPoint y: 71, distance: 151.3
click at [304, 191] on div "× Shipping Documents [Label] Close" at bounding box center [333, 159] width 666 height 319
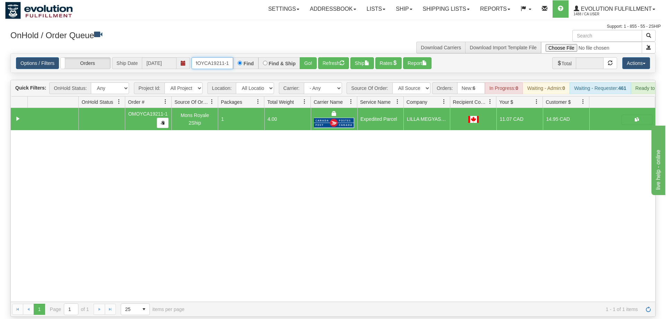
click at [206, 57] on input "oMOYCA19211-1" at bounding box center [212, 63] width 42 height 12
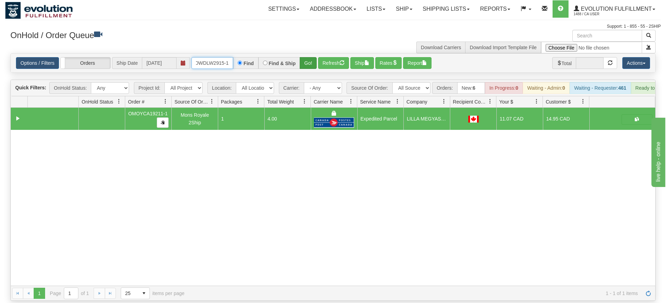
type input "OWDLW2915-1"
click at [305, 69] on div "Is equal to Is not equal to Contains Does not contains CAD USD EUR ZAR [PERSON_…" at bounding box center [332, 177] width 655 height 248
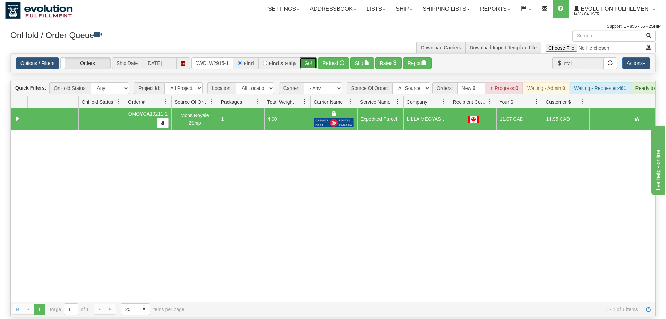
click at [305, 58] on button "Go!" at bounding box center [308, 63] width 17 height 12
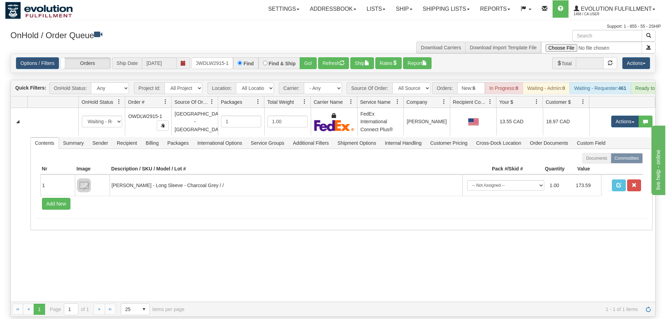
click at [467, 258] on div "31451575 Default 90662049 90662050 New In Progress Waiting - Admin Waiting - Re…" at bounding box center [333, 205] width 644 height 194
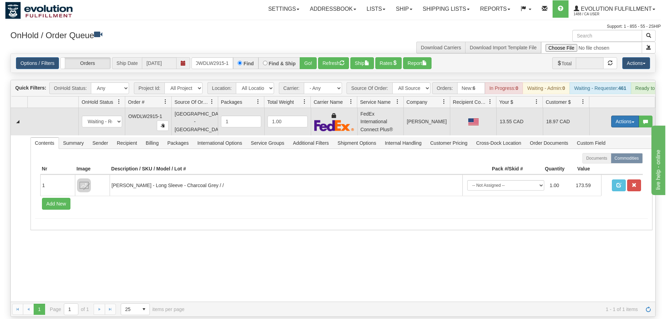
click at [625, 115] on button "Actions" at bounding box center [625, 121] width 28 height 12
click at [611, 150] on span "Rate All Services" at bounding box center [611, 153] width 42 height 6
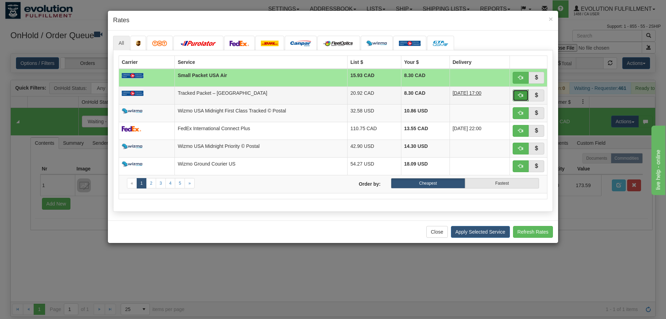
click at [523, 98] on button "button" at bounding box center [521, 95] width 16 height 12
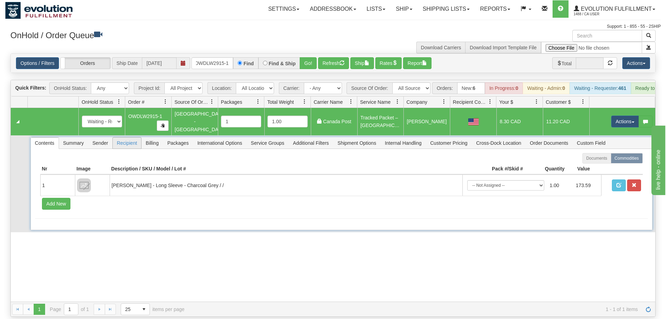
click at [123, 137] on span "Recipient" at bounding box center [127, 142] width 28 height 11
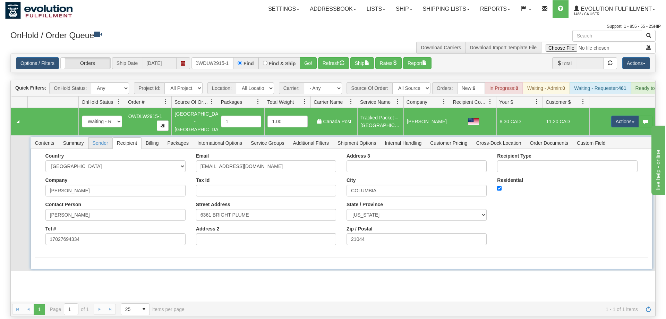
click at [109, 137] on span "Sender" at bounding box center [100, 142] width 24 height 11
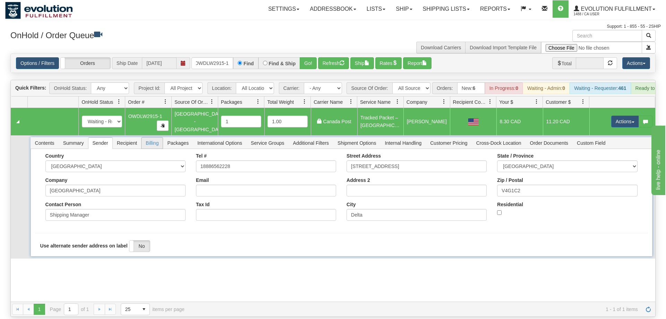
click at [155, 137] on span "Billing" at bounding box center [152, 142] width 21 height 11
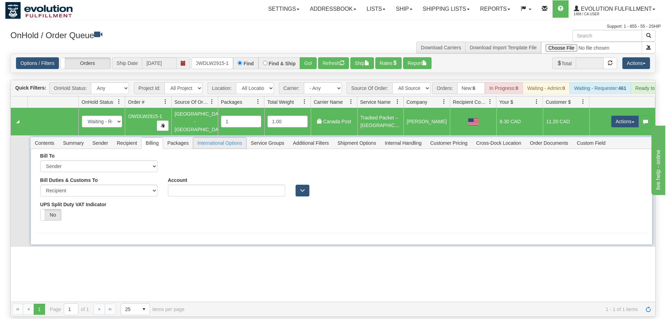
click at [193, 137] on span "International Options" at bounding box center [219, 142] width 53 height 11
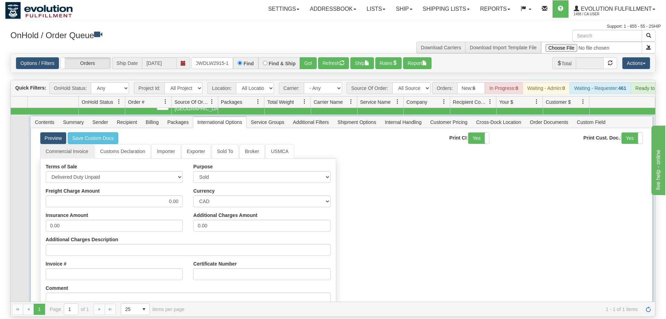
scroll to position [0, 0]
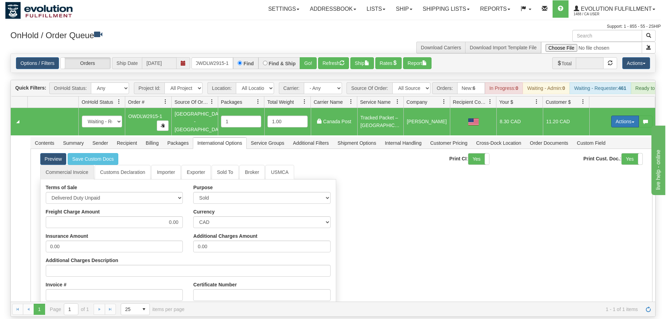
click at [622, 115] on button "Actions" at bounding box center [625, 121] width 28 height 12
click at [609, 130] on link "Open" at bounding box center [610, 134] width 55 height 9
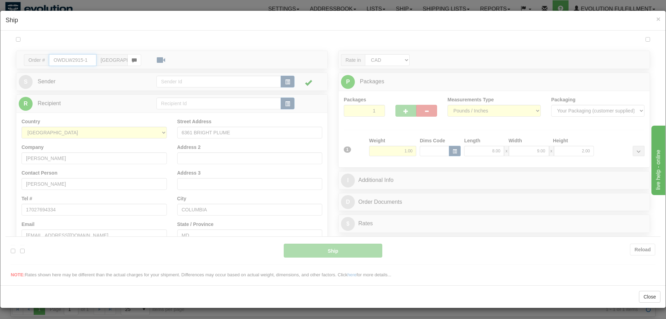
type input "[GEOGRAPHIC_DATA]"
type input "15:05"
type input "16:00"
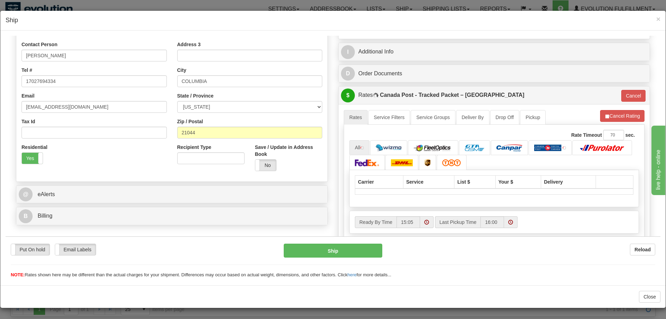
scroll to position [142, 0]
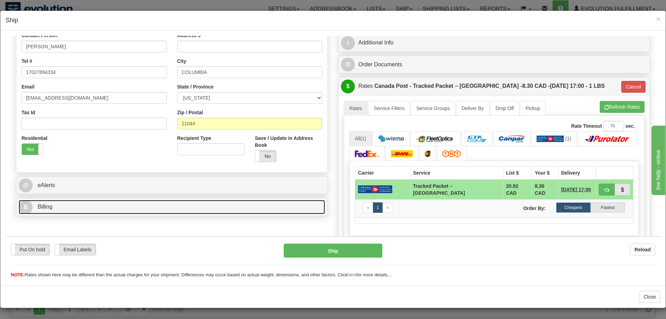
click at [53, 211] on link "B Billing" at bounding box center [172, 206] width 306 height 14
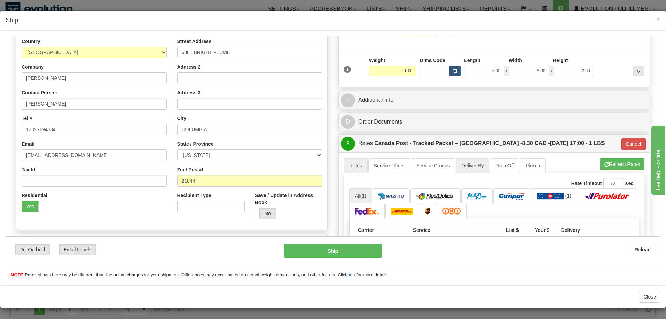
scroll to position [72, 0]
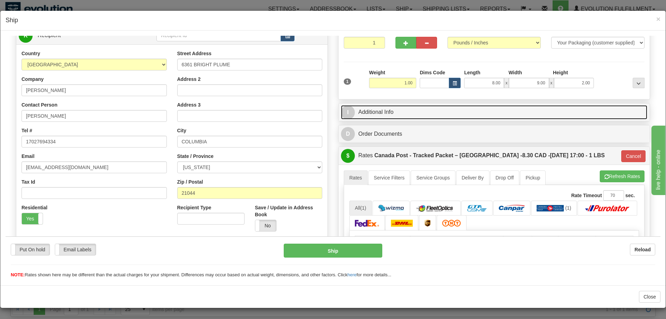
click at [386, 111] on link "I Additional Info" at bounding box center [494, 112] width 306 height 14
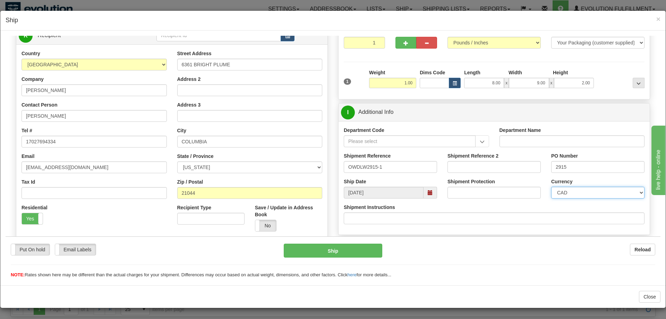
click at [557, 195] on select "CAD USD EUR ZAR [PERSON_NAME] ARN AUD AUS AWG BBD BFR BGN BHD BMD BND BRC BRL C…" at bounding box center [597, 192] width 93 height 12
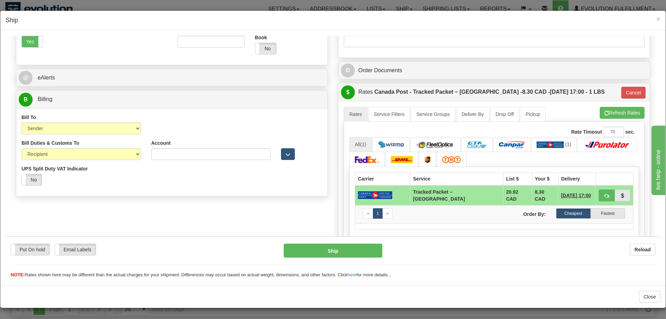
scroll to position [362, 0]
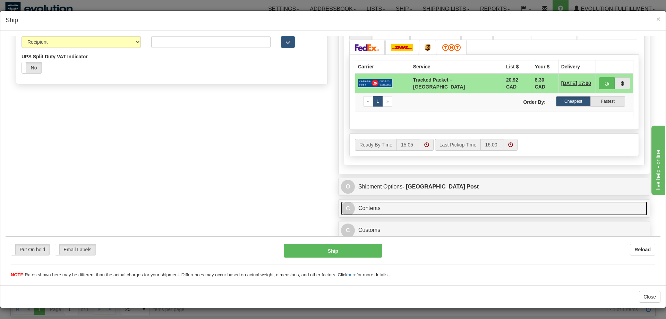
click at [418, 207] on link "C Contents" at bounding box center [494, 208] width 306 height 14
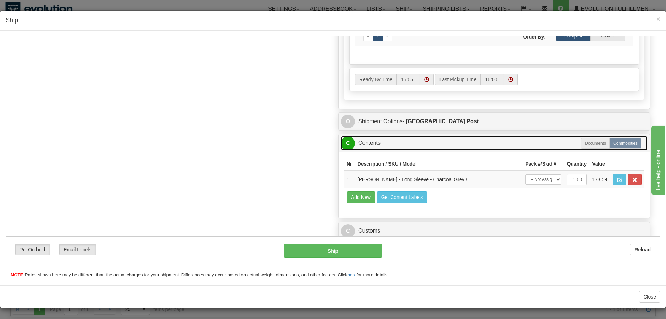
scroll to position [428, 0]
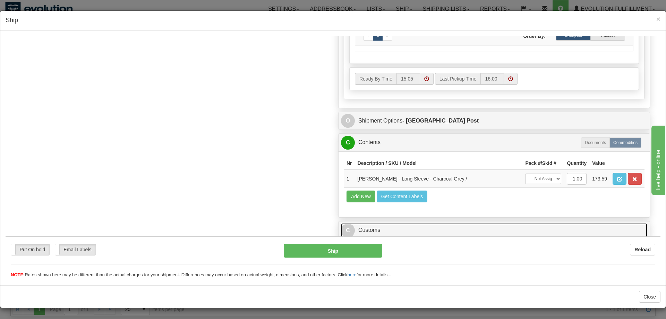
click at [393, 230] on link "C Customs" at bounding box center [494, 230] width 306 height 14
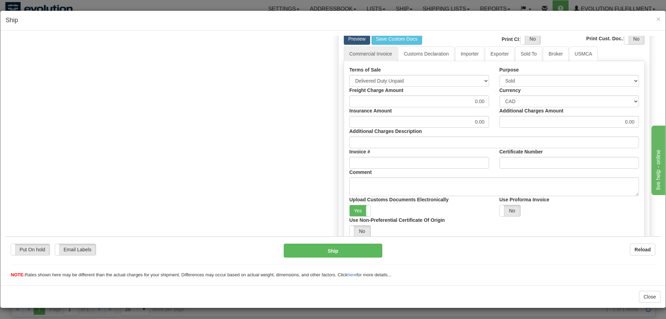
scroll to position [692, 0]
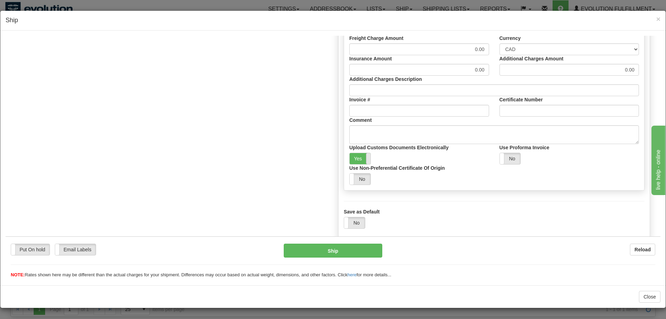
click at [366, 162] on span at bounding box center [370, 158] width 9 height 11
click at [374, 251] on button "Ship" at bounding box center [333, 250] width 99 height 14
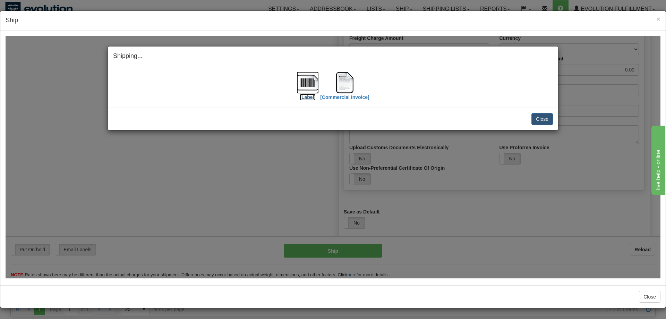
click at [306, 88] on img at bounding box center [308, 82] width 22 height 22
click at [354, 79] on img at bounding box center [345, 82] width 22 height 22
click at [513, 212] on div "Shipping... Your SHIPMENT will EXPIRE in [Label] [Commercial Invoice] IMPORTANT…" at bounding box center [333, 156] width 655 height 242
click at [540, 120] on button "Close" at bounding box center [542, 119] width 22 height 12
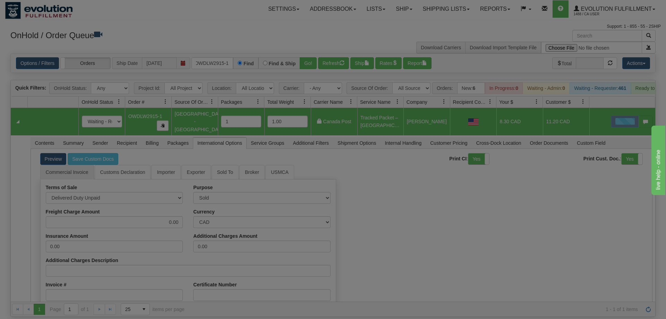
scroll to position [0, 0]
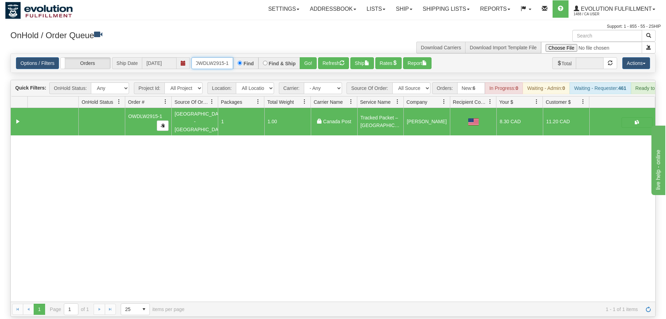
click at [224, 57] on input "OWDLW2915-1" at bounding box center [212, 63] width 42 height 12
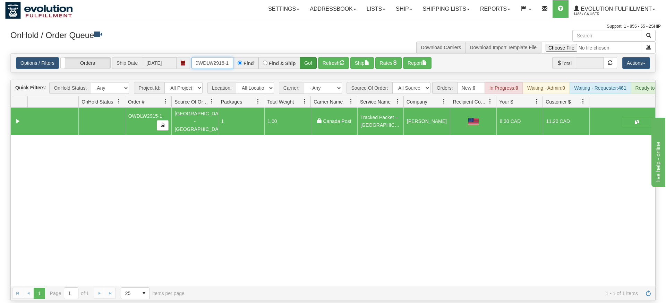
type input "OWDLW2916-1"
click at [311, 71] on div "Is equal to Is not equal to Contains Does not contains CAD USD EUR ZAR [PERSON_…" at bounding box center [332, 177] width 655 height 248
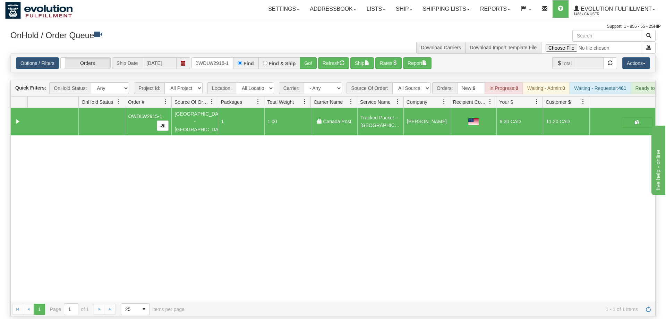
click at [315, 59] on div "Options / Filters Group Shipments Orders Ship Date [DATE] OWDLW2916-1 Find Find…" at bounding box center [333, 63] width 644 height 19
click at [313, 57] on button "Go!" at bounding box center [308, 63] width 17 height 12
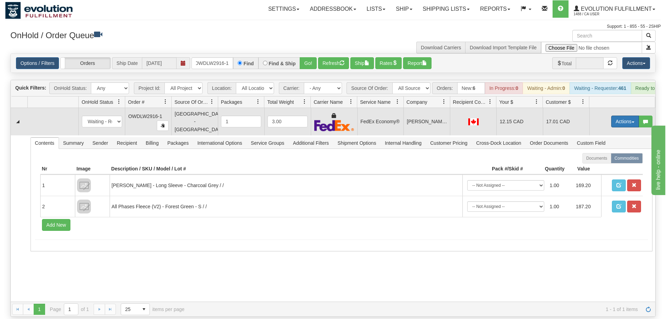
click at [626, 115] on button "Actions" at bounding box center [625, 121] width 28 height 12
click at [613, 157] on link "Ship" at bounding box center [610, 161] width 55 height 9
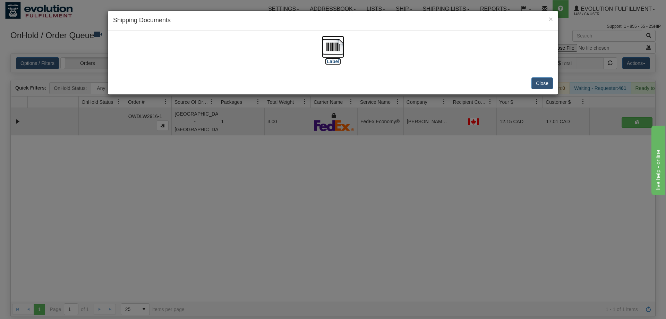
click at [336, 44] on img at bounding box center [333, 47] width 22 height 22
drag, startPoint x: 314, startPoint y: 222, endPoint x: 214, endPoint y: 50, distance: 198.0
click at [313, 221] on div "× Shipping Documents [Label] Close" at bounding box center [333, 159] width 666 height 319
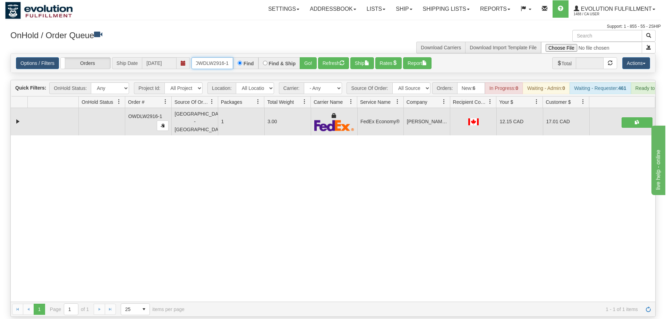
click at [222, 57] on input "OWDLW2916-1" at bounding box center [212, 63] width 42 height 12
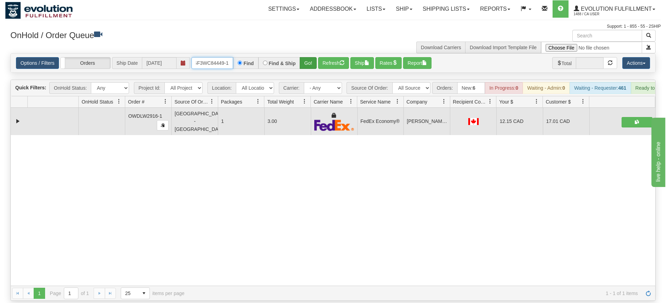
type input "OGF3WC84449-1"
drag, startPoint x: 304, startPoint y: 57, endPoint x: 308, endPoint y: 67, distance: 10.4
click at [304, 71] on div "Is equal to Is not equal to Contains Does not contains CAD USD EUR ZAR [PERSON_…" at bounding box center [332, 177] width 655 height 248
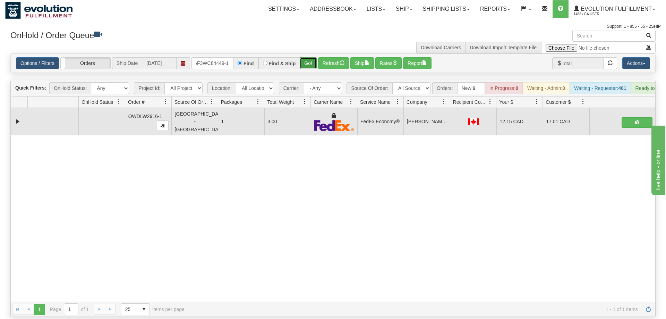
click at [314, 57] on button "Go!" at bounding box center [308, 63] width 17 height 12
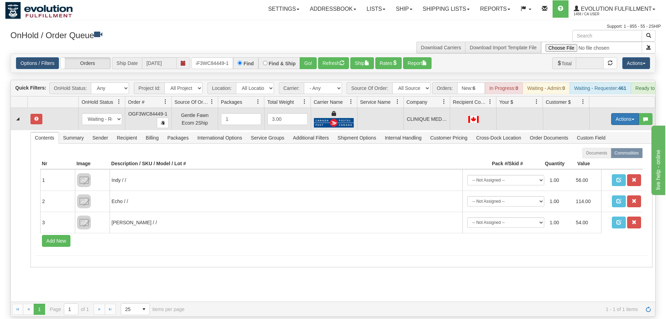
click at [625, 113] on button "Actions" at bounding box center [625, 119] width 28 height 12
click at [615, 147] on span "Rate All Services" at bounding box center [611, 150] width 42 height 6
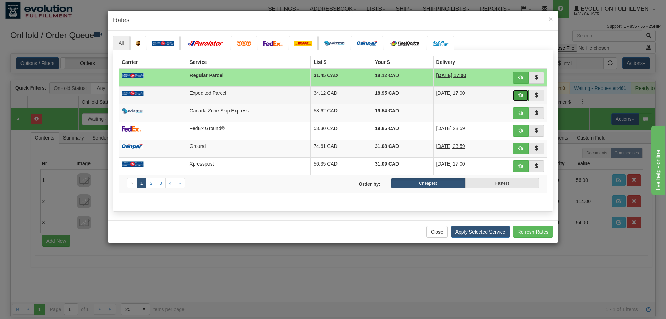
click at [519, 96] on span "button" at bounding box center [520, 95] width 5 height 5
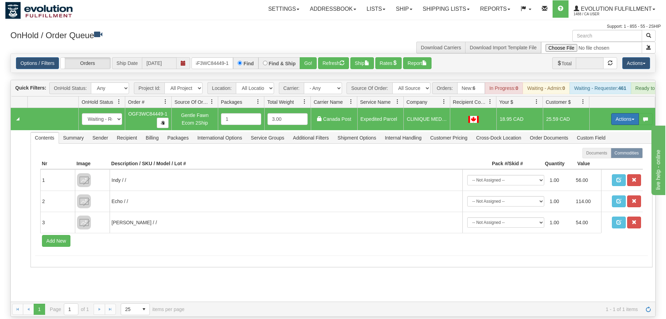
click at [619, 113] on button "Actions" at bounding box center [625, 119] width 28 height 12
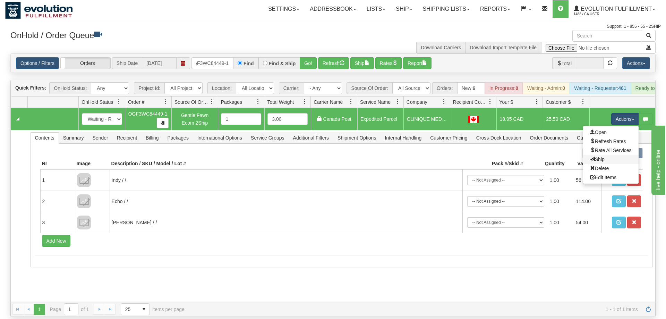
click at [618, 155] on link "Ship" at bounding box center [610, 159] width 55 height 9
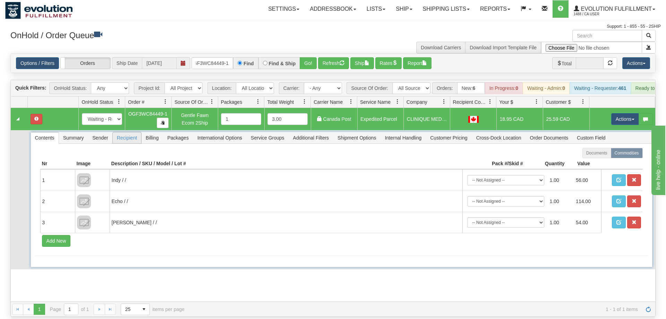
click at [137, 132] on span "Recipient" at bounding box center [127, 137] width 28 height 11
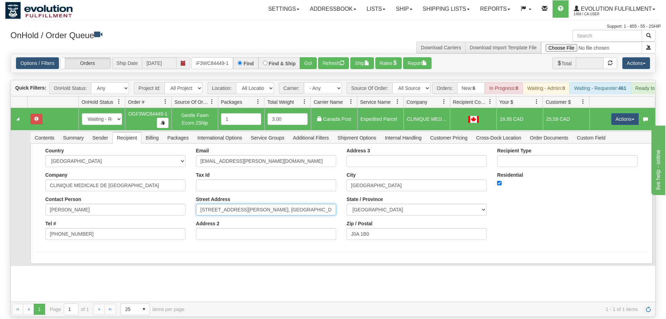
drag, startPoint x: 288, startPoint y: 203, endPoint x: 330, endPoint y: 205, distance: 41.7
click at [343, 203] on div "Country [GEOGRAPHIC_DATA] [GEOGRAPHIC_DATA] [GEOGRAPHIC_DATA] [GEOGRAPHIC_DATA]…" at bounding box center [341, 196] width 613 height 97
drag, startPoint x: 302, startPoint y: 203, endPoint x: 336, endPoint y: 200, distance: 34.5
click at [336, 204] on input "[STREET_ADDRESS][PERSON_NAME], [GEOGRAPHIC_DATA]" at bounding box center [266, 210] width 140 height 12
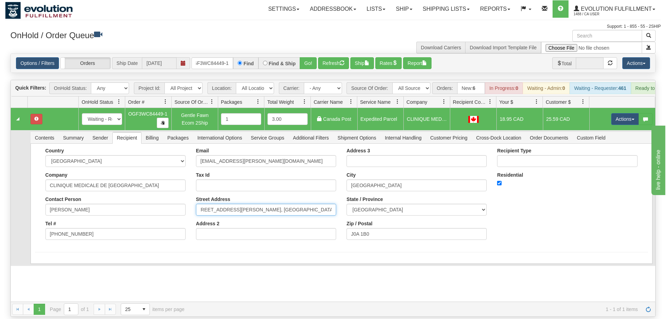
drag, startPoint x: 233, startPoint y: 200, endPoint x: 397, endPoint y: 202, distance: 164.8
click at [336, 204] on input "[STREET_ADDRESS][PERSON_NAME], [GEOGRAPHIC_DATA]" at bounding box center [266, 210] width 140 height 12
type input "[STREET_ADDRESS][PERSON_NAME]"
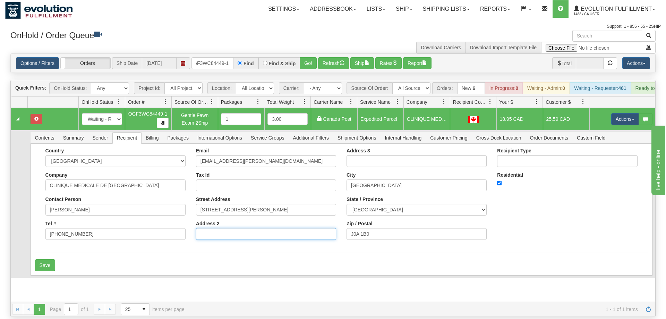
paste input ", CLINIQUE MEDICALE DE [GEOGRAPHIC_DATA]"
drag, startPoint x: 203, startPoint y: 224, endPoint x: 163, endPoint y: 227, distance: 40.3
click at [196, 228] on input ", CLINIQUE MEDICALE DE [GEOGRAPHIC_DATA]" at bounding box center [266, 234] width 140 height 12
type input "CLINIQUE MEDICALE DE [GEOGRAPHIC_DATA]"
click at [52, 261] on button "Save" at bounding box center [45, 265] width 20 height 12
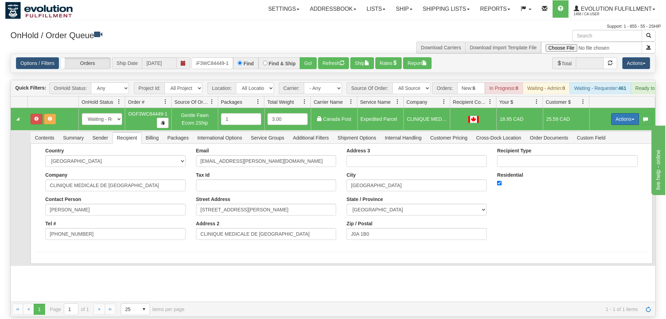
click at [621, 113] on button "Actions" at bounding box center [625, 119] width 28 height 12
click at [606, 138] on span "Refresh Rates" at bounding box center [608, 141] width 36 height 6
click at [616, 113] on button "Actions" at bounding box center [625, 119] width 28 height 12
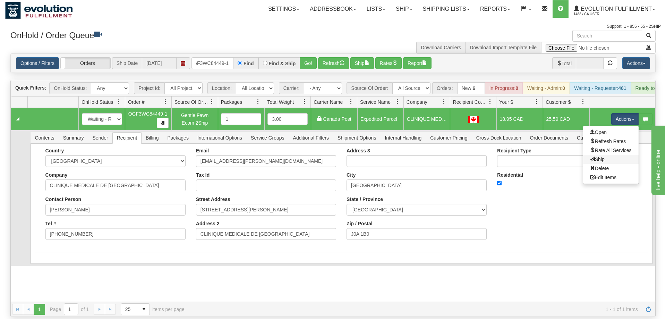
click at [611, 155] on link "Ship" at bounding box center [610, 159] width 55 height 9
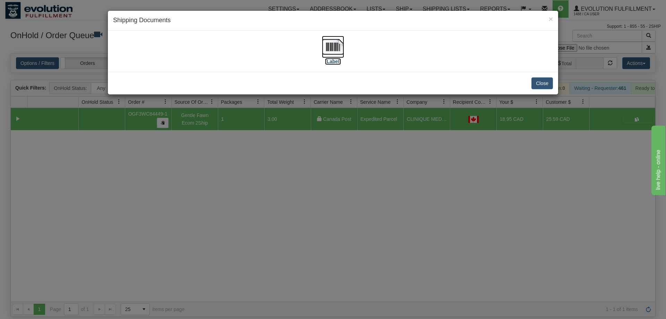
click at [337, 49] on img at bounding box center [333, 47] width 22 height 22
drag, startPoint x: 420, startPoint y: 243, endPoint x: 296, endPoint y: 45, distance: 233.9
click at [420, 243] on div "× Shipping Documents [Label] Close" at bounding box center [333, 159] width 666 height 319
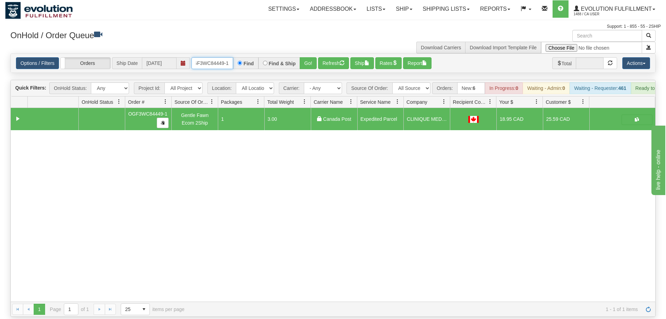
click at [207, 57] on input "OGF3WC84449-1" at bounding box center [212, 63] width 42 height 12
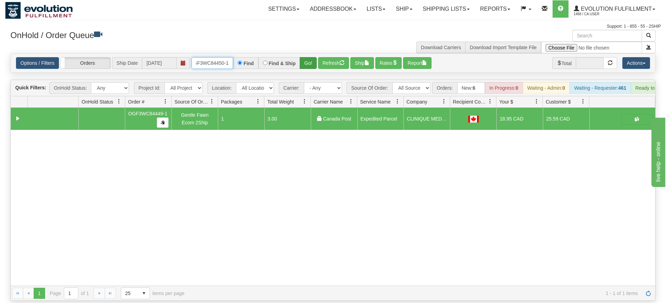
type input "OGF3WC84450-1"
click at [308, 72] on div "Is equal to Is not equal to Contains Does not contains CAD USD EUR ZAR [PERSON_…" at bounding box center [332, 177] width 655 height 248
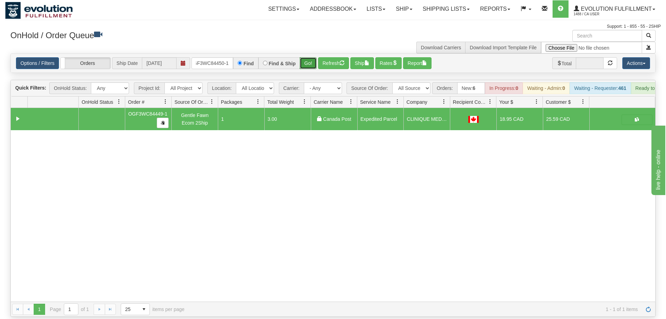
click at [312, 57] on button "Go!" at bounding box center [308, 63] width 17 height 12
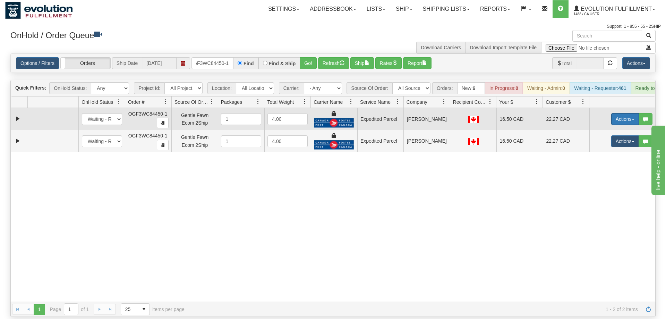
click at [617, 113] on button "Actions" at bounding box center [625, 119] width 28 height 12
click at [606, 155] on link "Ship" at bounding box center [610, 159] width 55 height 9
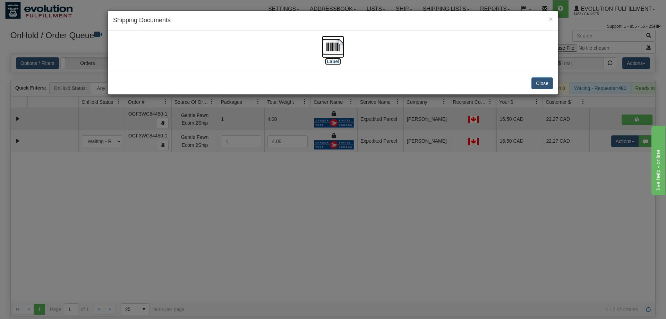
click at [339, 42] on img at bounding box center [333, 47] width 22 height 22
drag, startPoint x: 511, startPoint y: 129, endPoint x: 546, endPoint y: 136, distance: 35.6
click at [512, 129] on div "× Shipping Documents [Label] Close" at bounding box center [333, 159] width 666 height 319
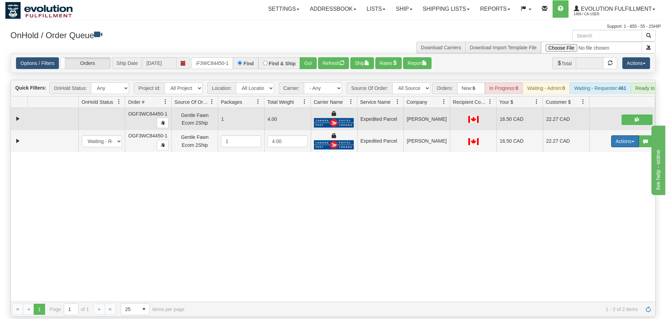
click at [629, 136] on button "Actions" at bounding box center [625, 141] width 28 height 12
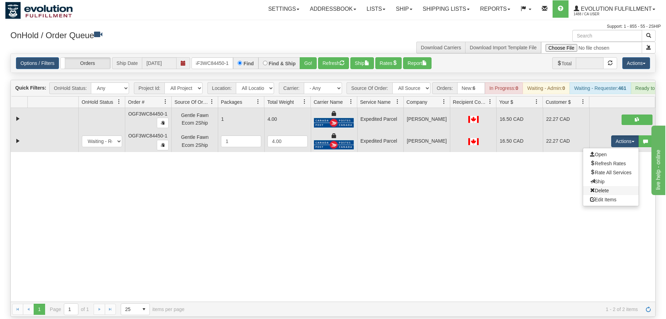
click at [610, 186] on link "Delete" at bounding box center [610, 190] width 55 height 9
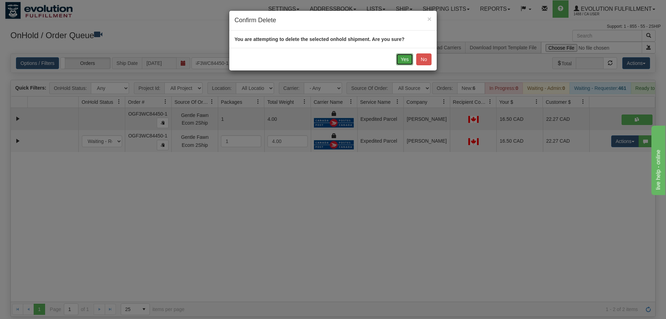
click at [406, 61] on button "Yes" at bounding box center [404, 59] width 17 height 12
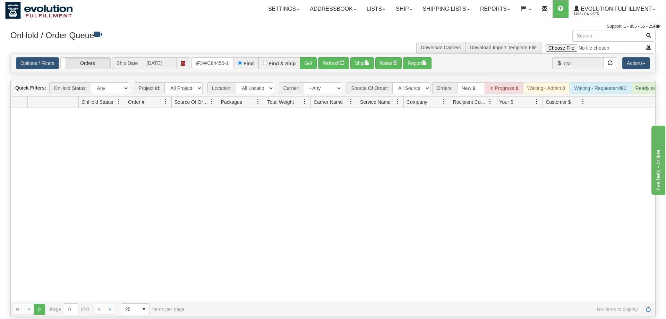
click at [213, 54] on div "Options / Filters Group Shipments Orders Ship Date [DATE] OGF3WC84450-1 Find Fi…" at bounding box center [333, 63] width 644 height 19
click at [219, 57] on input "OGF3WC84450-1" at bounding box center [212, 63] width 42 height 12
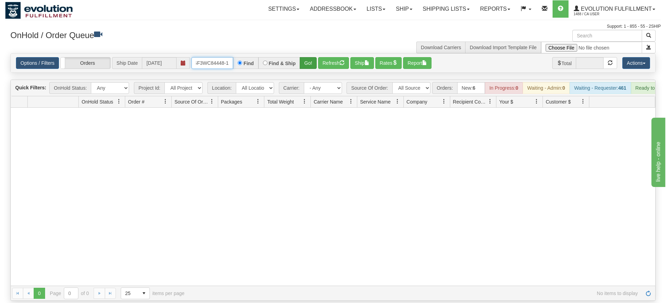
type input "OGF3WC84448-1"
click at [312, 69] on div "Is equal to Is not equal to Contains Does not contains CAD USD EUR ZAR [PERSON_…" at bounding box center [332, 177] width 655 height 248
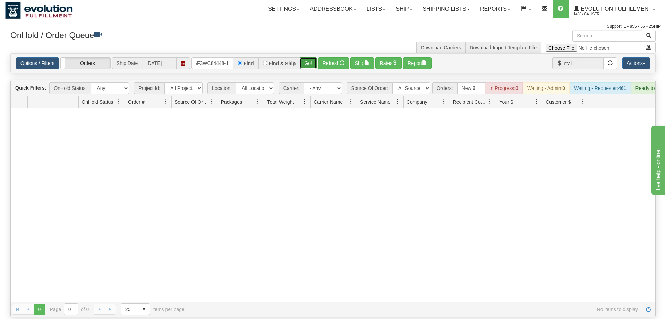
click at [308, 57] on button "Go!" at bounding box center [308, 63] width 17 height 12
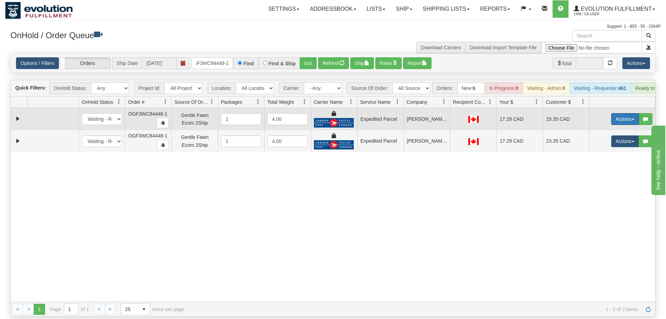
click at [626, 113] on button "Actions" at bounding box center [625, 119] width 28 height 12
click at [605, 155] on link "Ship" at bounding box center [610, 159] width 55 height 9
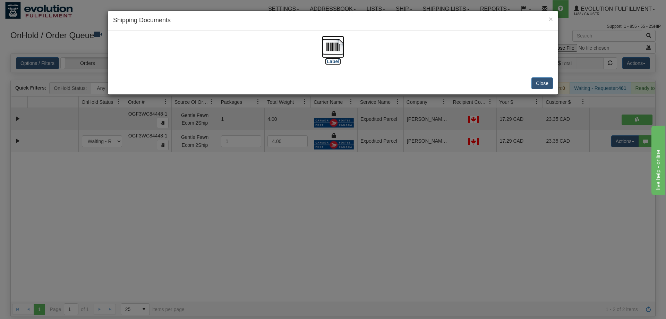
click at [339, 48] on img at bounding box center [333, 47] width 22 height 22
drag, startPoint x: 502, startPoint y: 198, endPoint x: 562, endPoint y: 160, distance: 71.0
click at [504, 194] on div "× Shipping Documents [Label] Close" at bounding box center [333, 159] width 666 height 319
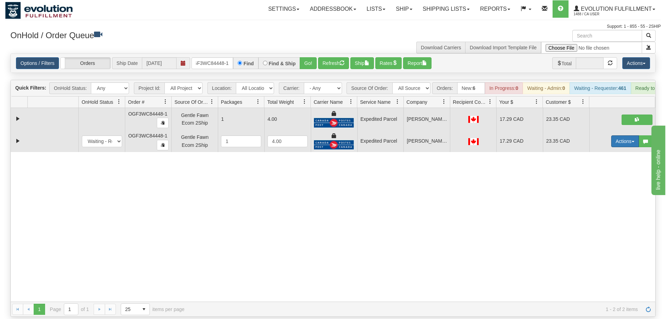
click at [611, 135] on button "Actions" at bounding box center [625, 141] width 28 height 12
click at [602, 188] on span "Delete" at bounding box center [599, 191] width 19 height 6
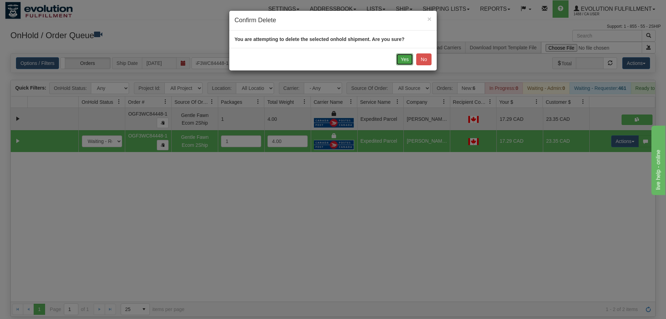
click at [406, 57] on button "Yes" at bounding box center [404, 59] width 17 height 12
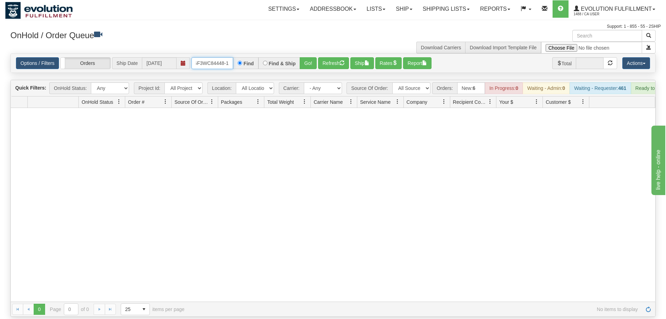
click at [226, 57] on input "OGF3WC84448-1" at bounding box center [212, 63] width 42 height 12
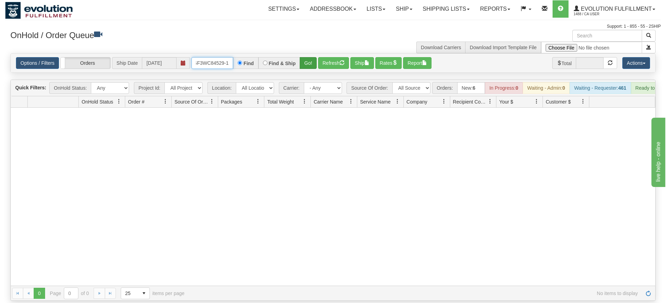
type input "OGF3WC84529-1"
click at [301, 67] on div "Is equal to Is not equal to Contains Does not contains CAD USD EUR ZAR [PERSON_…" at bounding box center [332, 177] width 655 height 248
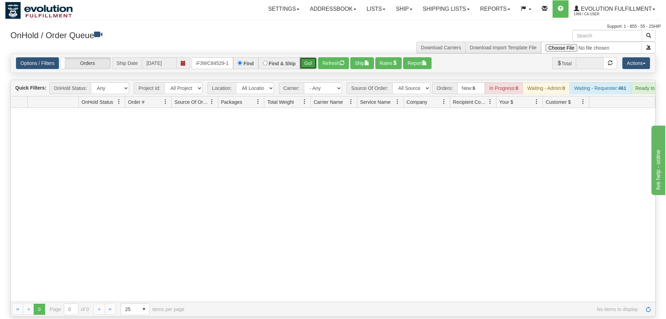
click at [308, 57] on button "Go!" at bounding box center [308, 63] width 17 height 12
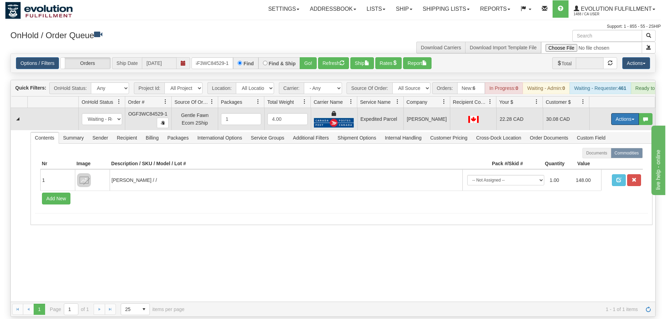
drag, startPoint x: 628, startPoint y: 104, endPoint x: 594, endPoint y: 144, distance: 52.1
click at [628, 113] on button "Actions" at bounding box center [625, 119] width 28 height 12
click at [601, 156] on span "Ship" at bounding box center [597, 159] width 15 height 6
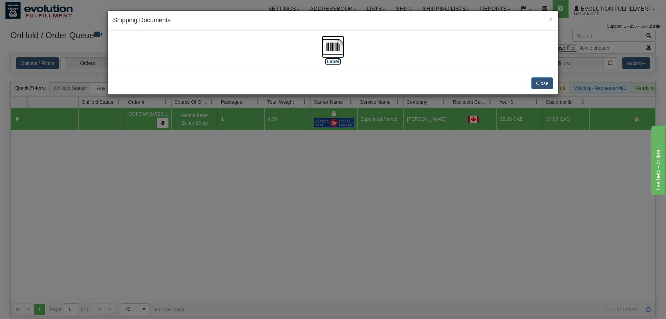
click at [337, 46] on img at bounding box center [333, 47] width 22 height 22
drag, startPoint x: 374, startPoint y: 123, endPoint x: 245, endPoint y: 54, distance: 146.6
click at [373, 122] on div "× Shipping Documents [Label] Close" at bounding box center [333, 159] width 666 height 319
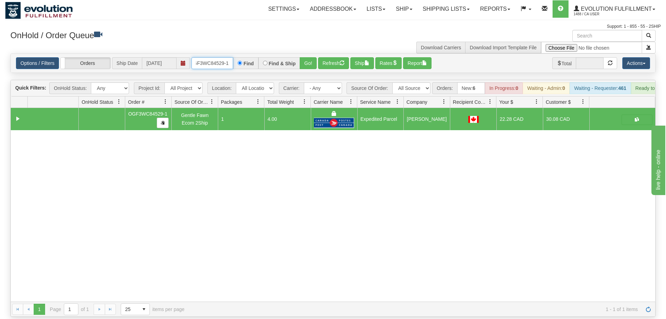
click at [196, 57] on input "OGF3WC84529-1" at bounding box center [212, 63] width 42 height 12
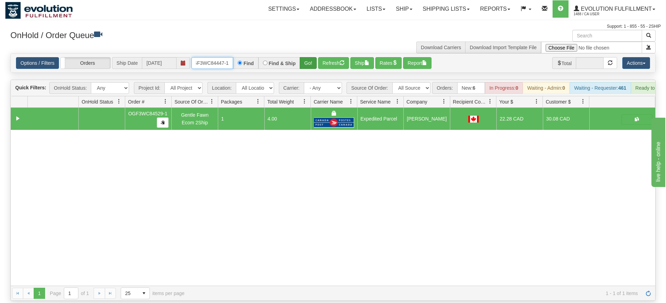
type input "OGF3WC84447-1"
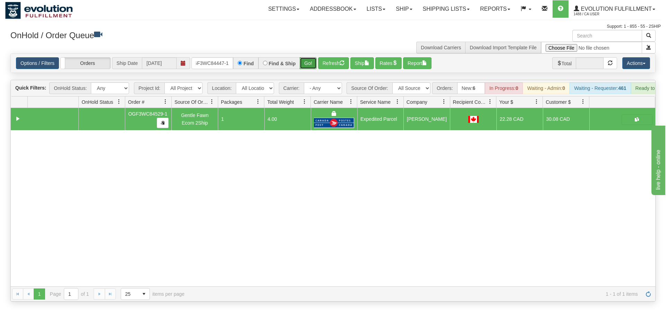
click at [307, 65] on div "Is equal to Is not equal to Contains Does not contains CAD USD EUR ZAR [PERSON_…" at bounding box center [332, 177] width 655 height 248
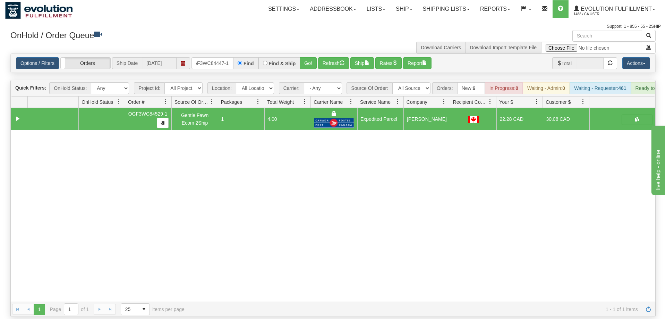
click at [306, 54] on div "Options / Filters Group Shipments Orders Ship Date [DATE] OGF3WC84447-1 Find Fi…" at bounding box center [333, 63] width 644 height 19
click at [307, 57] on button "Go!" at bounding box center [308, 63] width 17 height 12
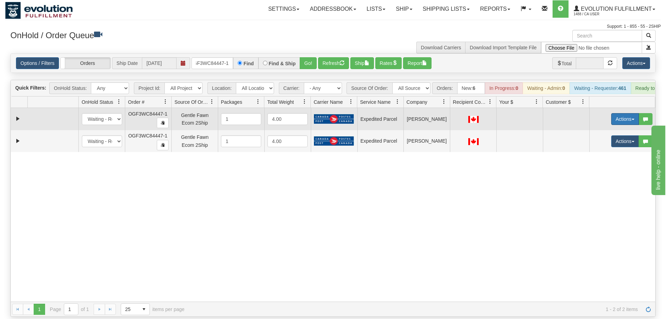
click at [622, 113] on button "Actions" at bounding box center [625, 119] width 28 height 12
click at [616, 147] on span "Rate All Services" at bounding box center [611, 150] width 42 height 6
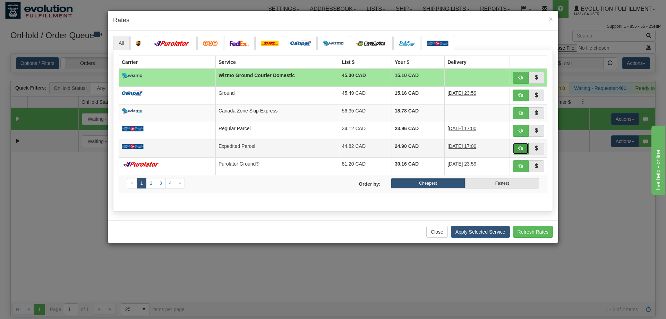
click at [519, 149] on span "button" at bounding box center [520, 148] width 5 height 5
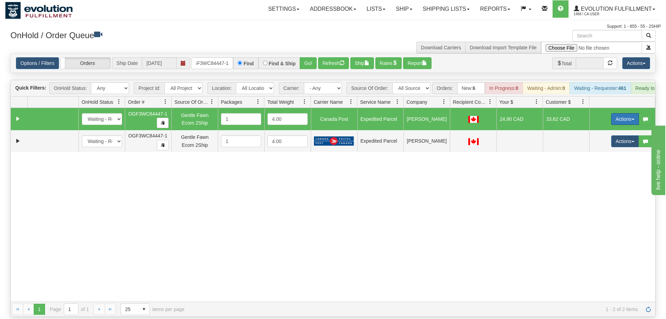
click at [626, 113] on button "Actions" at bounding box center [625, 119] width 28 height 12
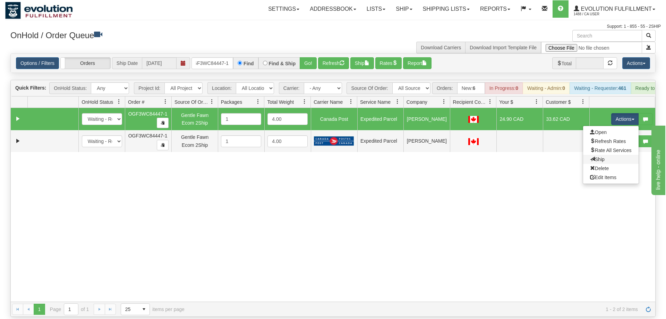
click at [611, 155] on link "Ship" at bounding box center [610, 159] width 55 height 9
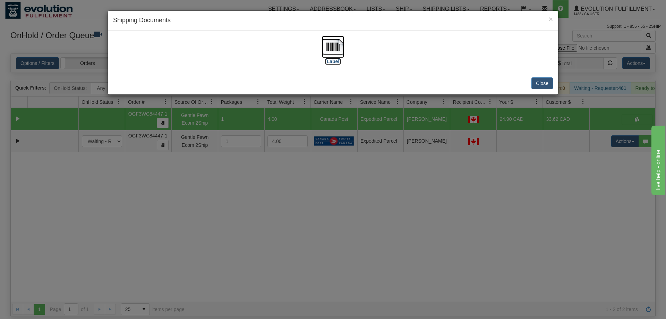
click at [330, 45] on img at bounding box center [333, 47] width 22 height 22
click at [567, 181] on div "× Shipping Documents [Label] Close" at bounding box center [333, 159] width 666 height 319
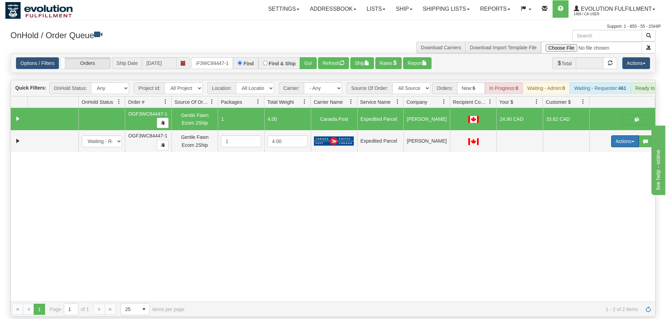
click at [622, 135] on button "Actions" at bounding box center [625, 141] width 28 height 12
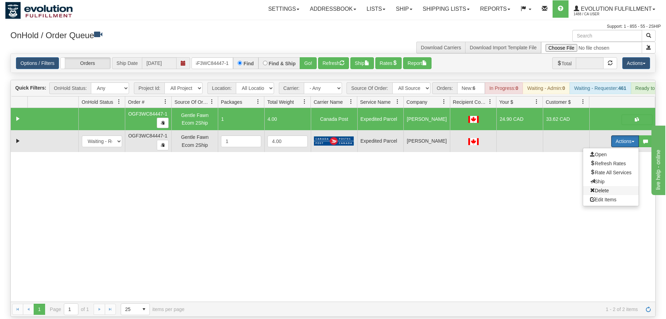
click at [605, 188] on span "Delete" at bounding box center [599, 191] width 19 height 6
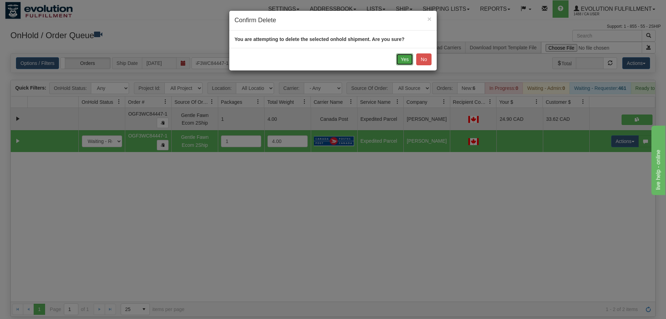
click at [400, 63] on button "Yes" at bounding box center [404, 59] width 17 height 12
